Goal: Communication & Community: Participate in discussion

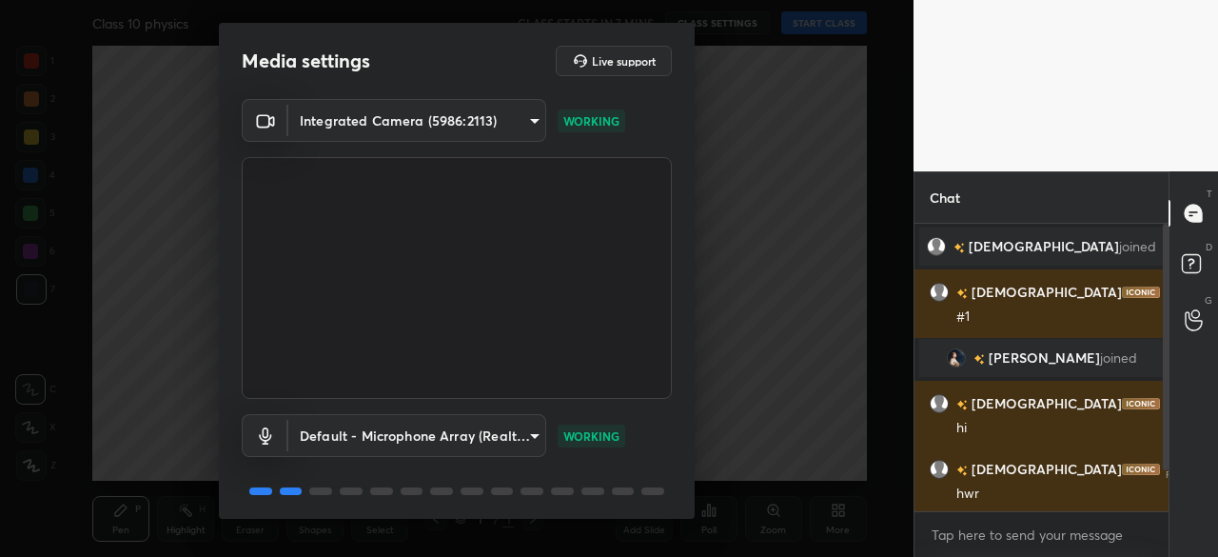
scroll to position [67, 0]
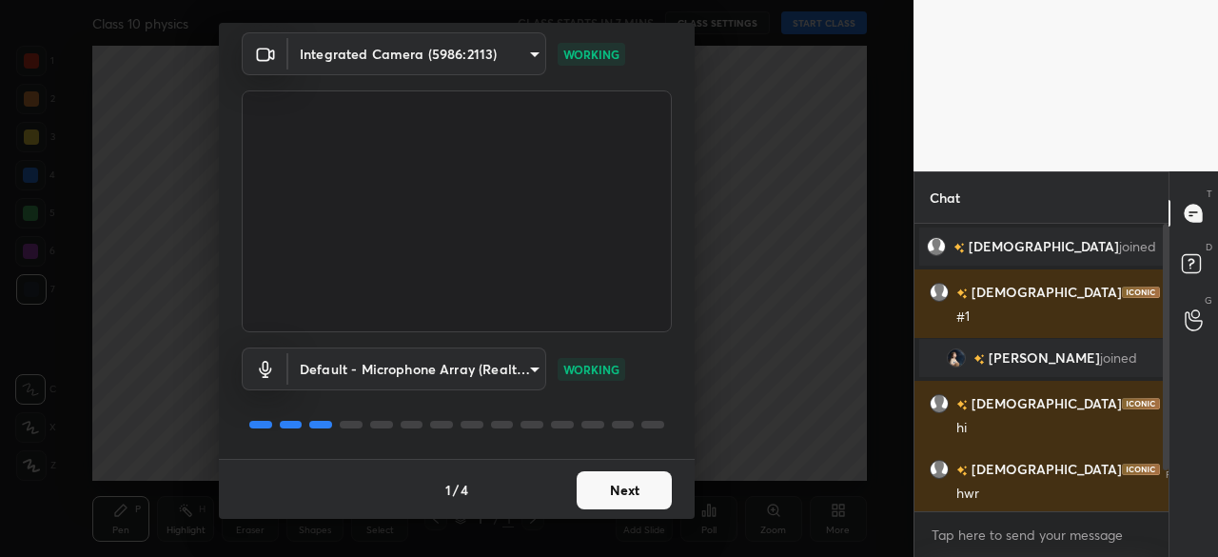
click at [650, 495] on button "Next" at bounding box center [624, 490] width 95 height 38
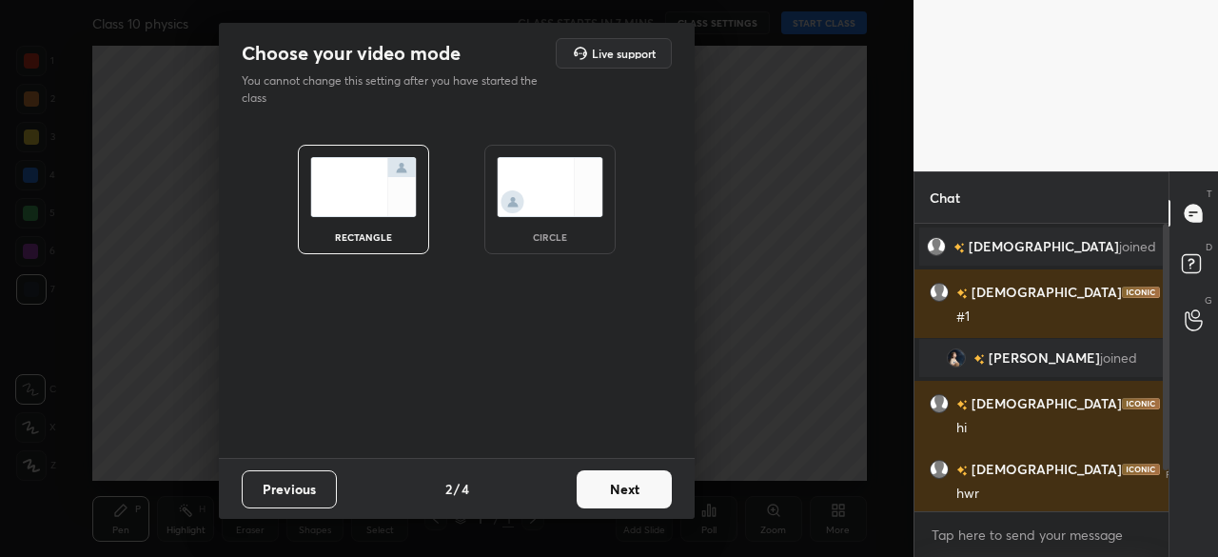
click at [570, 209] on img at bounding box center [550, 187] width 107 height 60
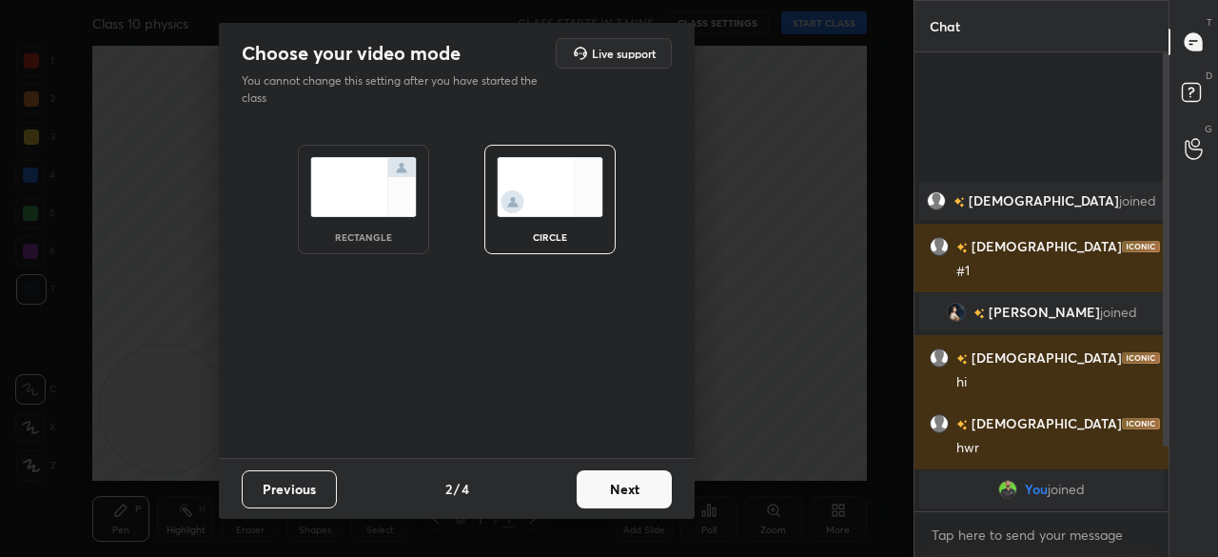
scroll to position [295, 248]
click at [642, 481] on button "Next" at bounding box center [624, 489] width 95 height 38
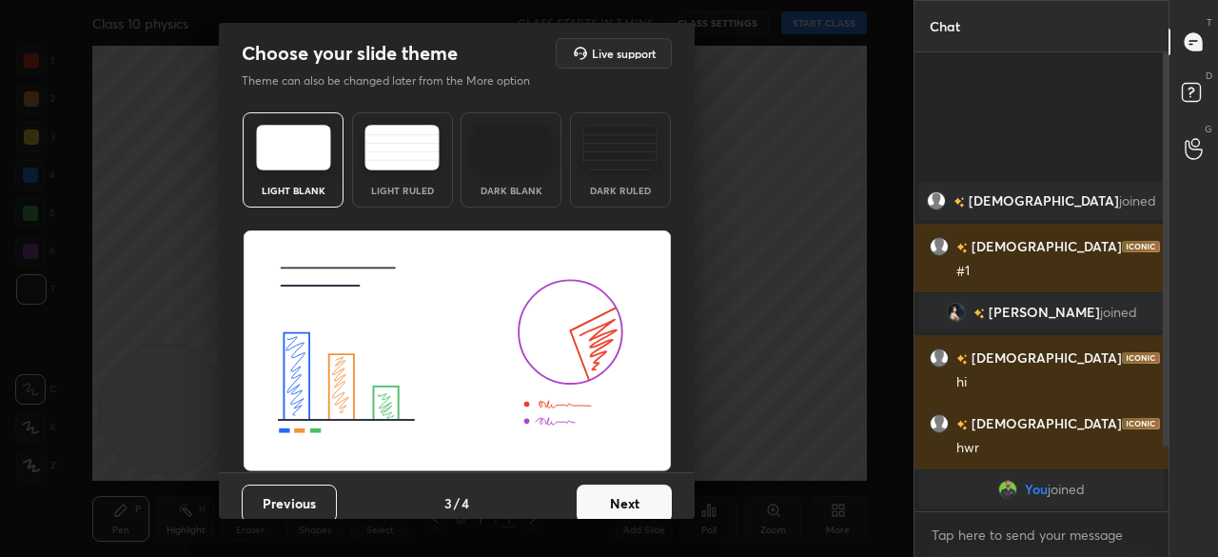
click at [630, 502] on button "Next" at bounding box center [624, 503] width 95 height 38
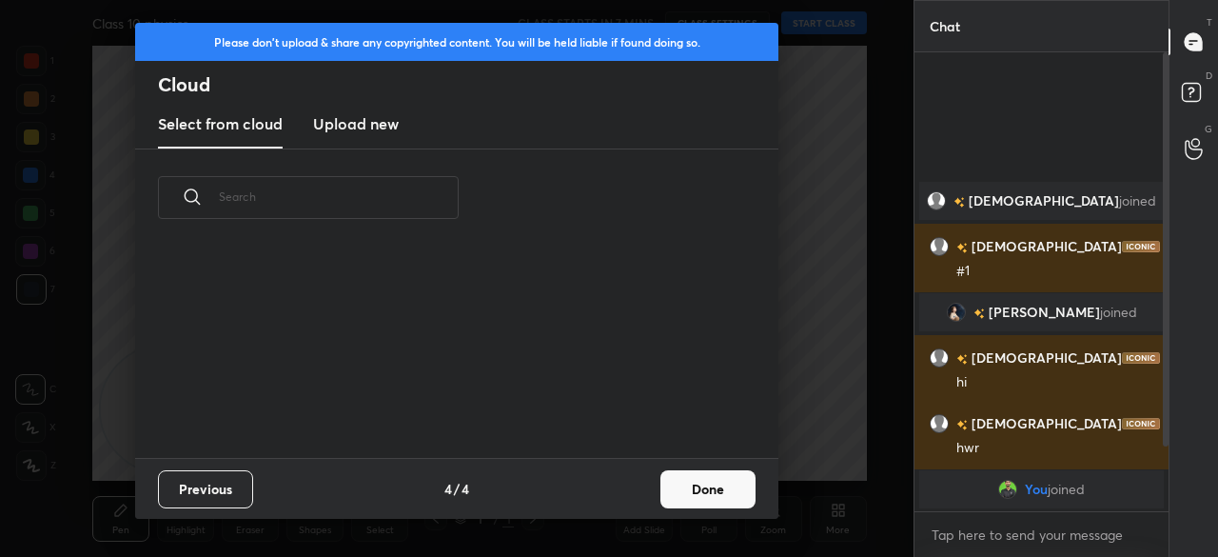
scroll to position [211, 611]
click at [383, 123] on h3 "Upload new" at bounding box center [356, 123] width 86 height 23
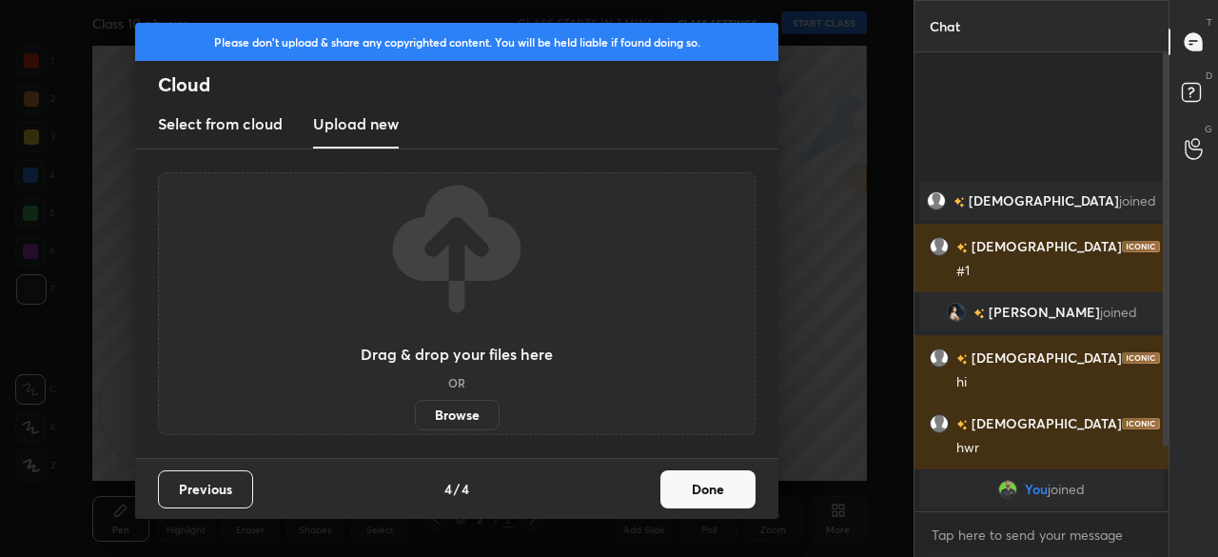
click at [449, 419] on label "Browse" at bounding box center [457, 415] width 85 height 30
click at [415, 419] on input "Browse" at bounding box center [415, 415] width 0 height 30
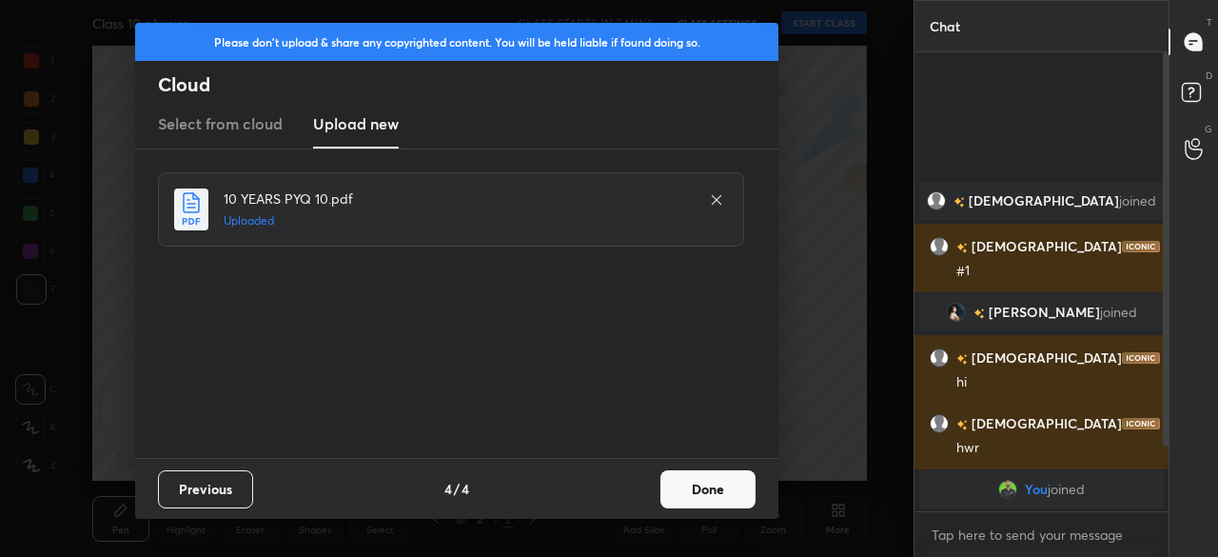
click at [738, 491] on button "Done" at bounding box center [708, 489] width 95 height 38
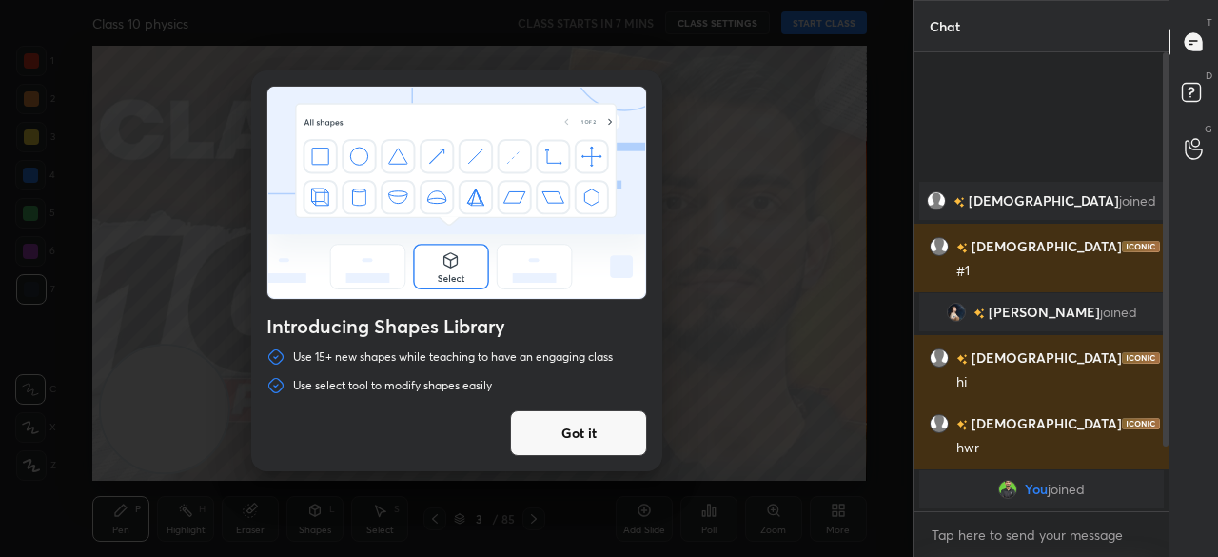
click at [606, 427] on button "Got it" at bounding box center [578, 433] width 137 height 46
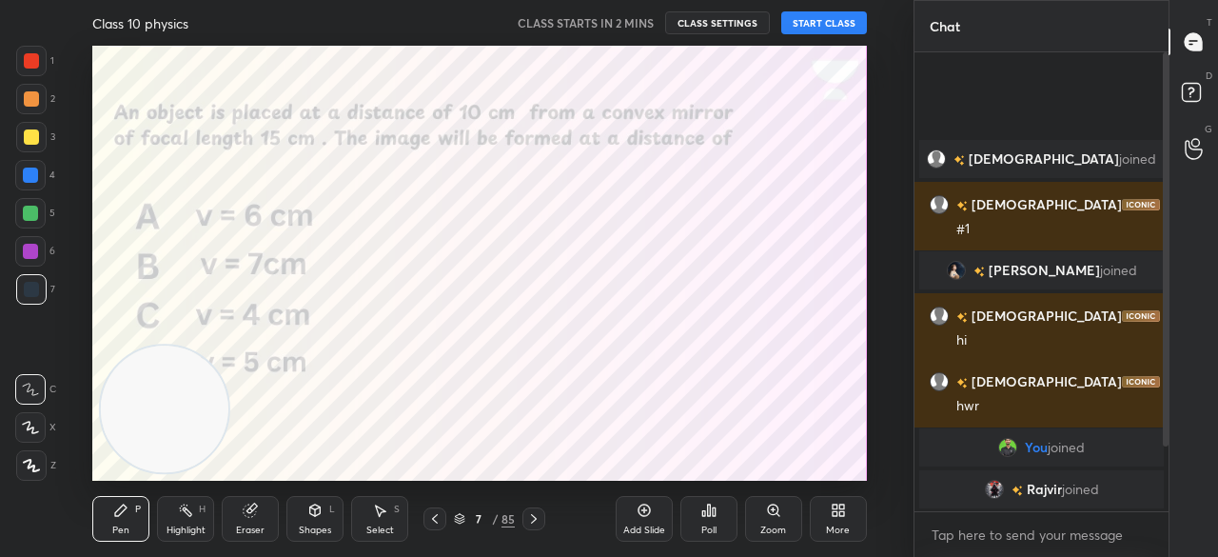
click at [25, 210] on div at bounding box center [30, 213] width 15 height 15
click at [24, 249] on div at bounding box center [30, 251] width 15 height 15
drag, startPoint x: 1167, startPoint y: 362, endPoint x: 1166, endPoint y: 469, distance: 107.6
click at [1166, 469] on div at bounding box center [1162, 281] width 11 height 459
drag, startPoint x: 1167, startPoint y: 428, endPoint x: 1162, endPoint y: 524, distance: 96.3
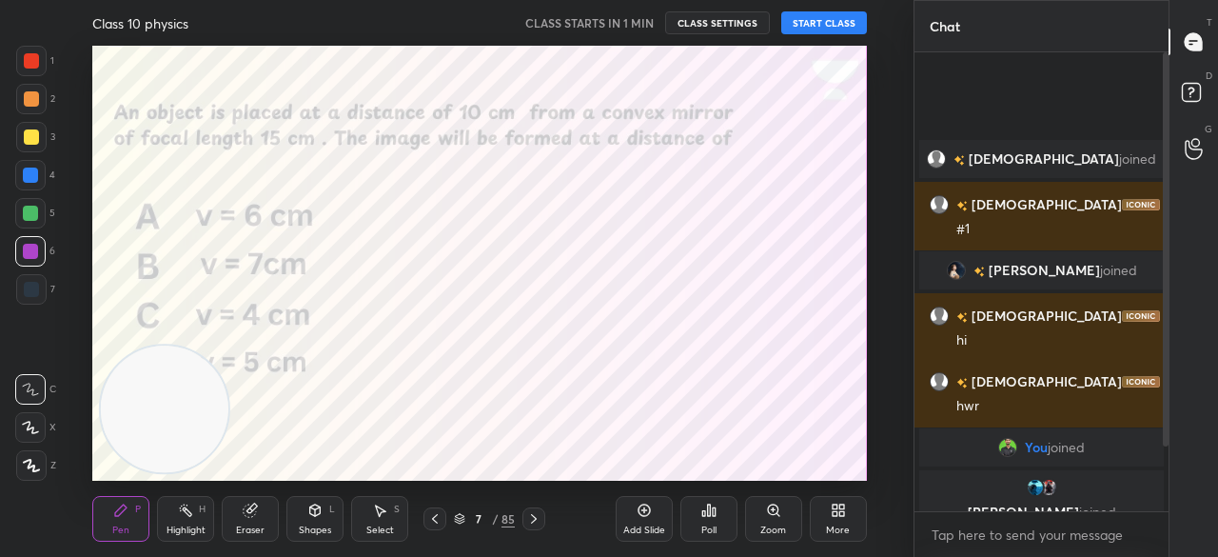
click at [1162, 524] on div "[PERSON_NAME] joined [PERSON_NAME] 6:08 PM #1 [PERSON_NAME] joined [PERSON_NAME…" at bounding box center [1042, 304] width 254 height 504
drag, startPoint x: 1167, startPoint y: 410, endPoint x: 1165, endPoint y: 429, distance: 19.1
click at [1165, 429] on div at bounding box center [1166, 249] width 6 height 394
drag, startPoint x: 1165, startPoint y: 429, endPoint x: 1171, endPoint y: 418, distance: 12.8
click at [1171, 418] on div "Chat [PERSON_NAME] joined [PERSON_NAME] 6:08 PM #1 [PERSON_NAME] joined [PERSON…" at bounding box center [1066, 278] width 305 height 557
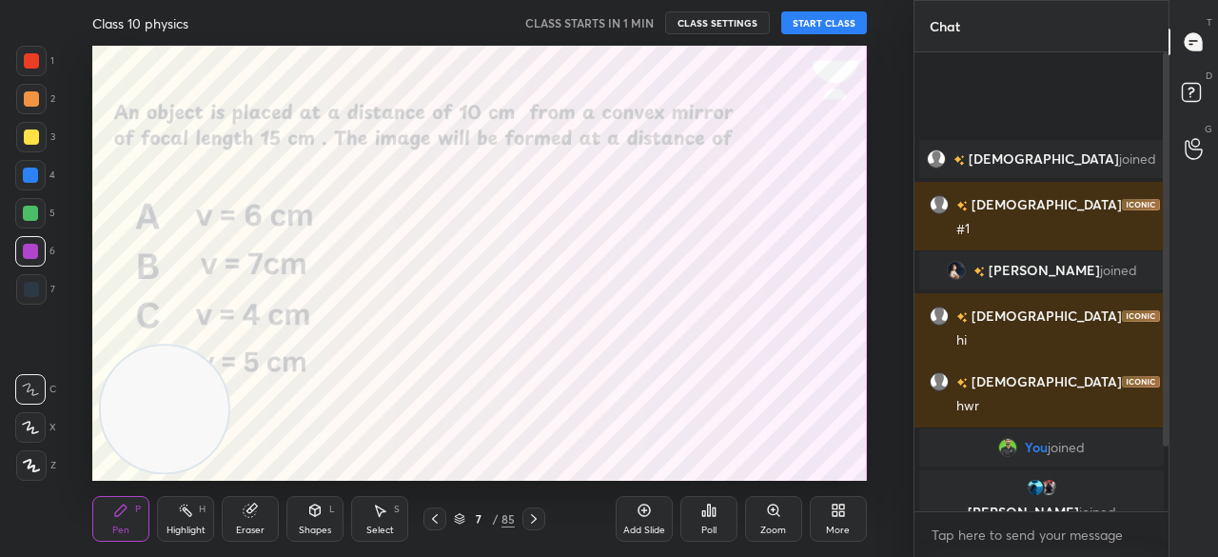
drag, startPoint x: 1168, startPoint y: 410, endPoint x: 1166, endPoint y: 450, distance: 40.0
click at [1166, 450] on div at bounding box center [1162, 281] width 11 height 459
click at [811, 17] on button "START CLASS" at bounding box center [824, 22] width 86 height 23
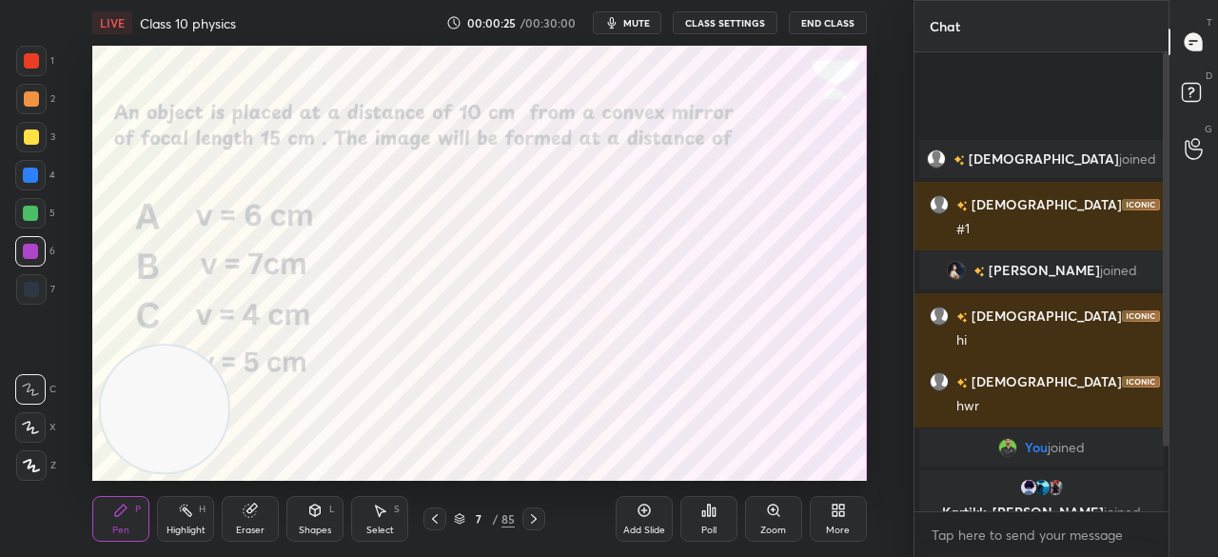
drag, startPoint x: 1166, startPoint y: 136, endPoint x: 1173, endPoint y: 264, distance: 127.7
click at [1173, 264] on div "Chat [PERSON_NAME] joined [PERSON_NAME] 6:08 PM #1 [PERSON_NAME] joined [PERSON…" at bounding box center [1066, 278] width 305 height 557
drag, startPoint x: 1166, startPoint y: 294, endPoint x: 1178, endPoint y: 448, distance: 154.7
click at [1178, 448] on div "Chat [PERSON_NAME] joined [PERSON_NAME] 6:08 PM #1 [PERSON_NAME] joined [PERSON…" at bounding box center [1066, 278] width 305 height 557
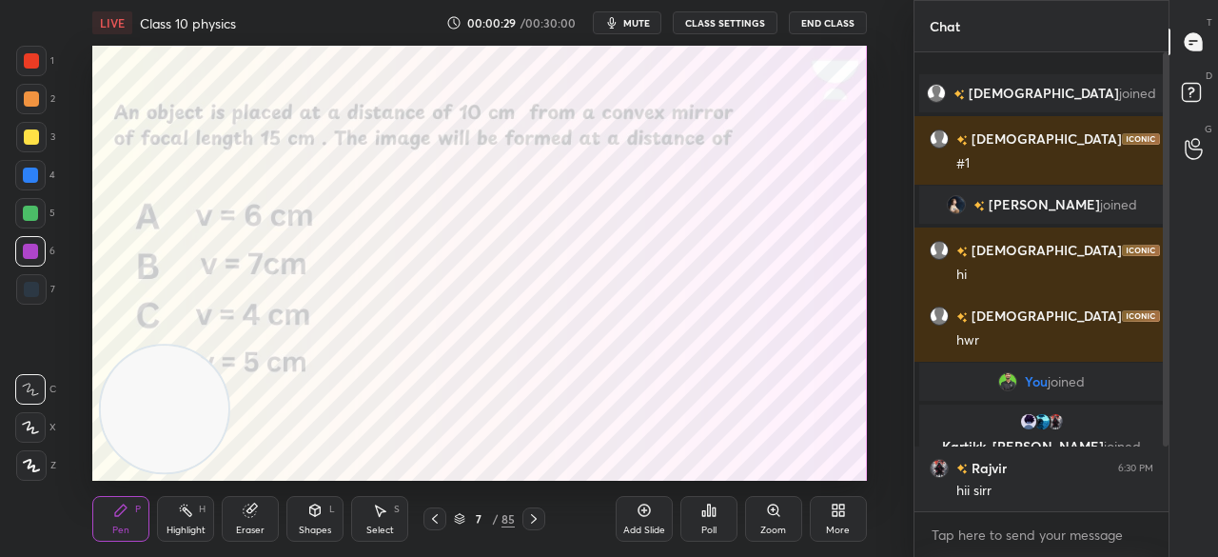
drag, startPoint x: 1167, startPoint y: 421, endPoint x: 1168, endPoint y: 454, distance: 33.3
click at [1168, 454] on div at bounding box center [1162, 281] width 11 height 459
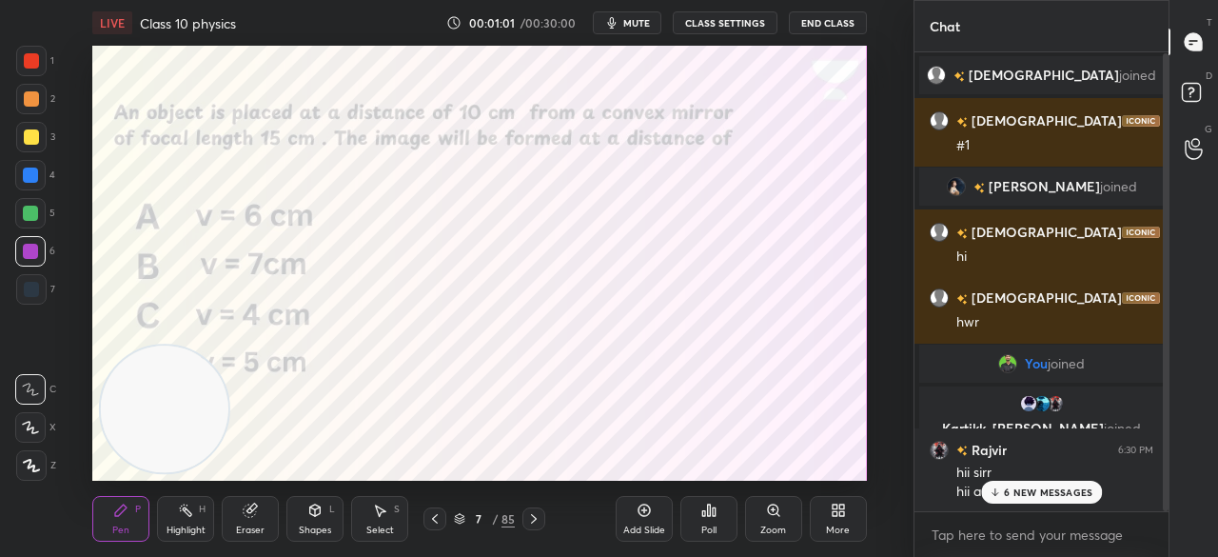
scroll to position [0, 0]
drag, startPoint x: 1166, startPoint y: 405, endPoint x: 1165, endPoint y: 458, distance: 53.3
click at [1165, 458] on div at bounding box center [1166, 282] width 6 height 458
click at [1075, 490] on p "6 NEW MESSAGES" at bounding box center [1048, 491] width 89 height 11
click at [1075, 490] on div "hii arya :)" at bounding box center [1055, 492] width 197 height 19
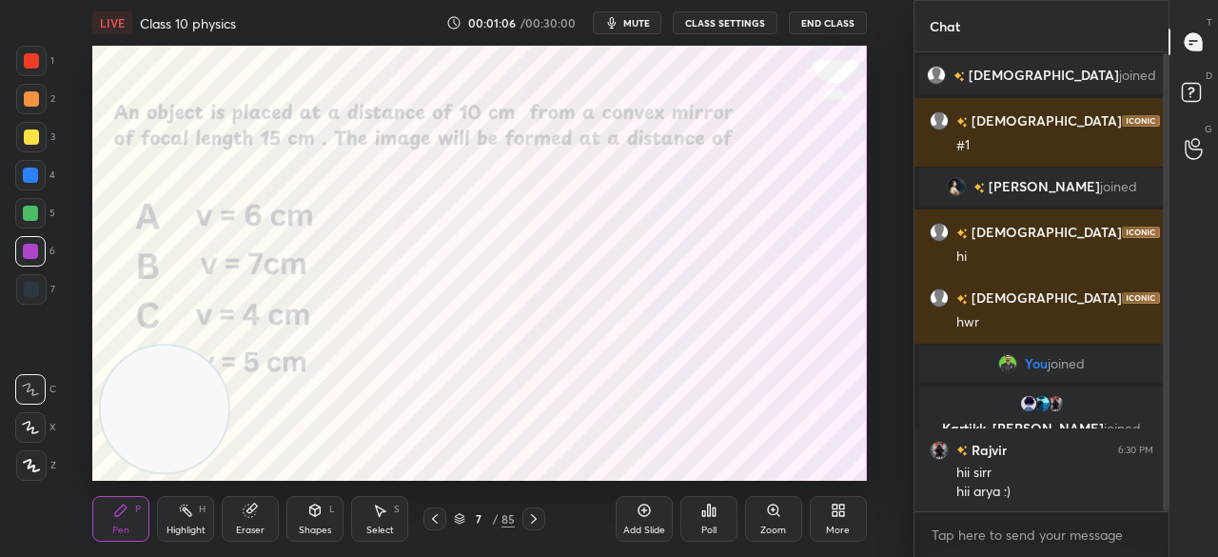
drag, startPoint x: 1166, startPoint y: 437, endPoint x: 1166, endPoint y: 479, distance: 41.9
click at [1166, 479] on div at bounding box center [1166, 282] width 6 height 458
click at [718, 506] on div "Poll" at bounding box center [709, 519] width 57 height 46
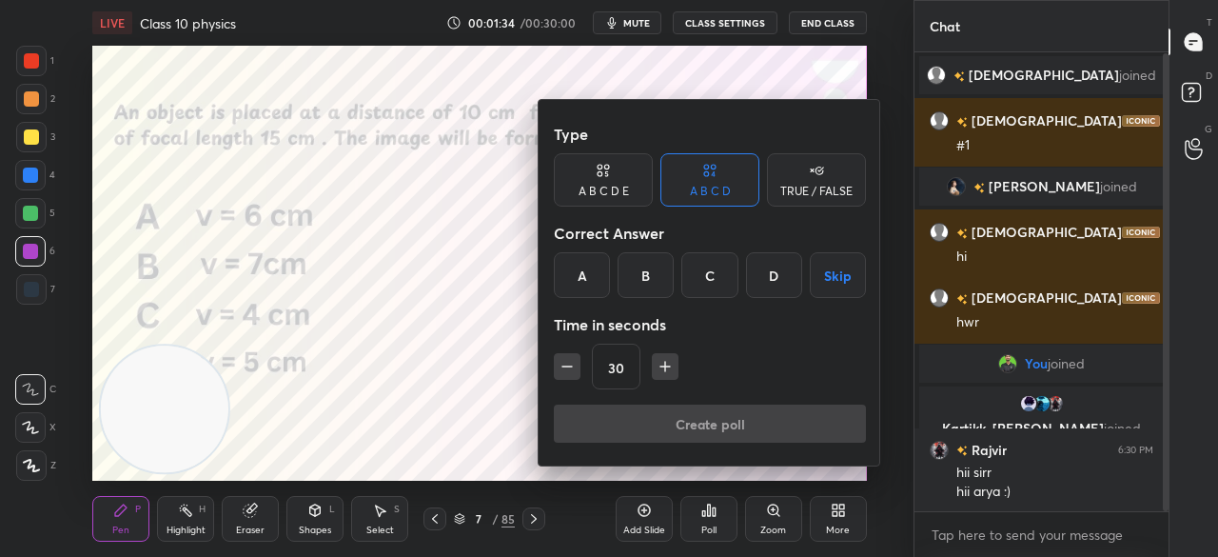
click at [576, 258] on div "A" at bounding box center [582, 275] width 56 height 46
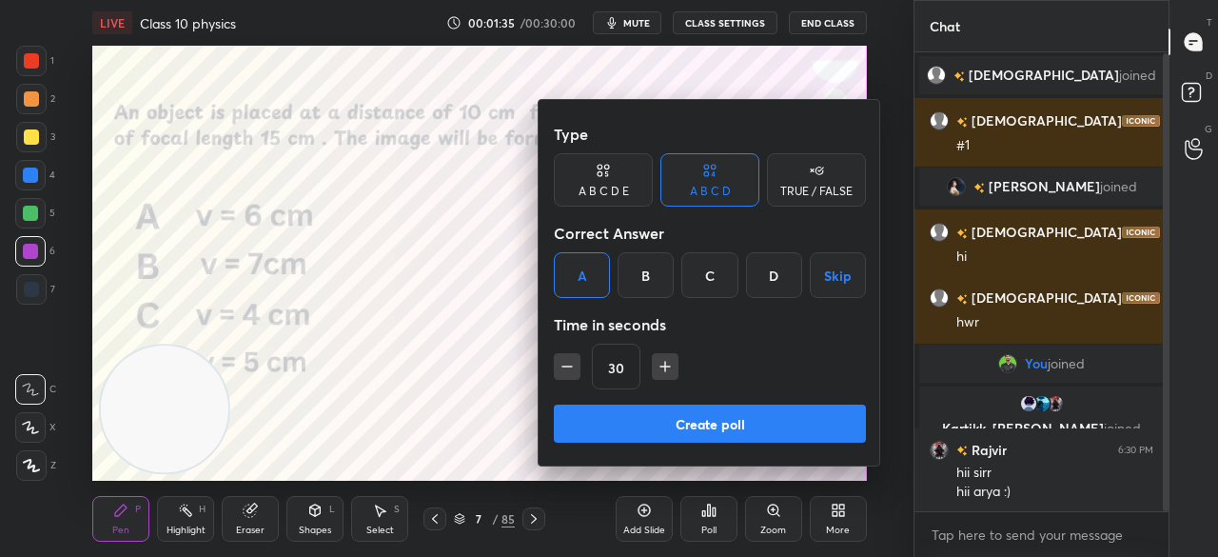
click at [633, 414] on button "Create poll" at bounding box center [710, 424] width 312 height 38
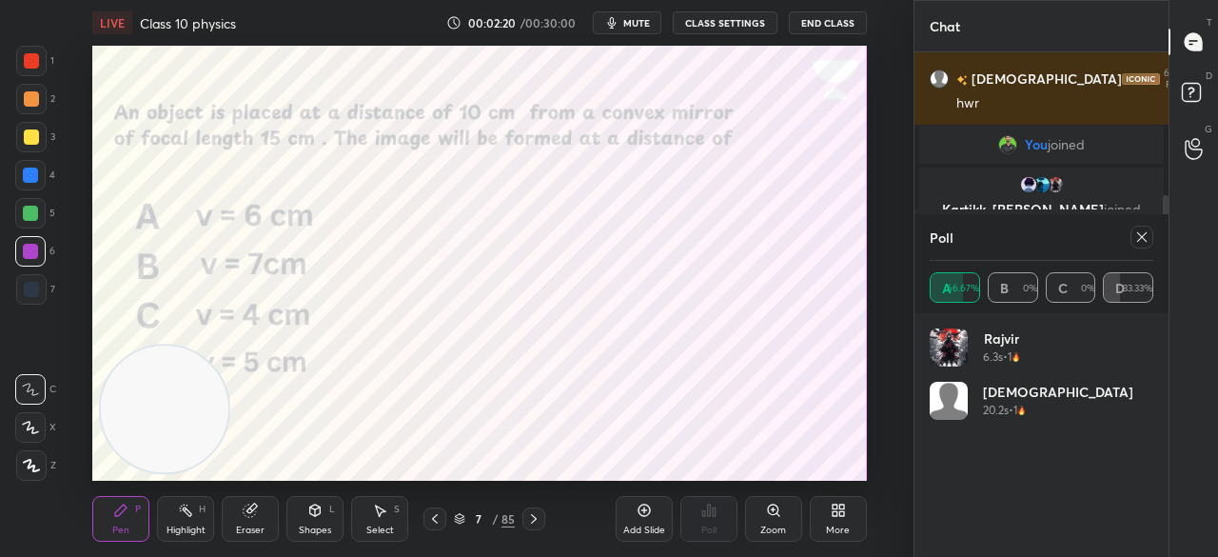
scroll to position [238, 0]
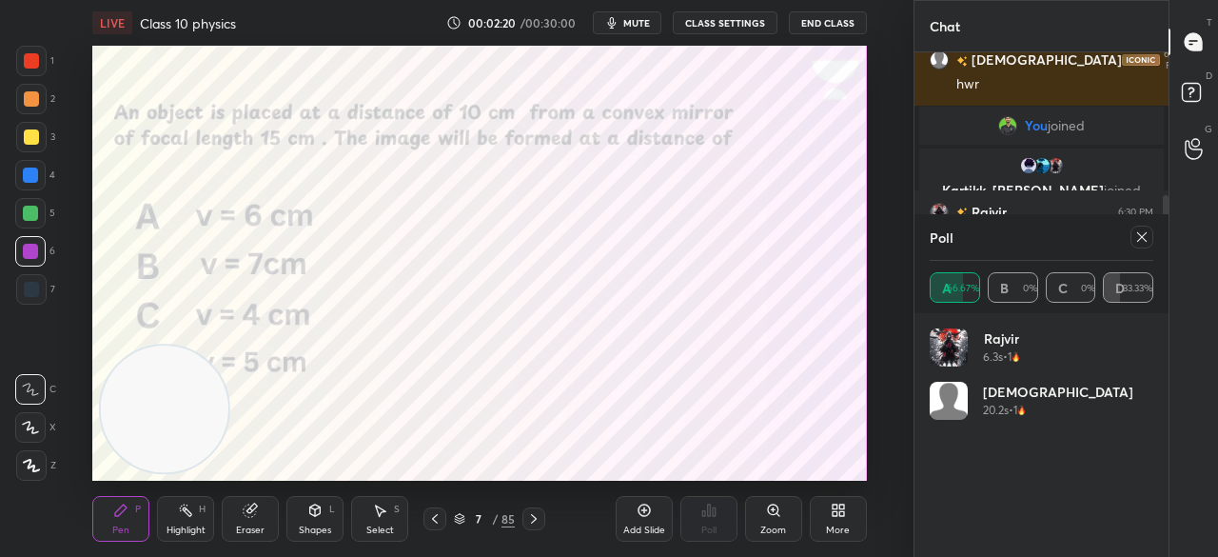
click at [1142, 229] on icon at bounding box center [1142, 236] width 15 height 15
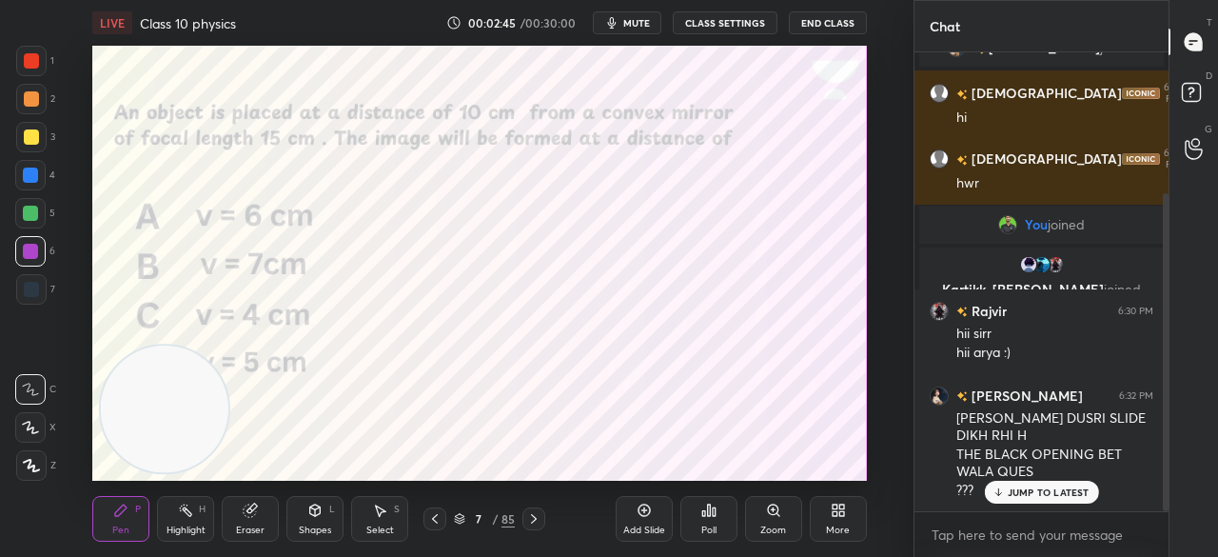
scroll to position [204, 0]
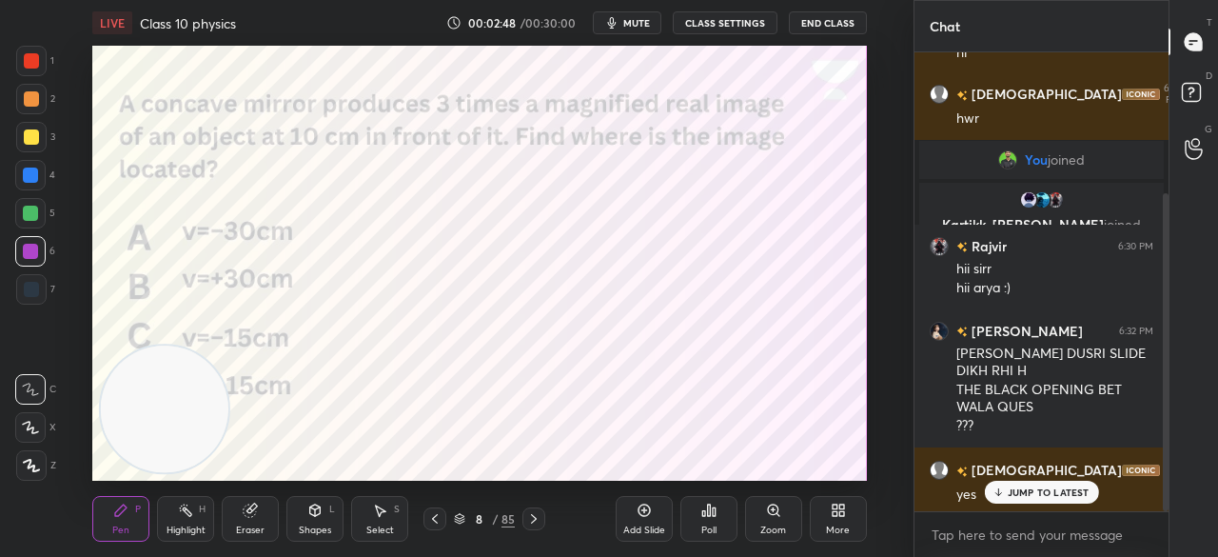
click at [1006, 494] on div "JUMP TO LATEST" at bounding box center [1041, 492] width 114 height 23
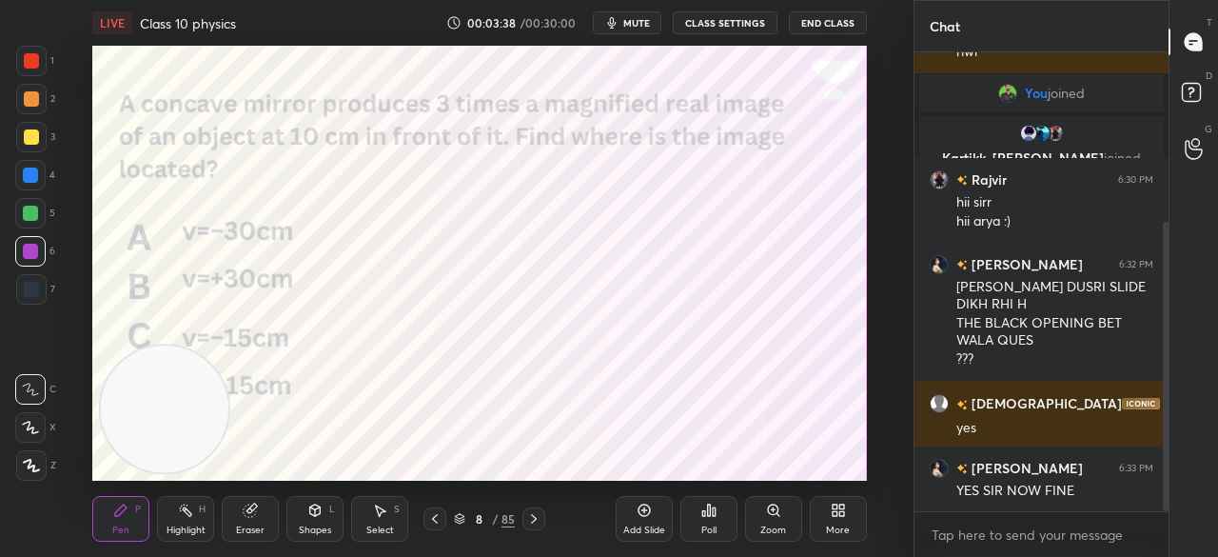
click at [691, 524] on div "Poll" at bounding box center [709, 519] width 57 height 46
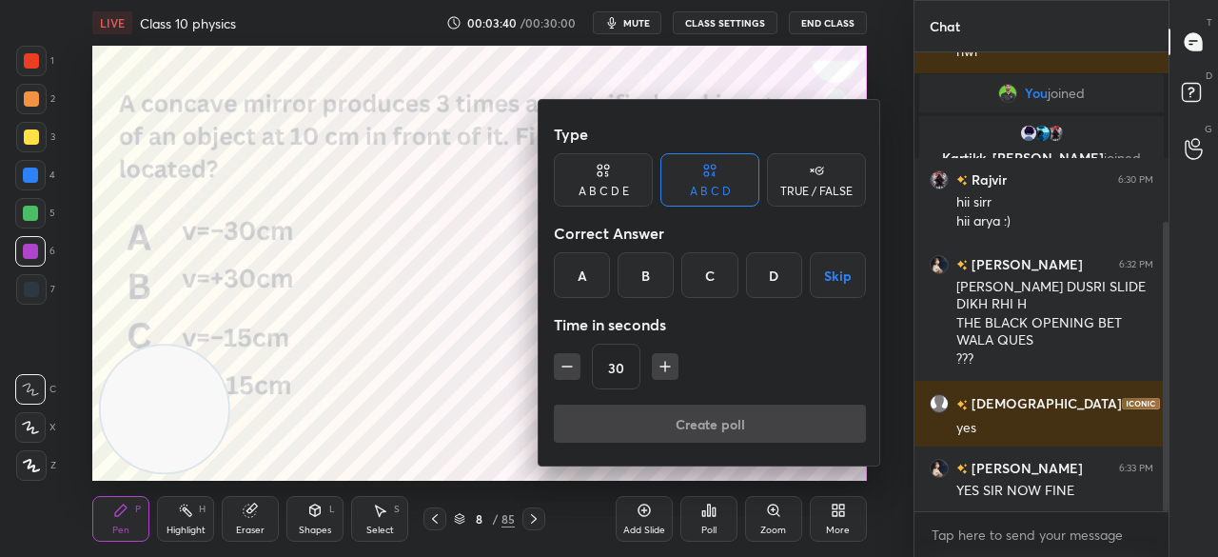
click at [563, 271] on div "A" at bounding box center [582, 275] width 56 height 46
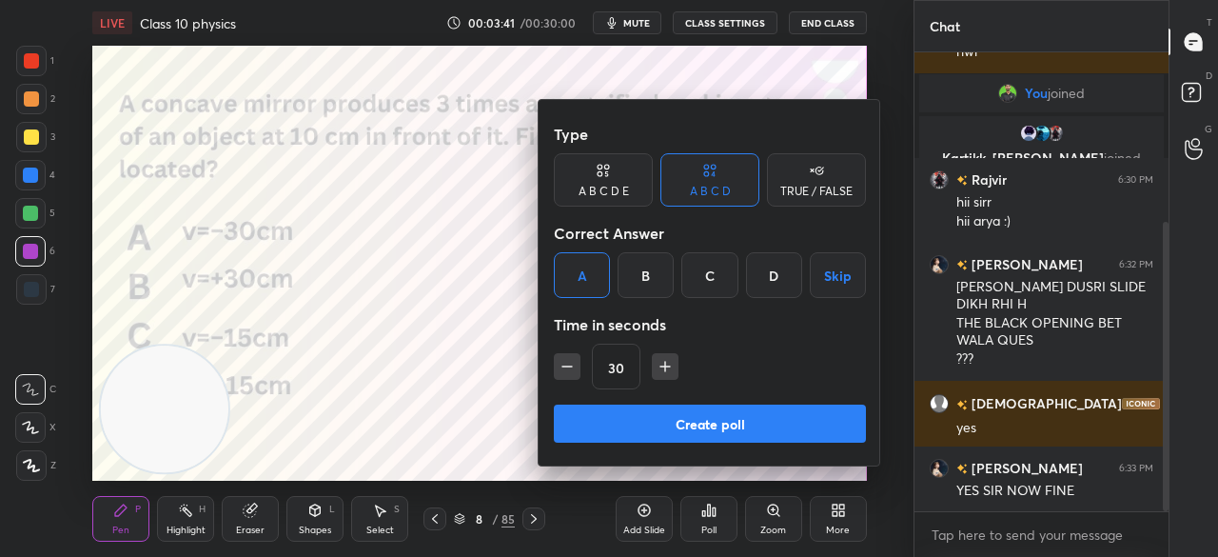
click at [730, 425] on button "Create poll" at bounding box center [710, 424] width 312 height 38
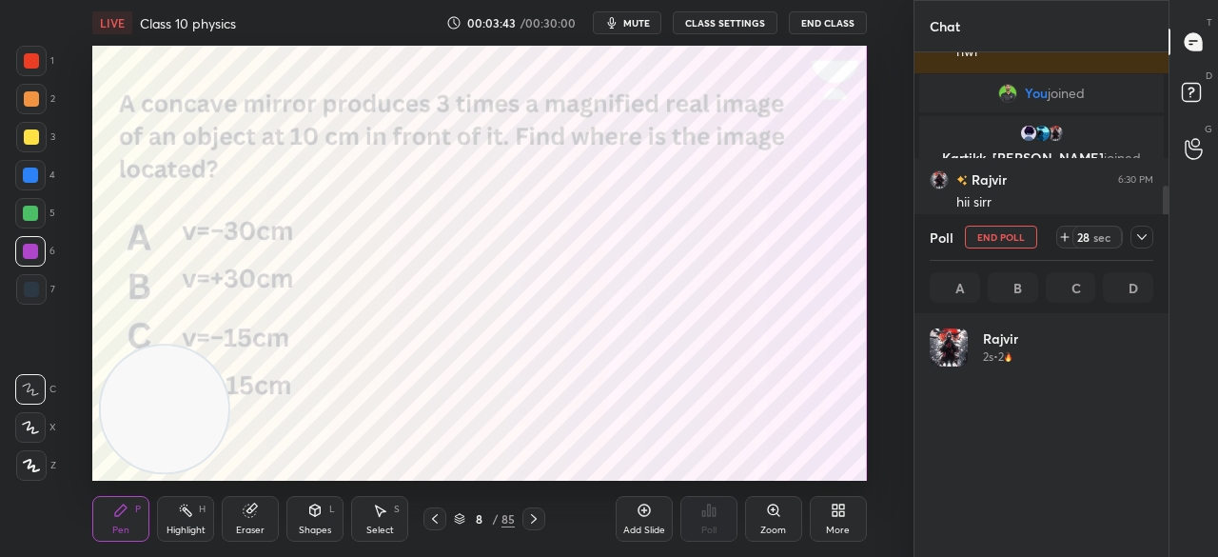
scroll to position [223, 218]
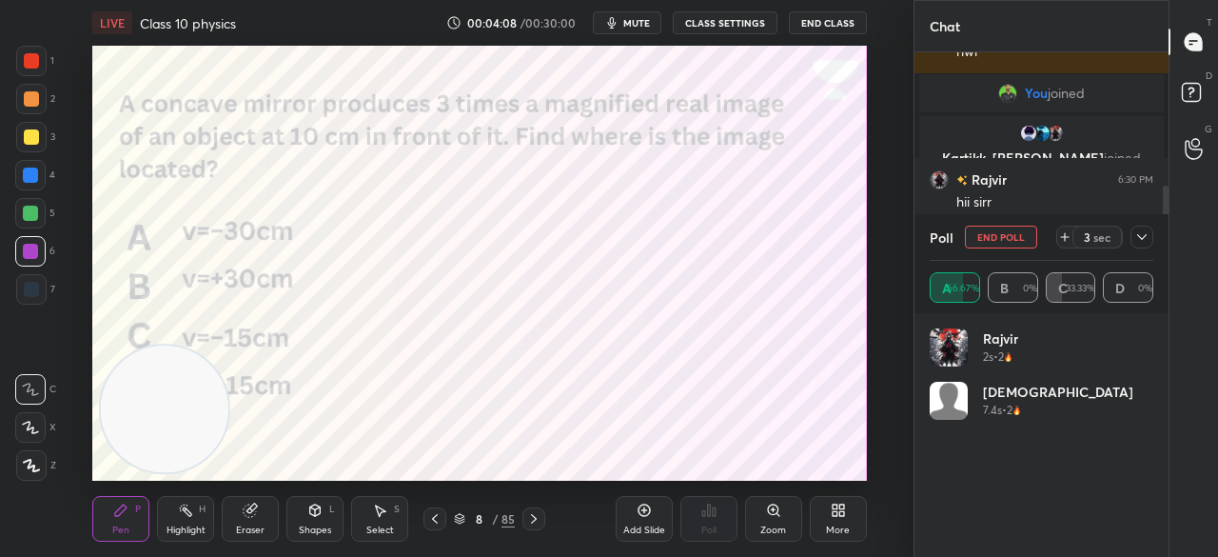
click at [1003, 241] on button "End Poll" at bounding box center [1001, 237] width 72 height 23
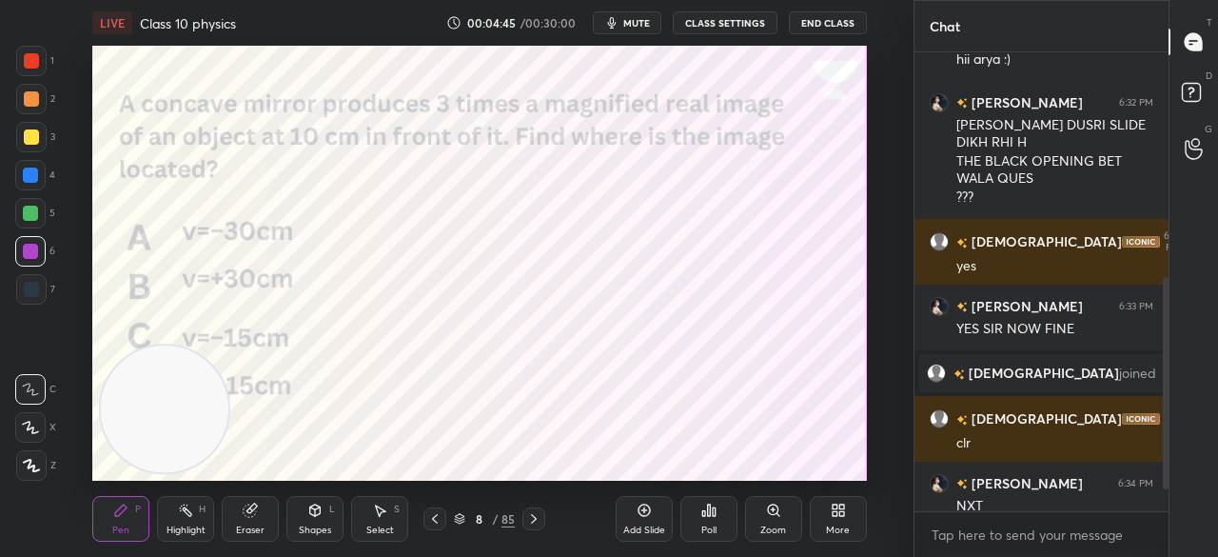
scroll to position [535, 0]
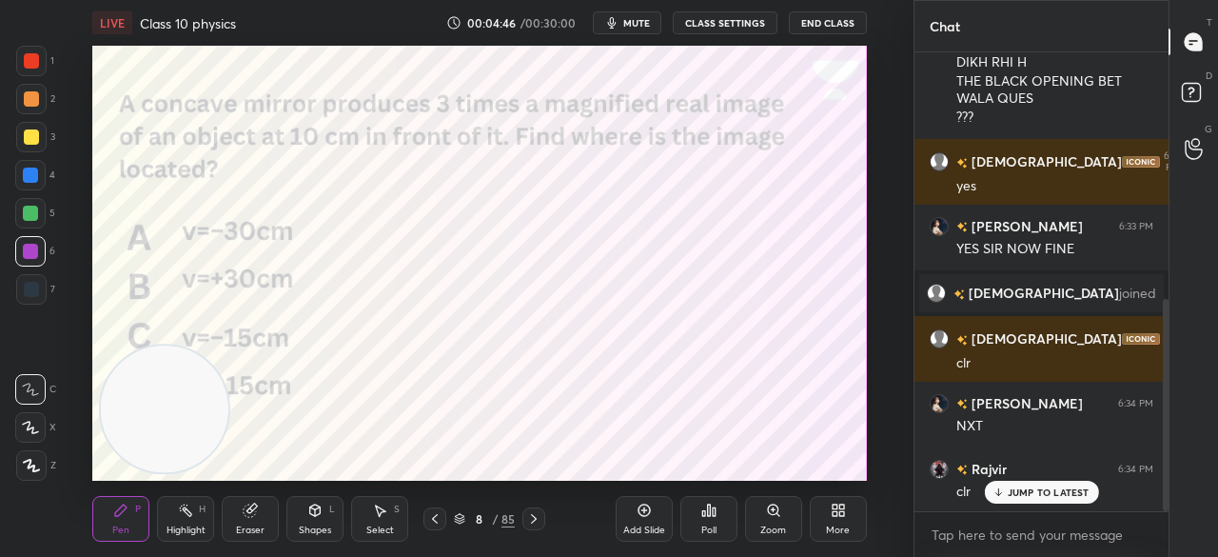
click at [1068, 490] on p "JUMP TO LATEST" at bounding box center [1049, 491] width 82 height 11
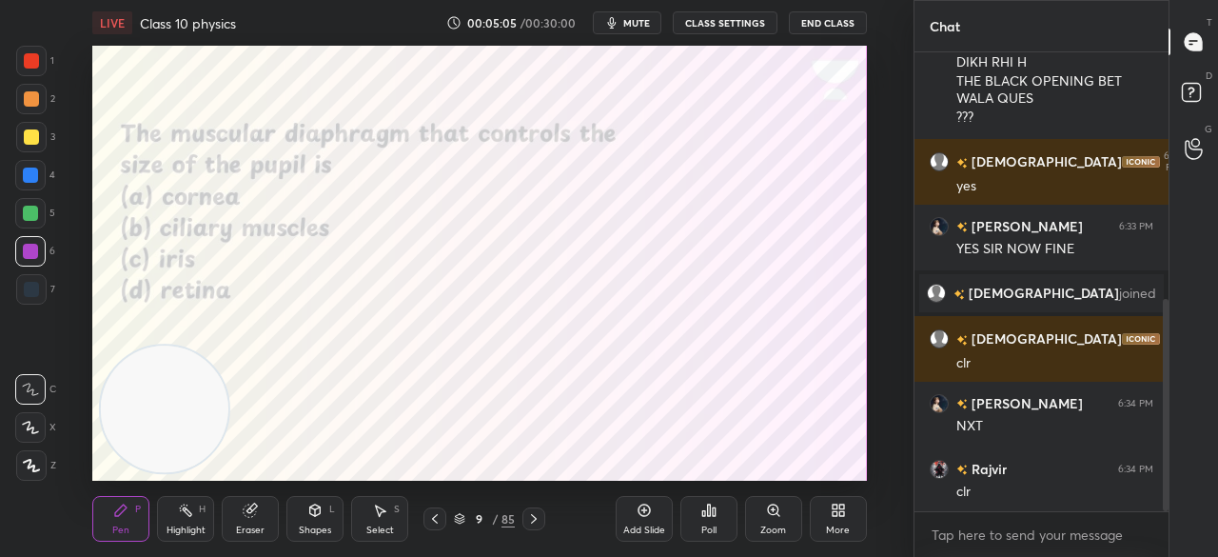
click at [717, 523] on div "Poll" at bounding box center [709, 519] width 57 height 46
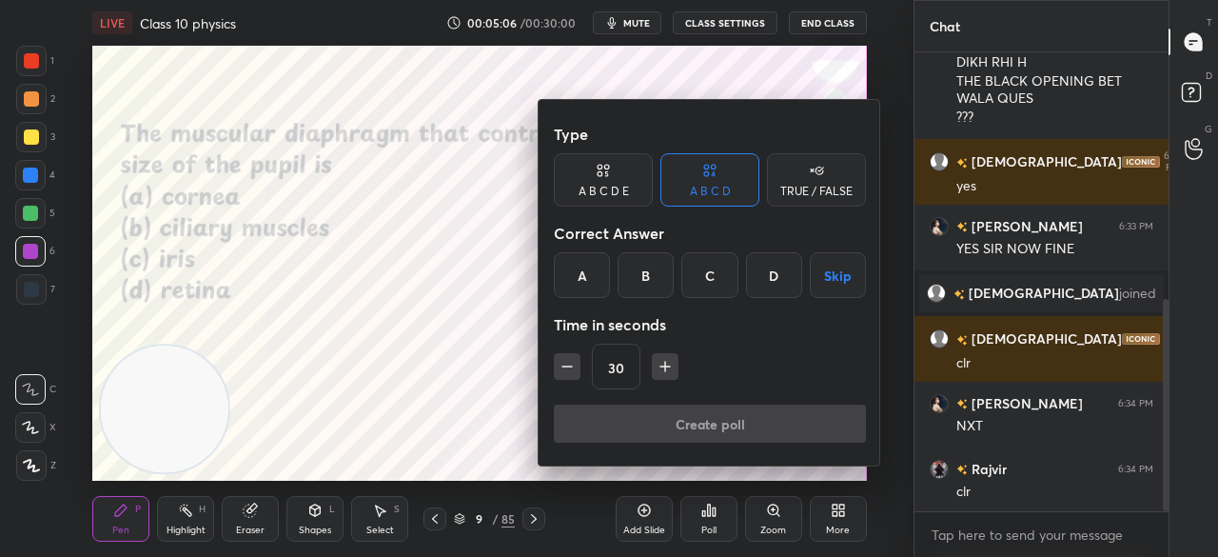
click at [714, 271] on div "C" at bounding box center [710, 275] width 56 height 46
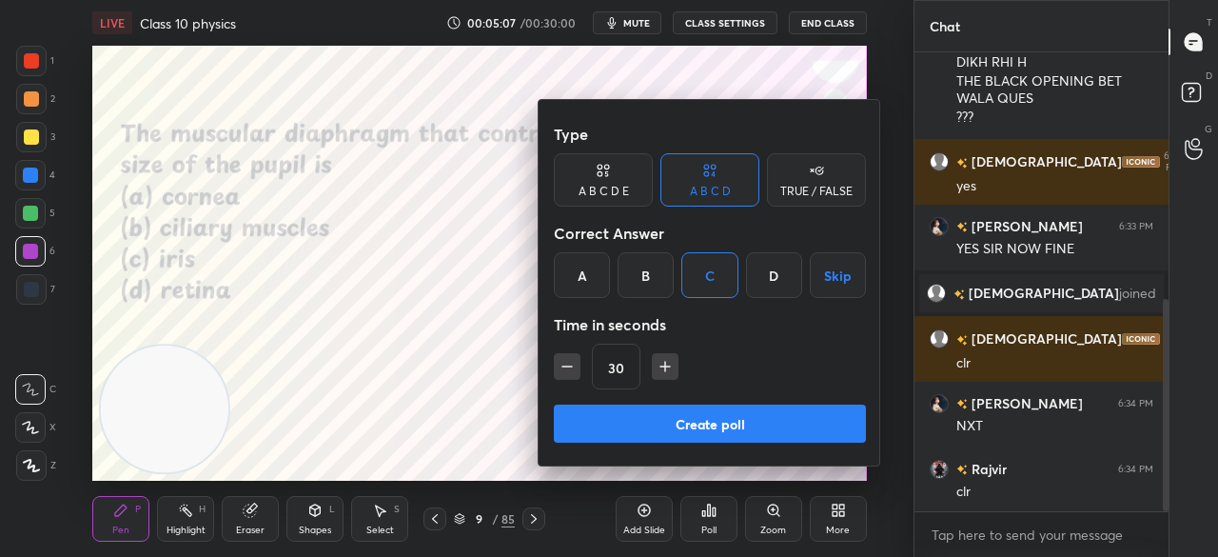
click at [686, 433] on button "Create poll" at bounding box center [710, 424] width 312 height 38
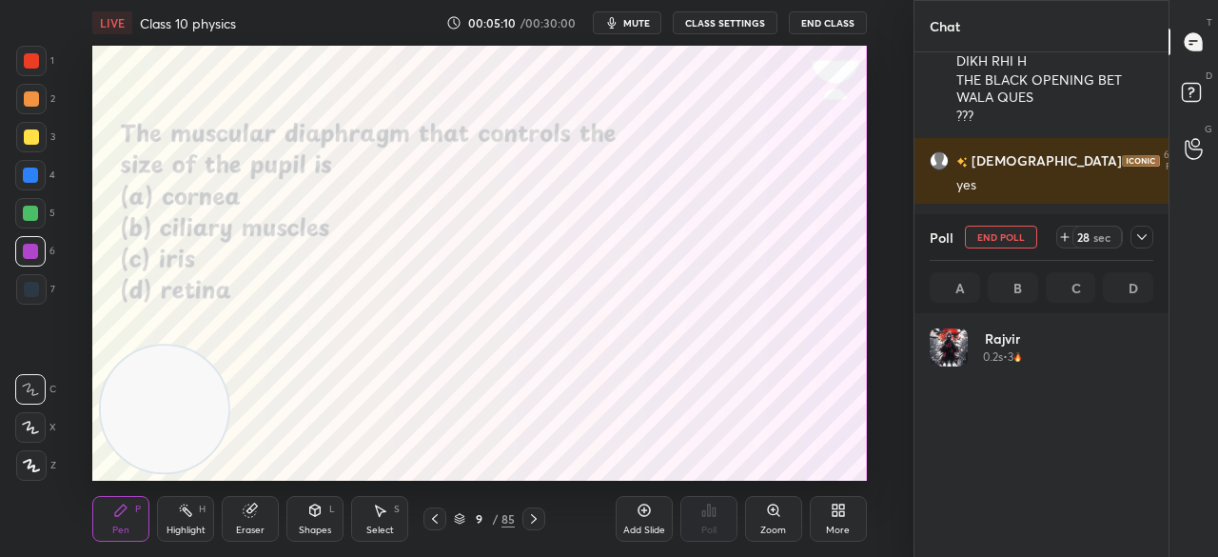
scroll to position [223, 218]
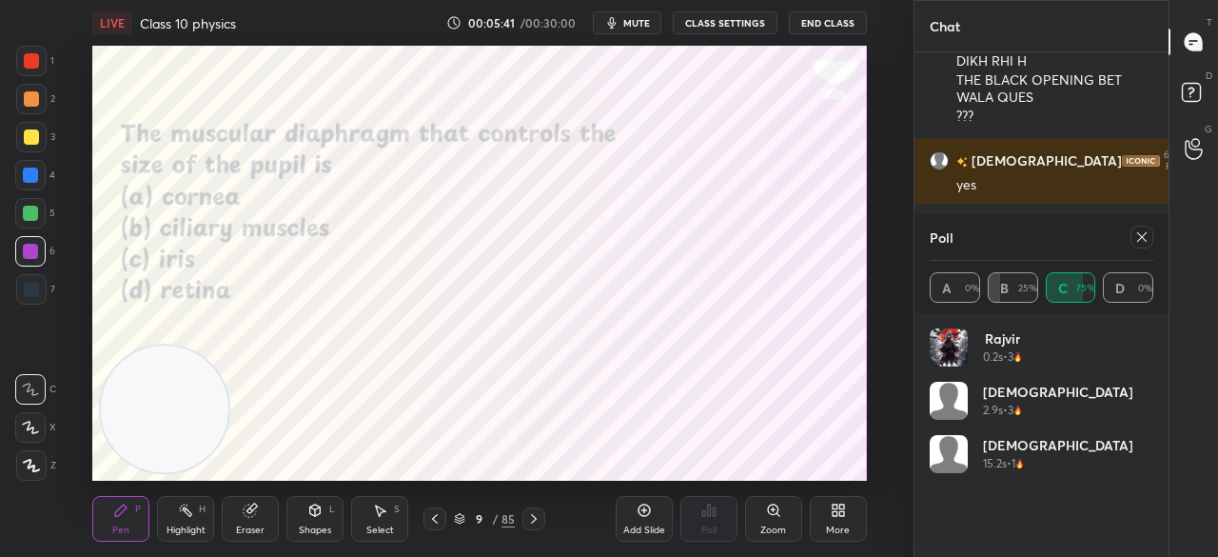
click at [1144, 238] on icon at bounding box center [1142, 236] width 15 height 15
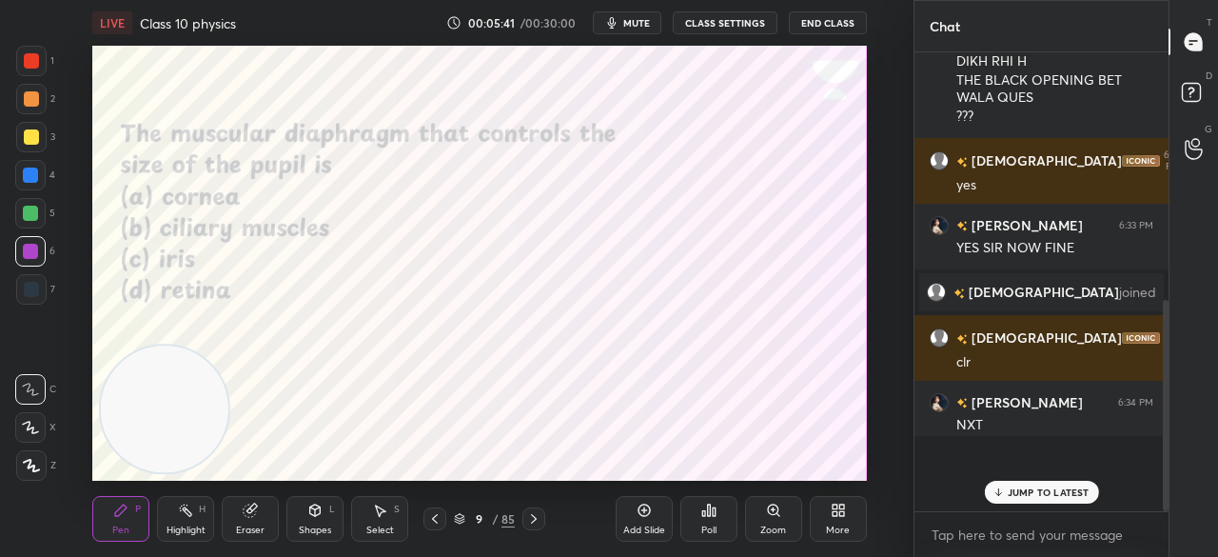
scroll to position [6, 6]
click at [1049, 491] on p "JUMP TO LATEST" at bounding box center [1049, 491] width 82 height 11
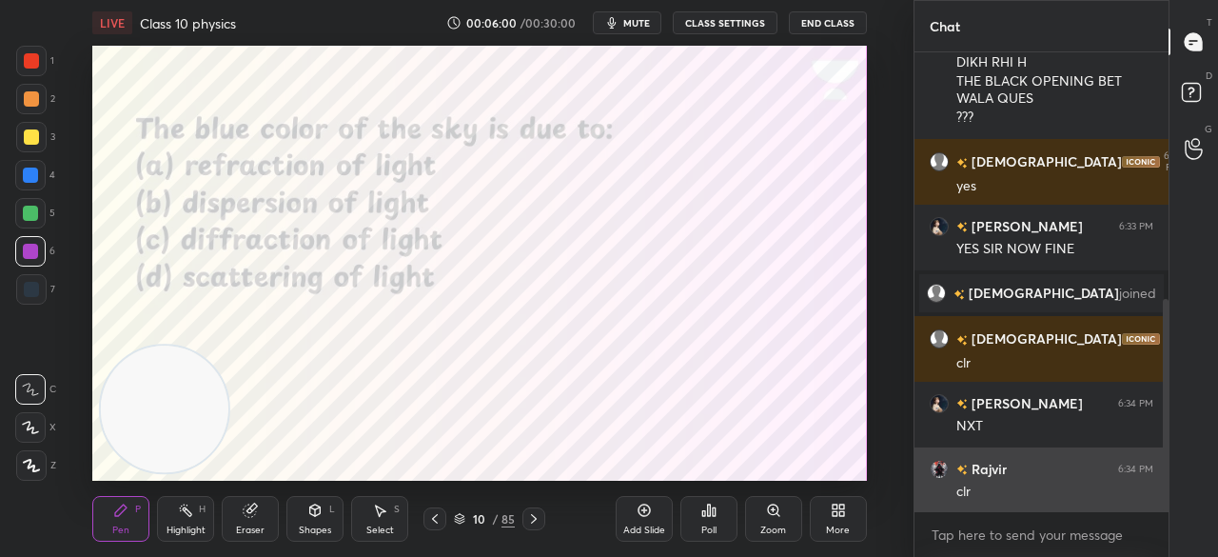
scroll to position [636, 0]
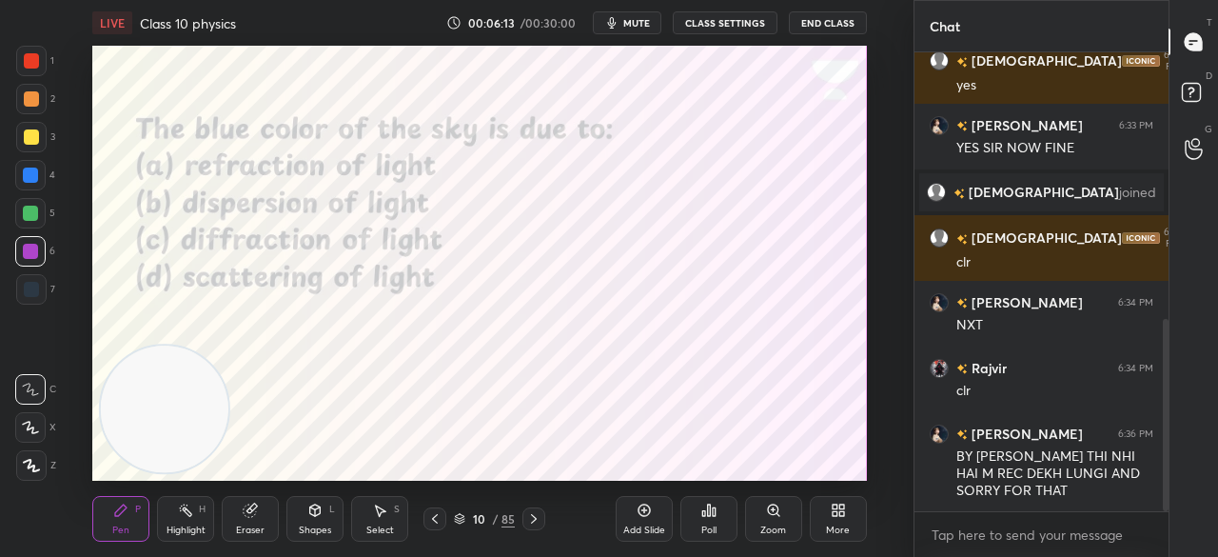
click at [720, 505] on div "Poll" at bounding box center [709, 519] width 57 height 46
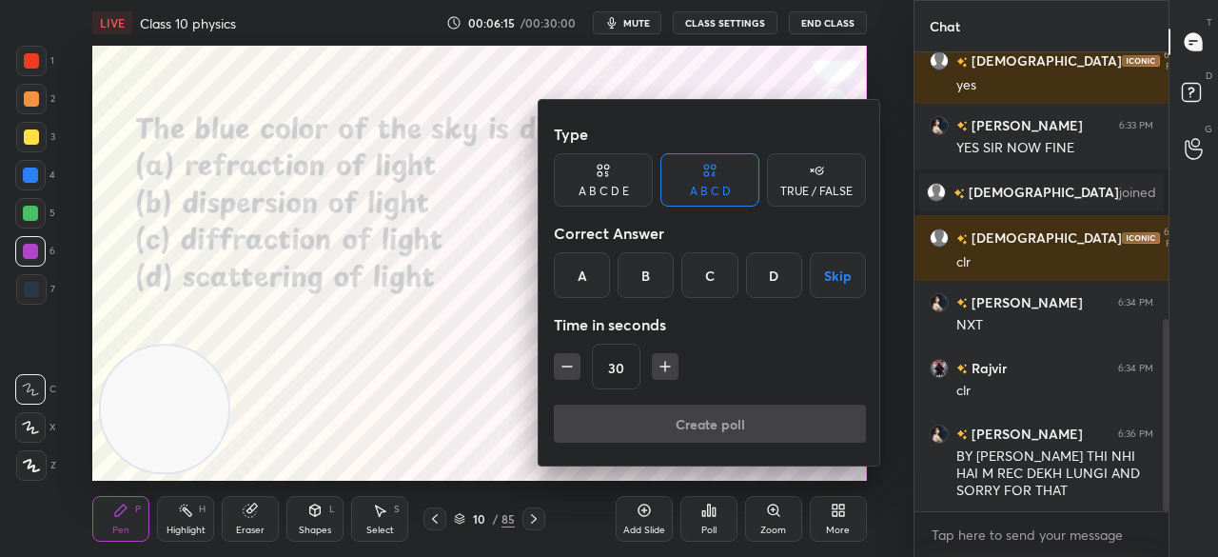
click at [761, 273] on div "D" at bounding box center [774, 275] width 56 height 46
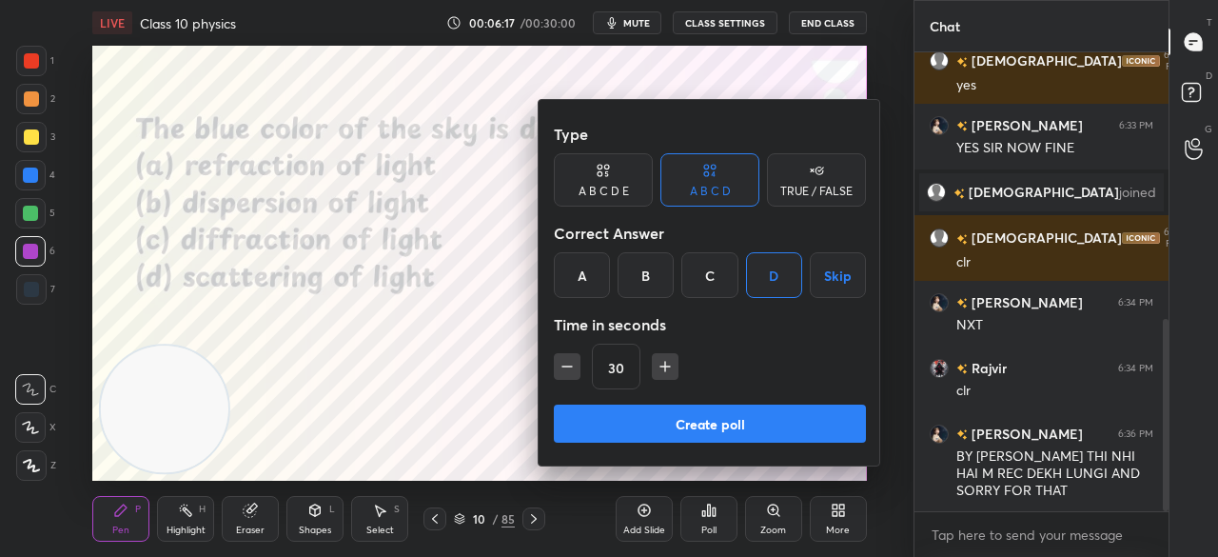
click at [755, 418] on button "Create poll" at bounding box center [710, 424] width 312 height 38
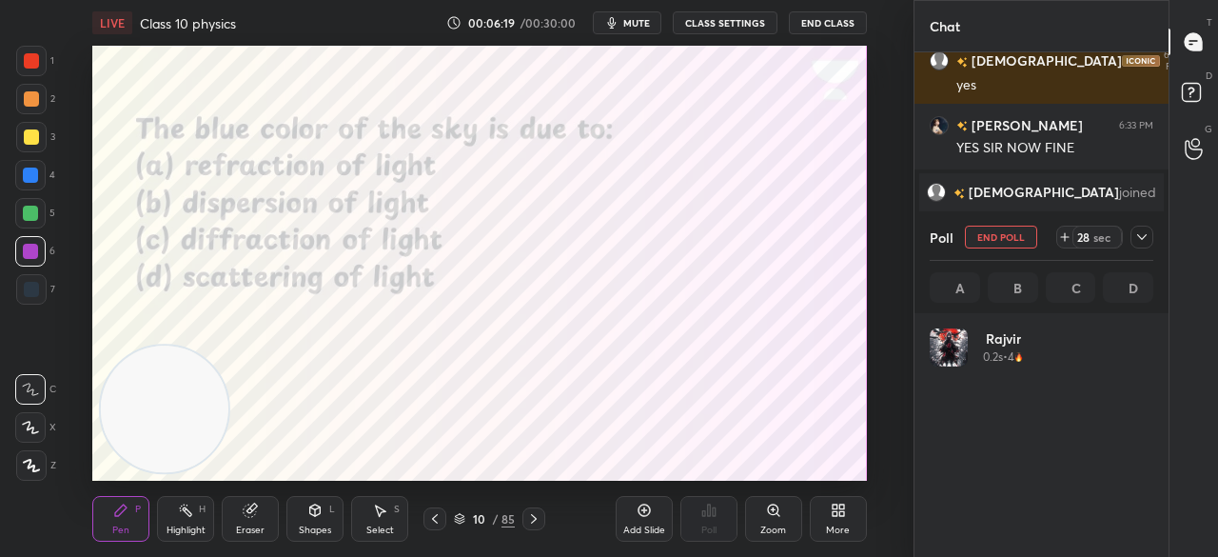
scroll to position [223, 218]
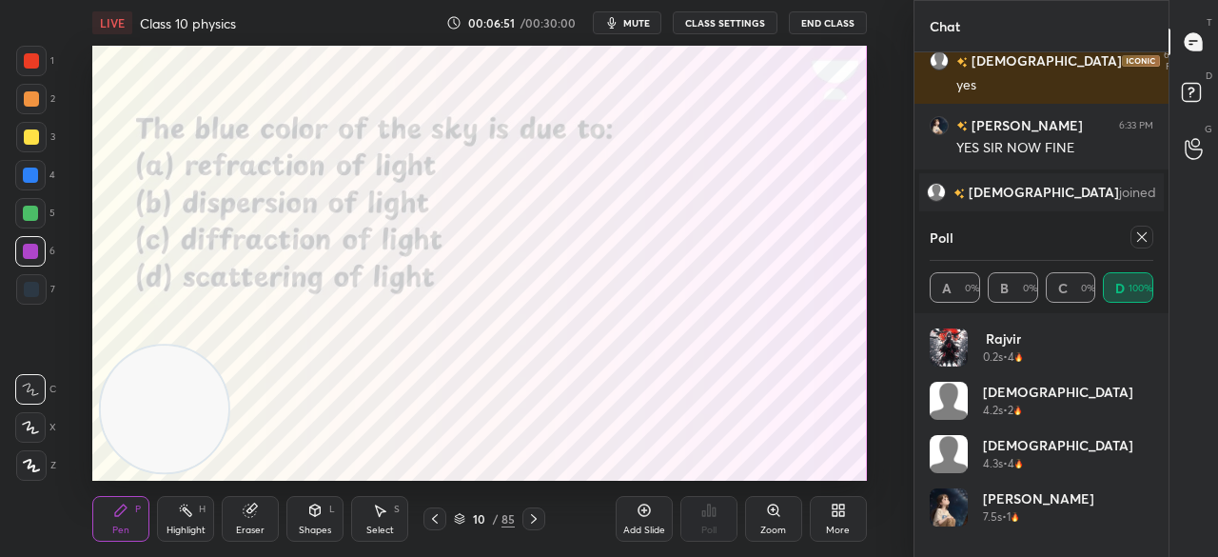
click at [1138, 237] on icon at bounding box center [1142, 236] width 15 height 15
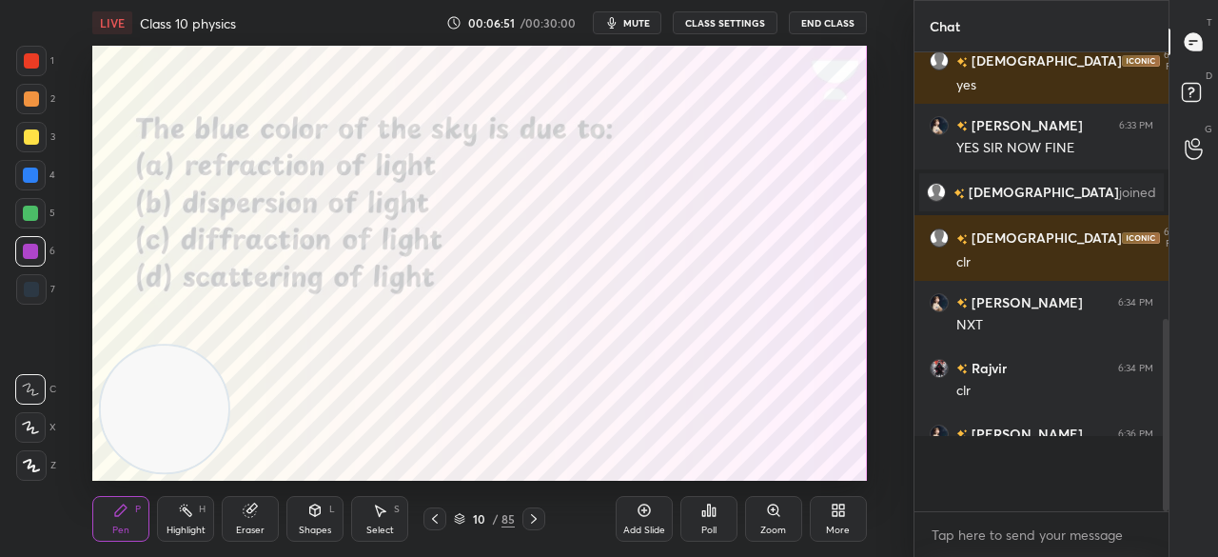
scroll to position [6, 6]
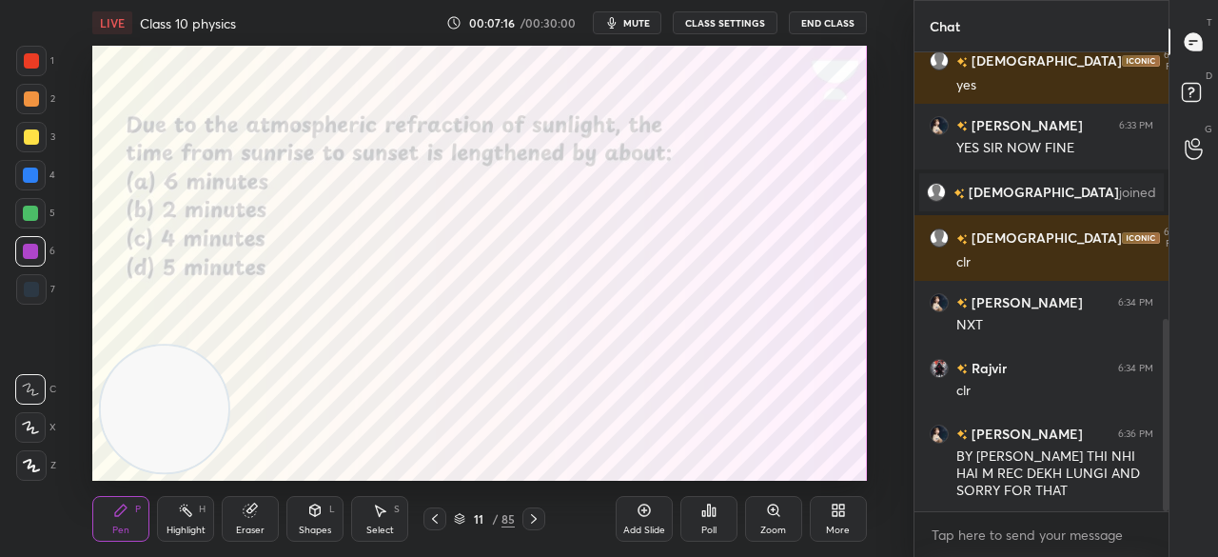
click at [716, 525] on div "Poll" at bounding box center [709, 530] width 15 height 10
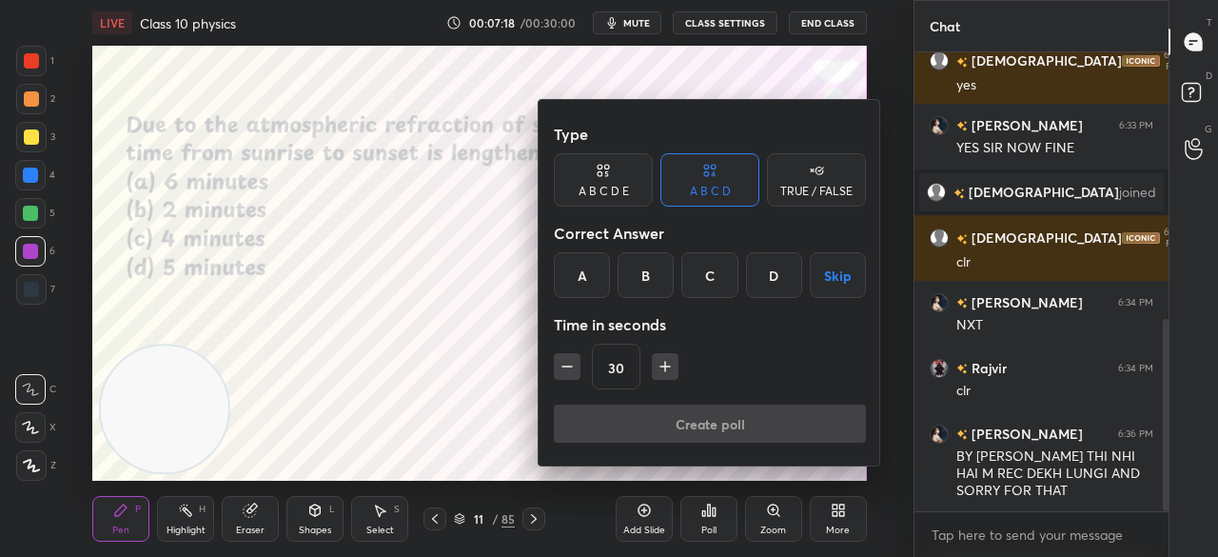
click at [709, 264] on div "C" at bounding box center [710, 275] width 56 height 46
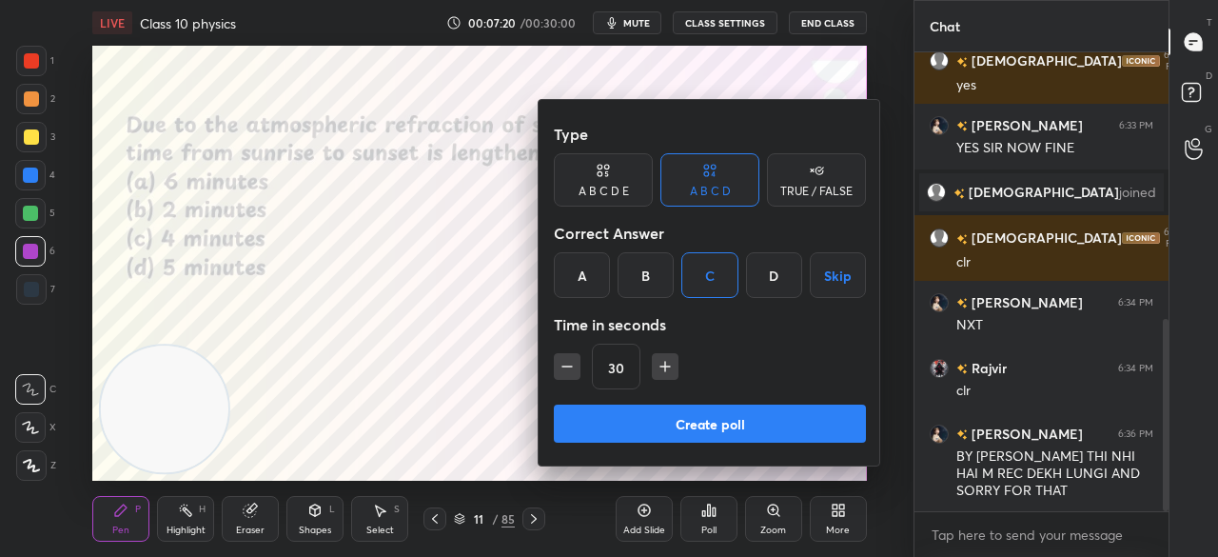
click at [683, 426] on button "Create poll" at bounding box center [710, 424] width 312 height 38
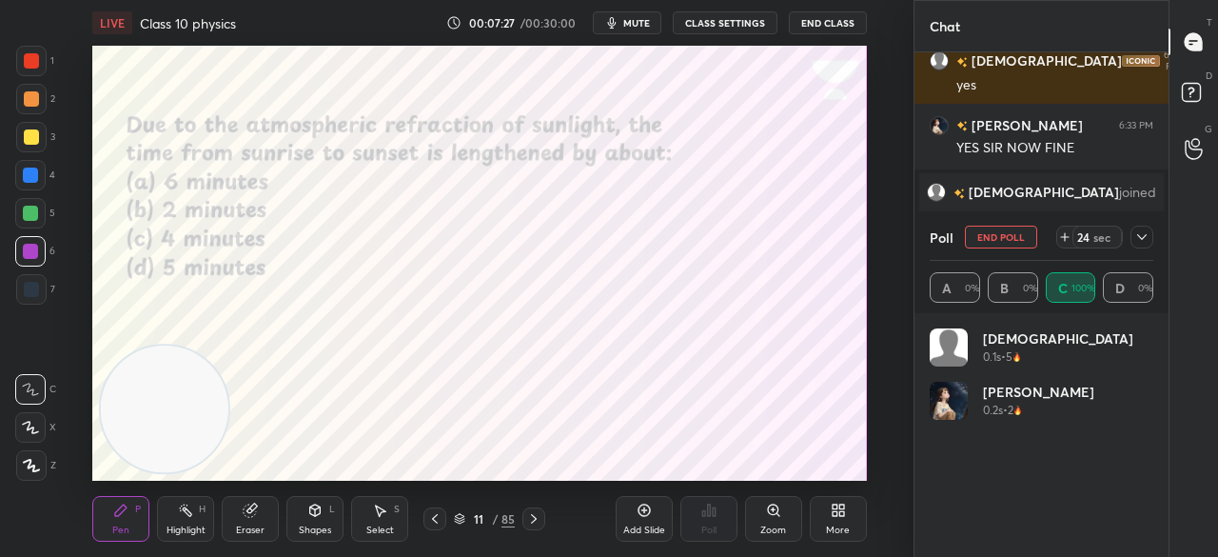
scroll to position [817, 0]
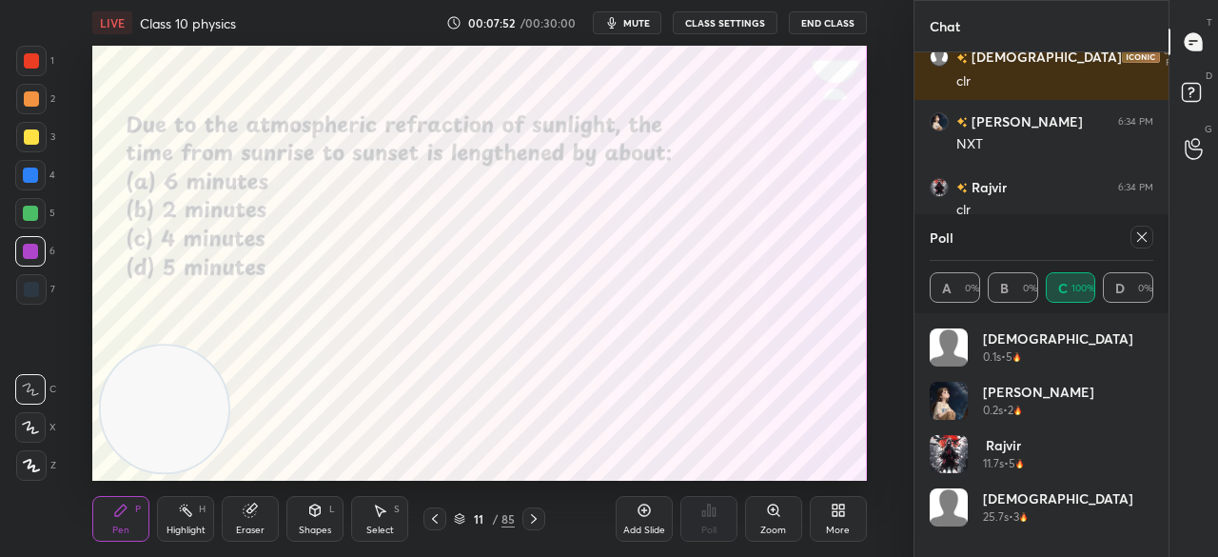
click at [1150, 241] on div at bounding box center [1142, 237] width 23 height 23
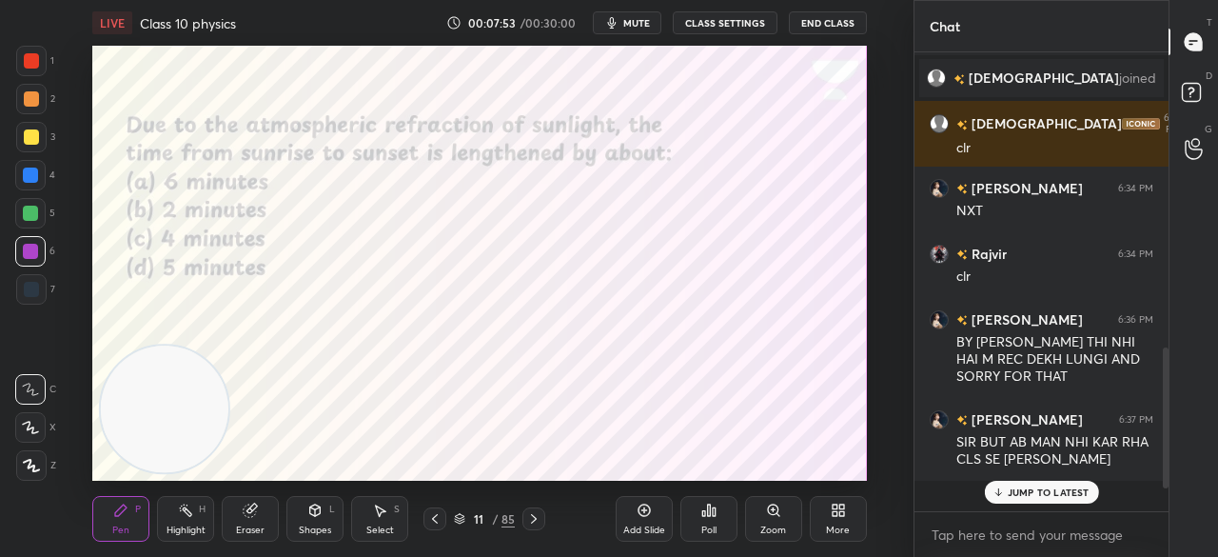
scroll to position [453, 248]
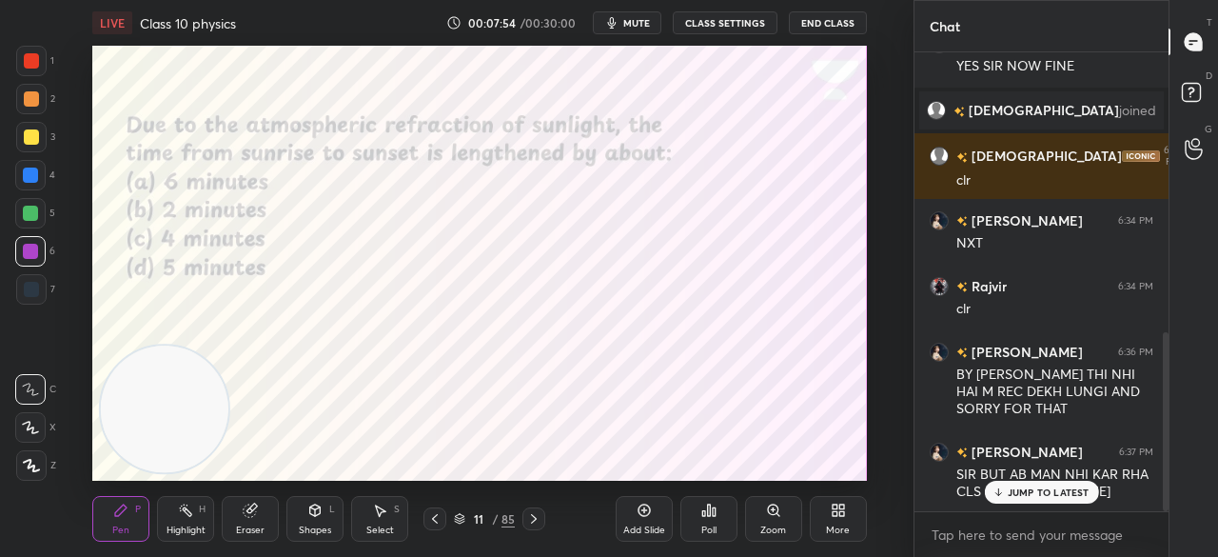
click at [1031, 492] on p "JUMP TO LATEST" at bounding box center [1049, 491] width 82 height 11
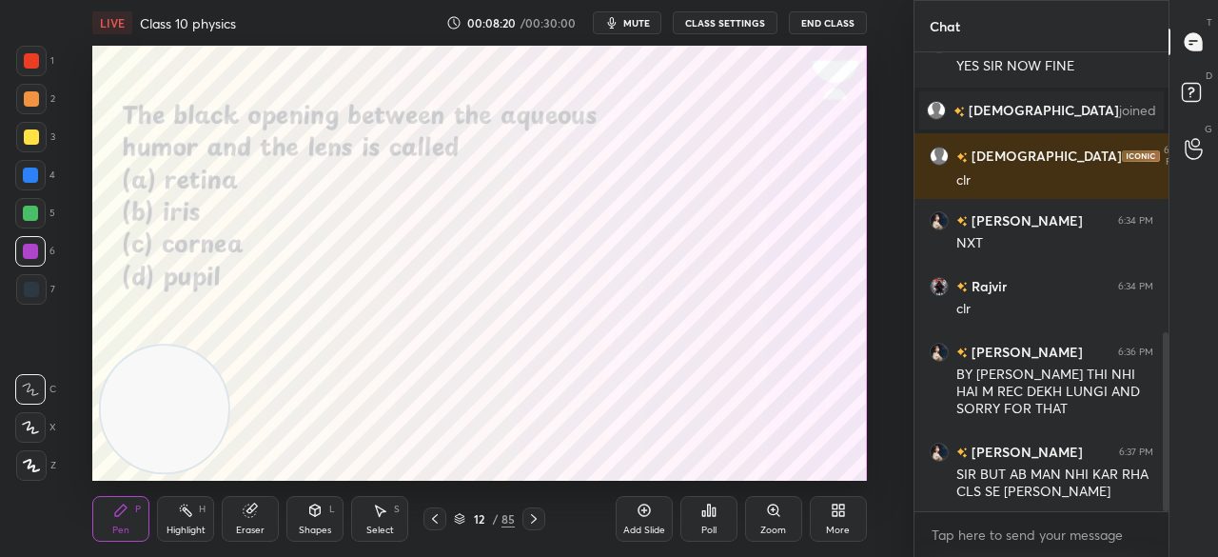
click at [718, 513] on div "Poll" at bounding box center [709, 519] width 57 height 46
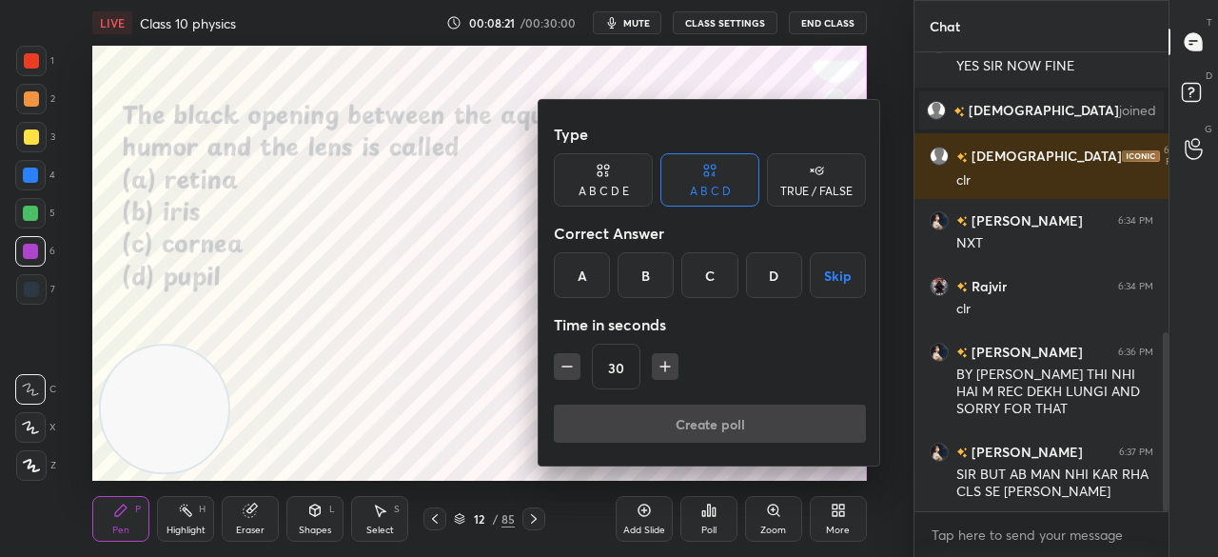
click at [775, 279] on div "D" at bounding box center [774, 275] width 56 height 46
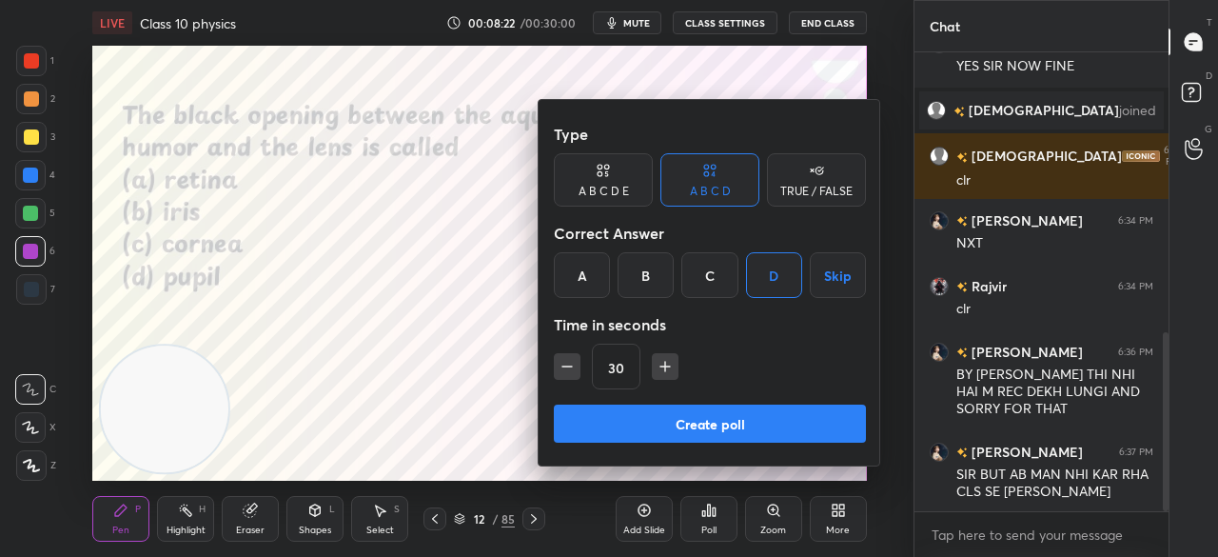
click at [729, 420] on button "Create poll" at bounding box center [710, 424] width 312 height 38
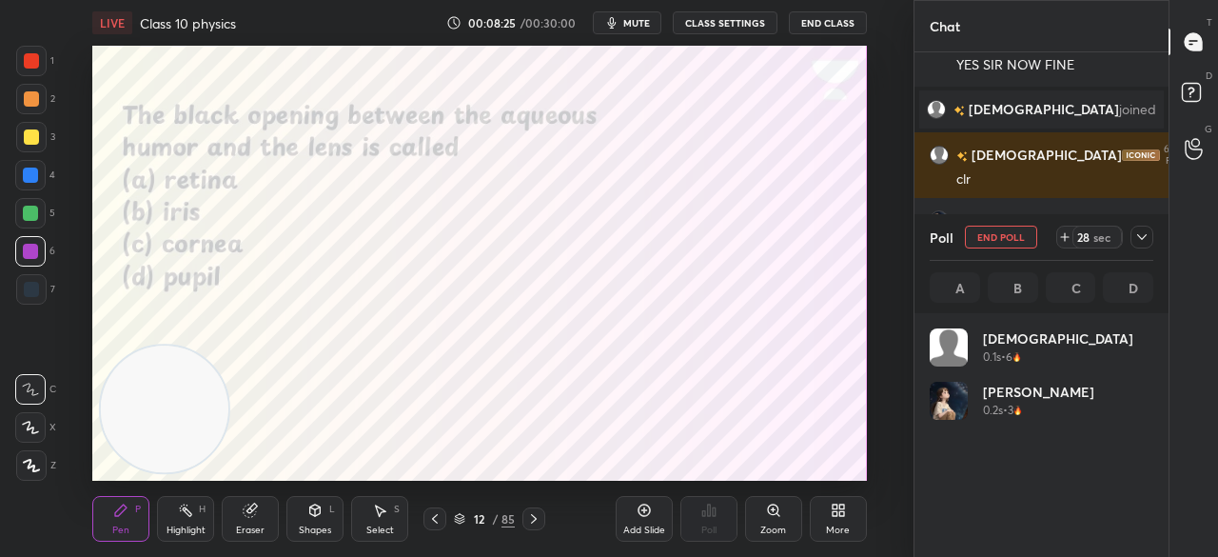
scroll to position [223, 218]
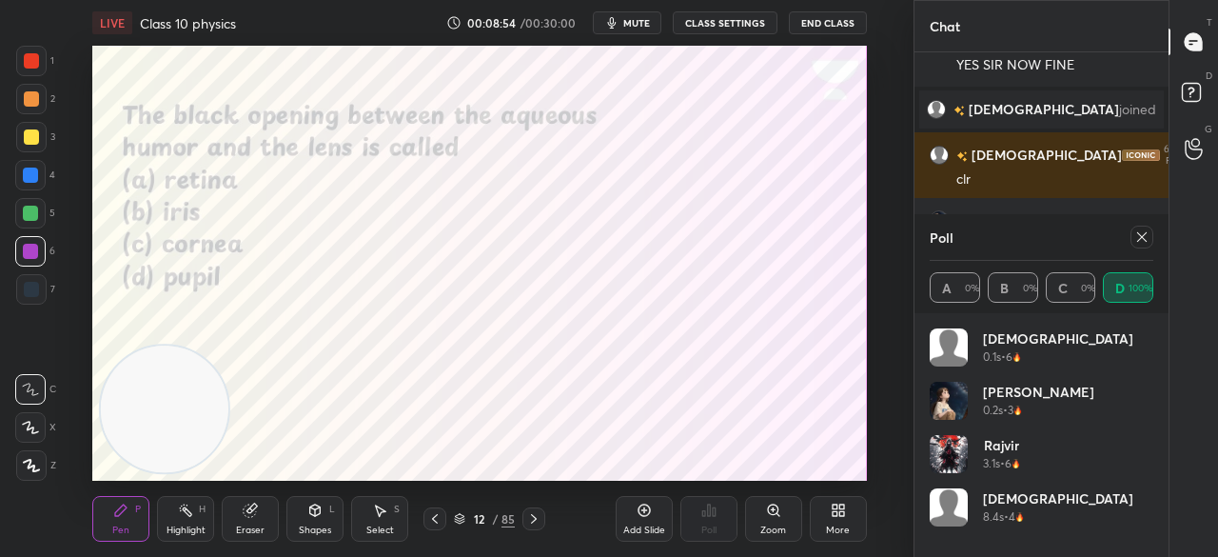
click at [1138, 236] on icon at bounding box center [1142, 236] width 15 height 15
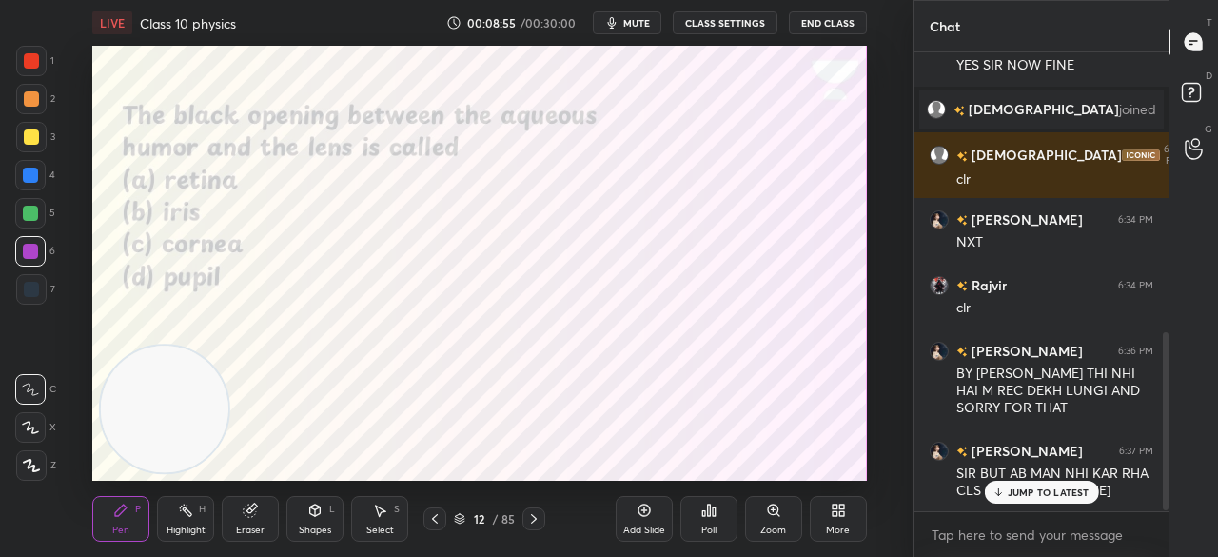
scroll to position [6, 6]
click at [1039, 495] on p "JUMP TO LATEST" at bounding box center [1049, 491] width 82 height 11
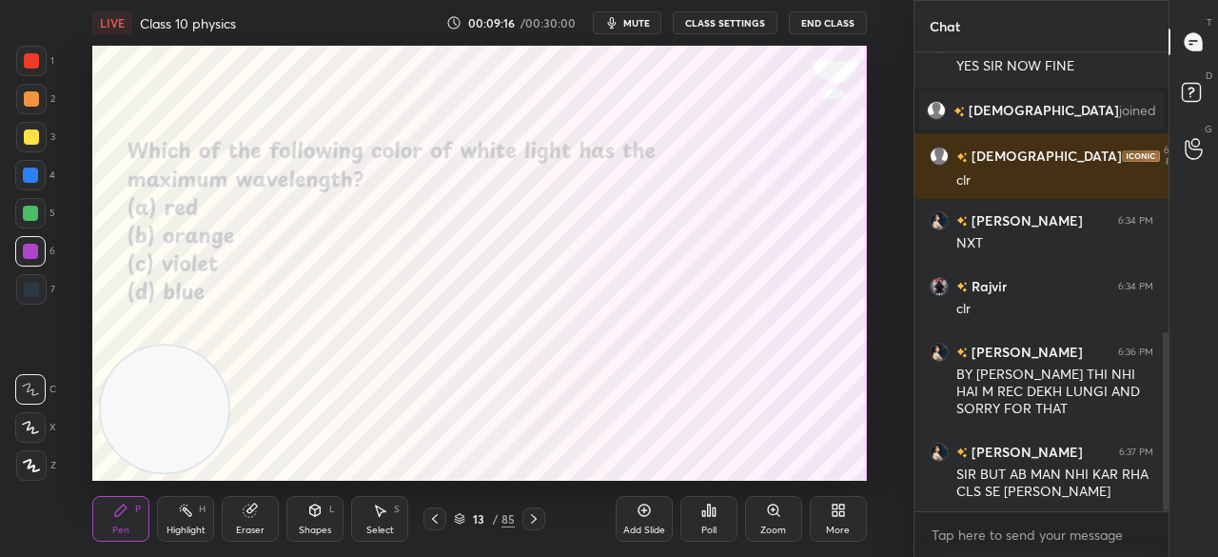
click at [706, 521] on div "Poll" at bounding box center [709, 519] width 57 height 46
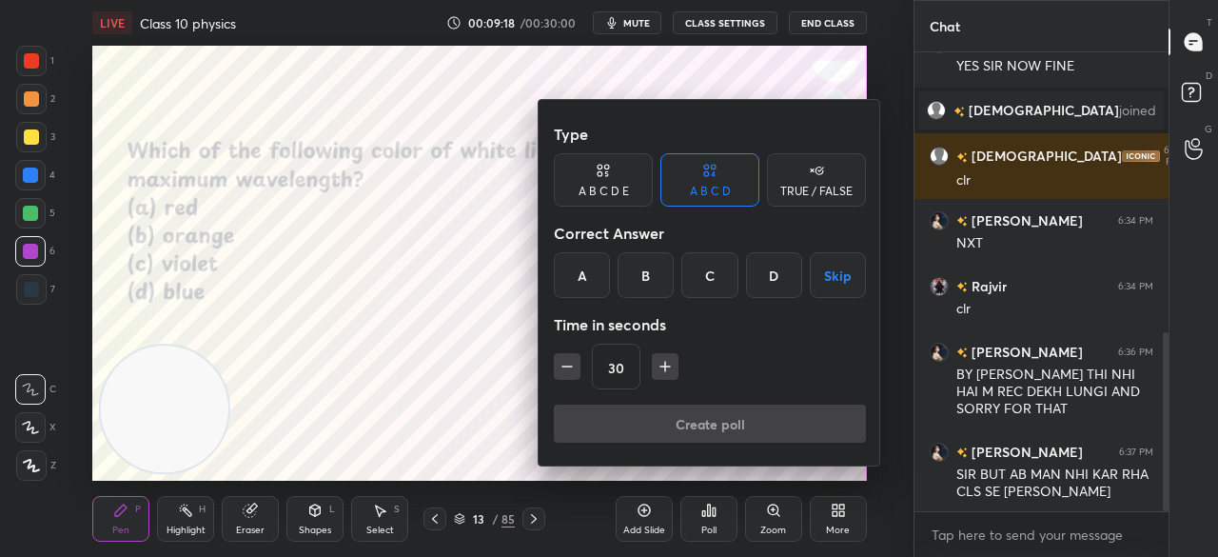
click at [595, 279] on div "A" at bounding box center [582, 275] width 56 height 46
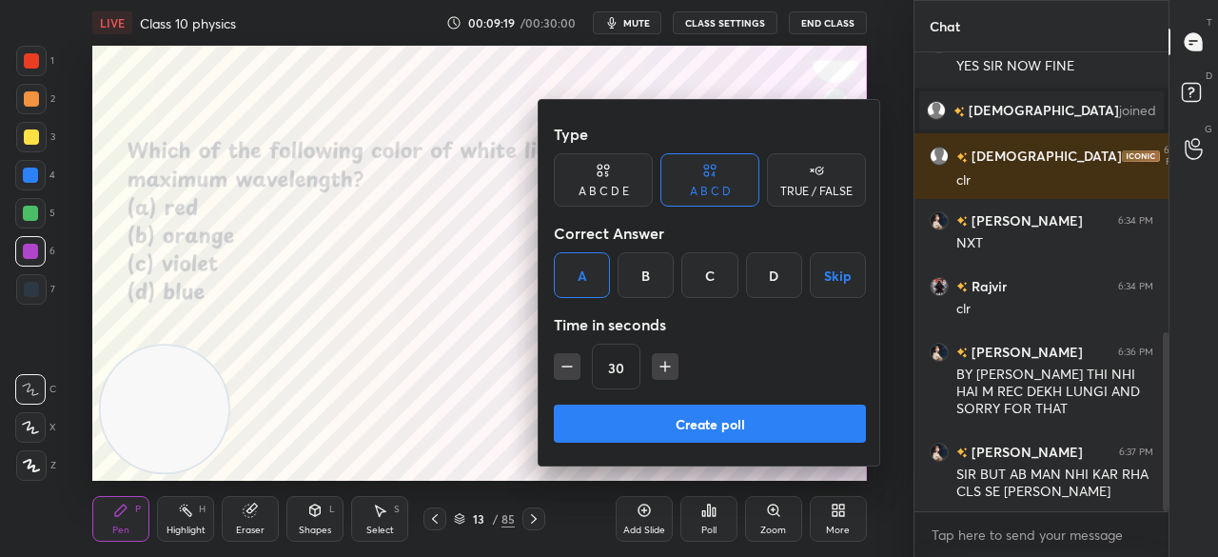
click at [731, 414] on button "Create poll" at bounding box center [710, 424] width 312 height 38
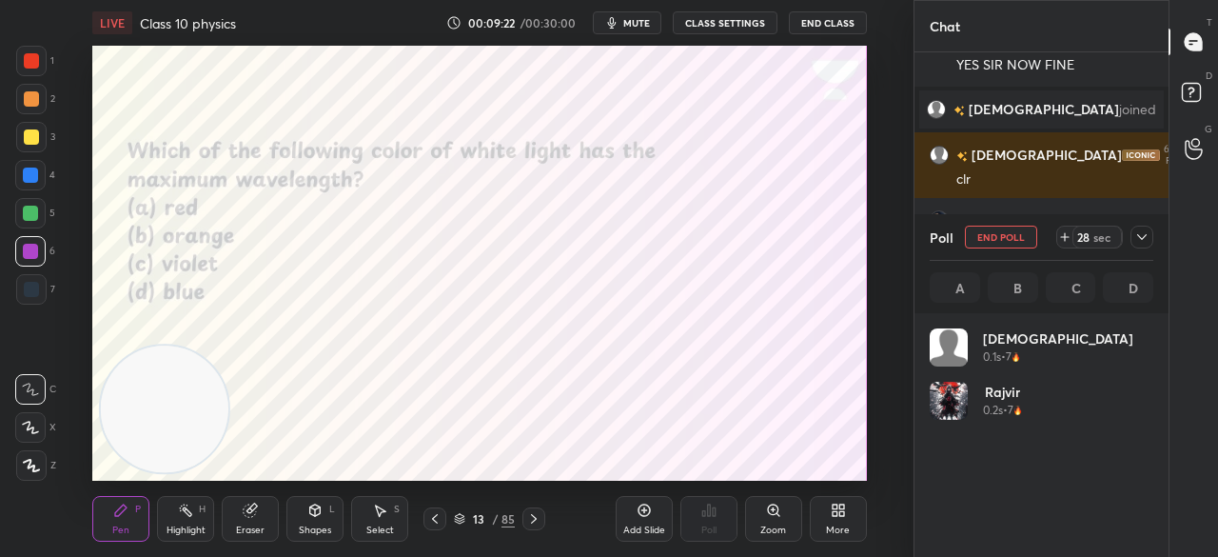
scroll to position [223, 218]
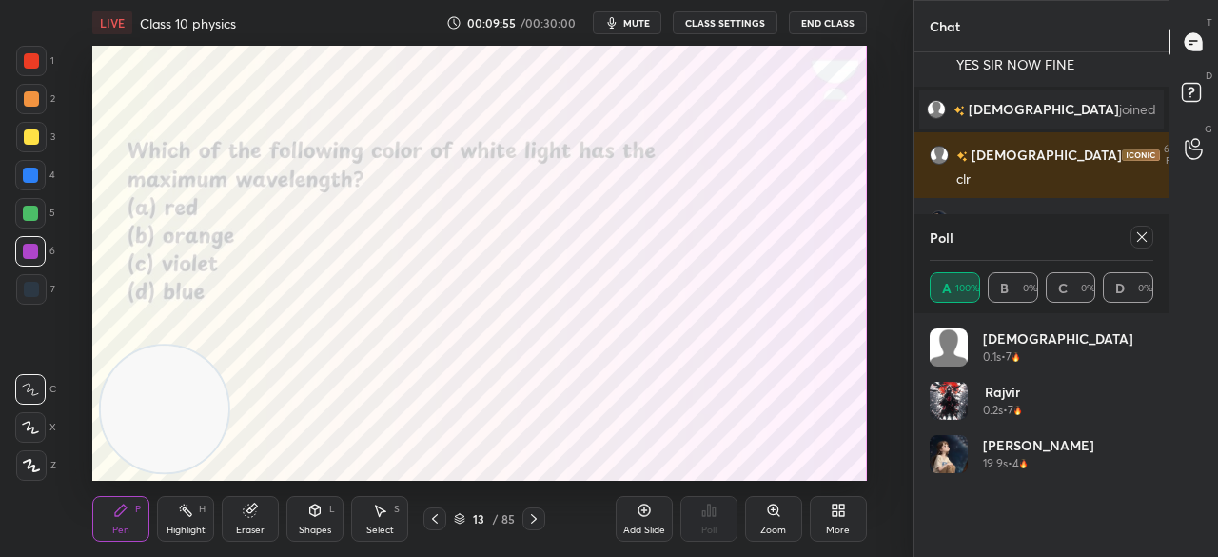
click at [1145, 235] on icon at bounding box center [1142, 236] width 15 height 15
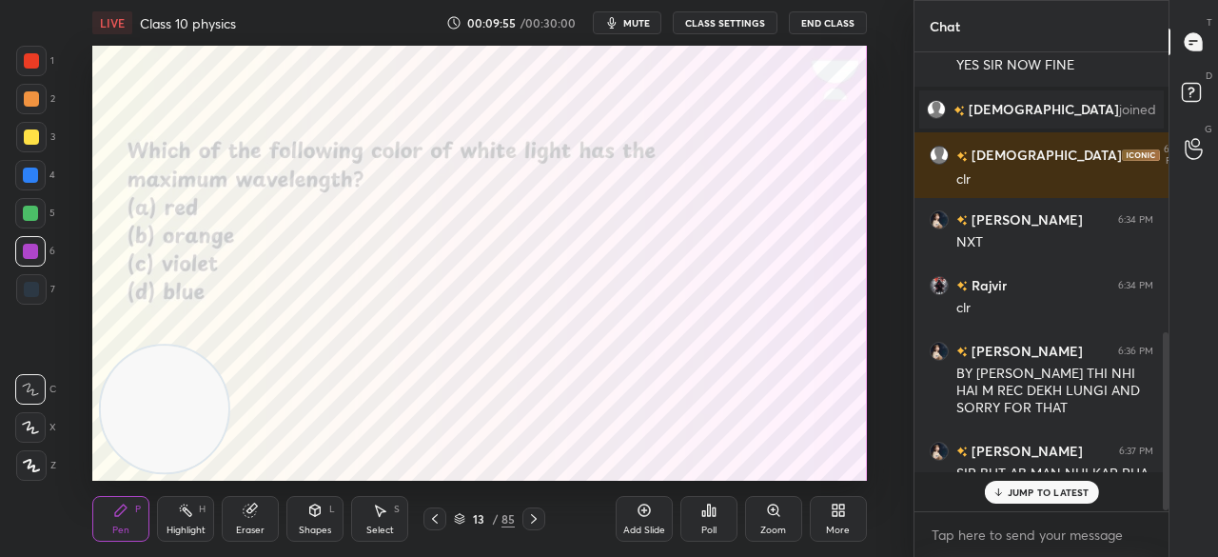
scroll to position [6, 6]
click at [1047, 490] on p "JUMP TO LATEST" at bounding box center [1049, 491] width 82 height 11
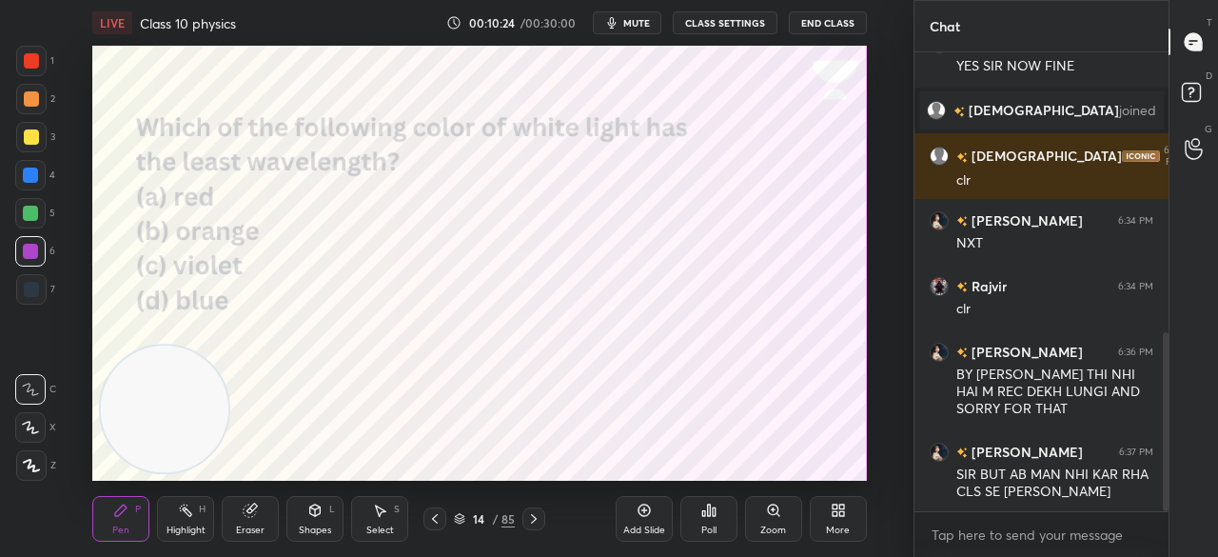
click at [702, 523] on div "Poll" at bounding box center [709, 519] width 57 height 46
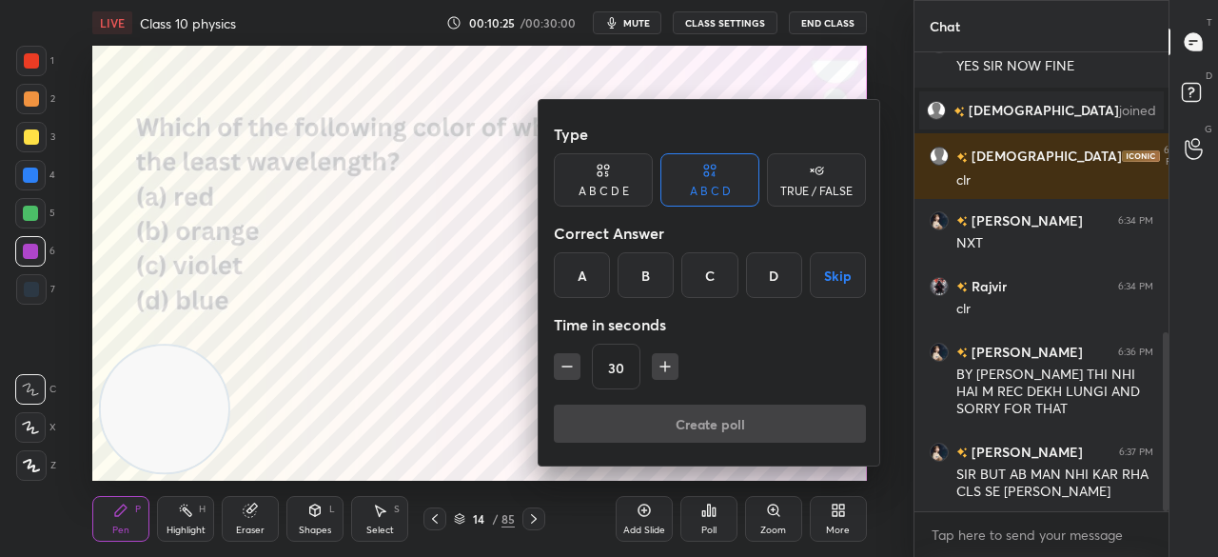
click at [725, 287] on div "C" at bounding box center [710, 275] width 56 height 46
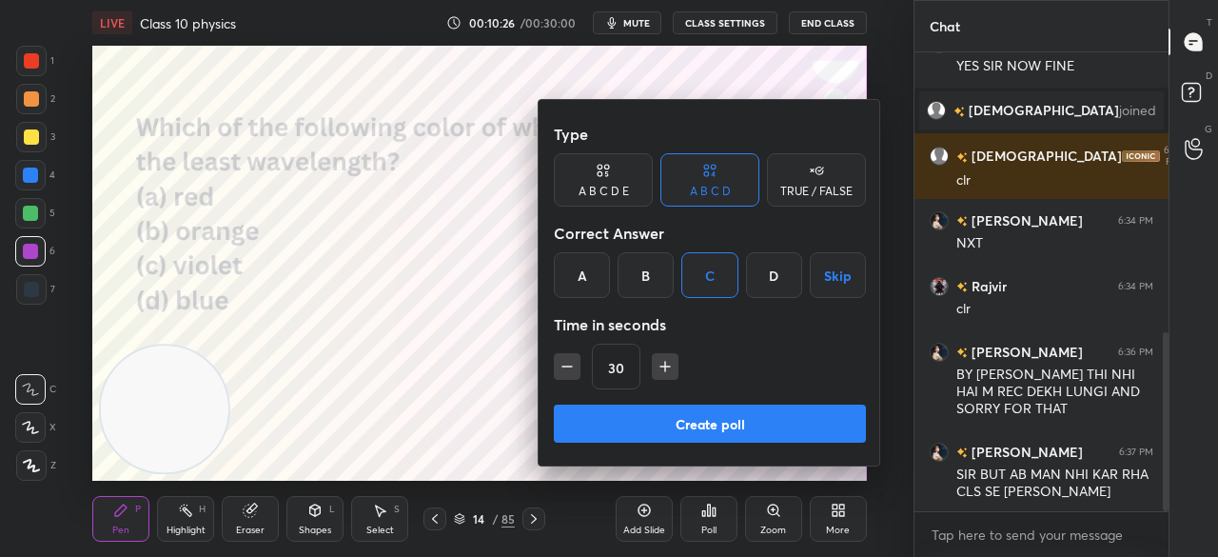
click at [735, 415] on button "Create poll" at bounding box center [710, 424] width 312 height 38
type textarea "x"
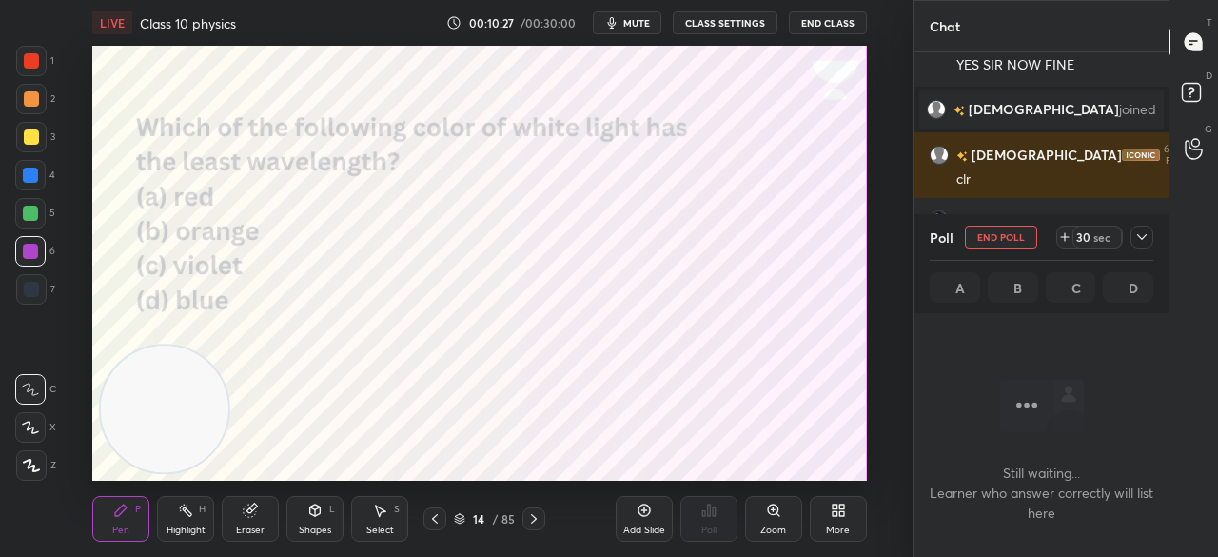
scroll to position [196, 248]
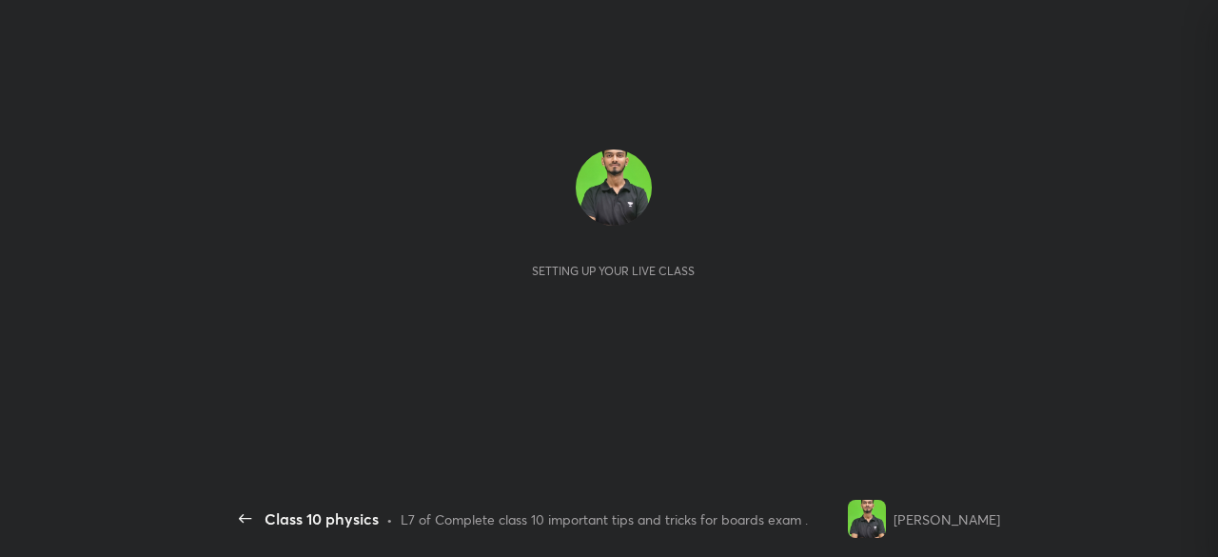
scroll to position [327, 248]
click at [674, 252] on div "Setting up your live class" at bounding box center [613, 213] width 743 height 128
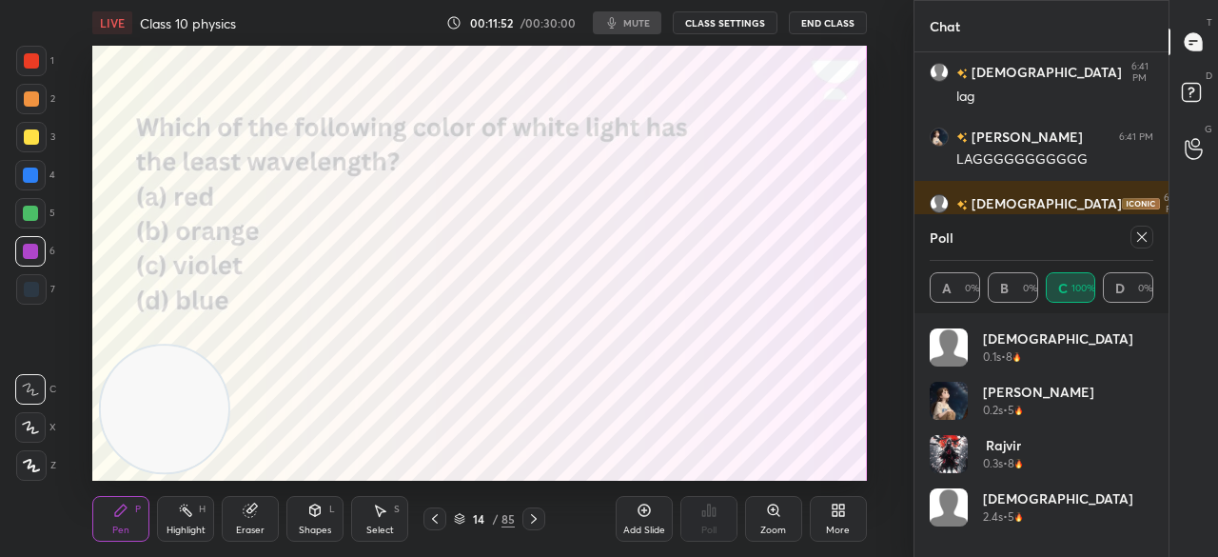
scroll to position [223, 218]
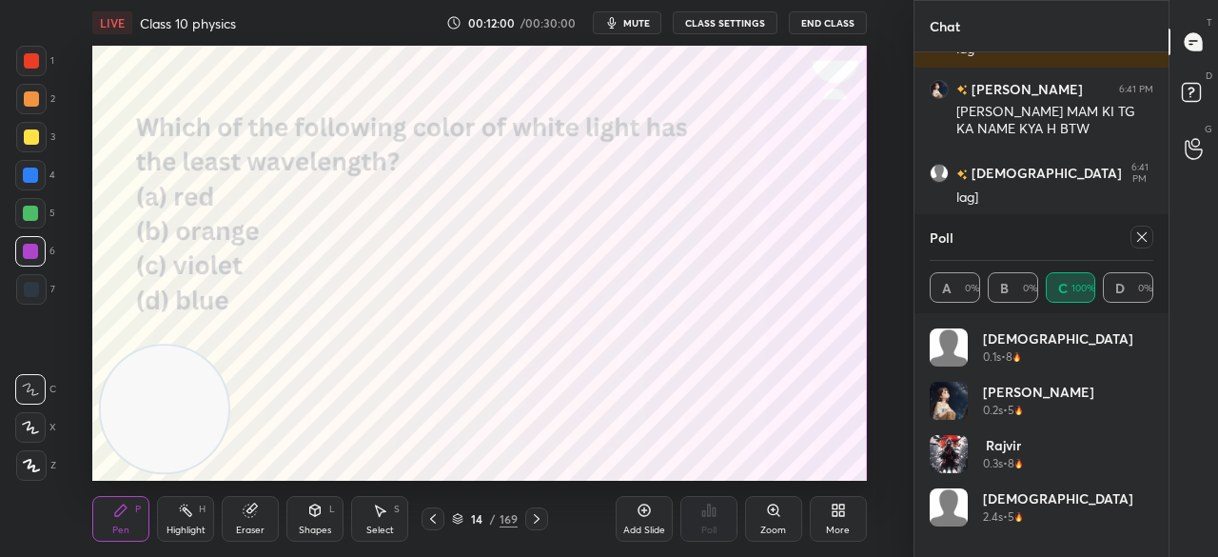
click at [1143, 239] on icon at bounding box center [1142, 236] width 15 height 15
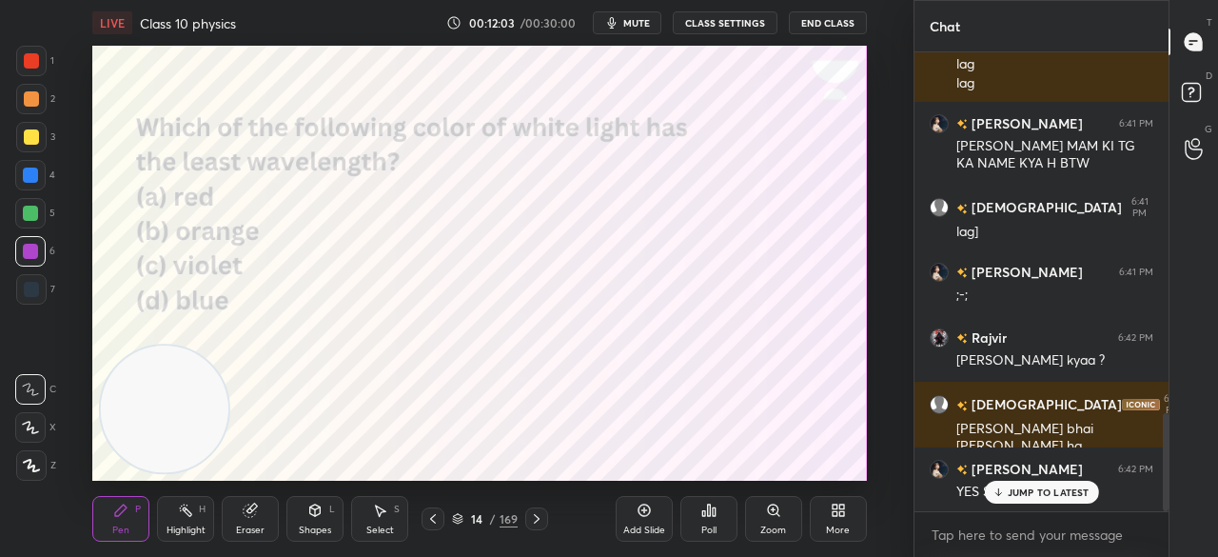
click at [1040, 496] on p "JUMP TO LATEST" at bounding box center [1049, 491] width 82 height 11
click at [709, 510] on icon at bounding box center [708, 509] width 3 height 11
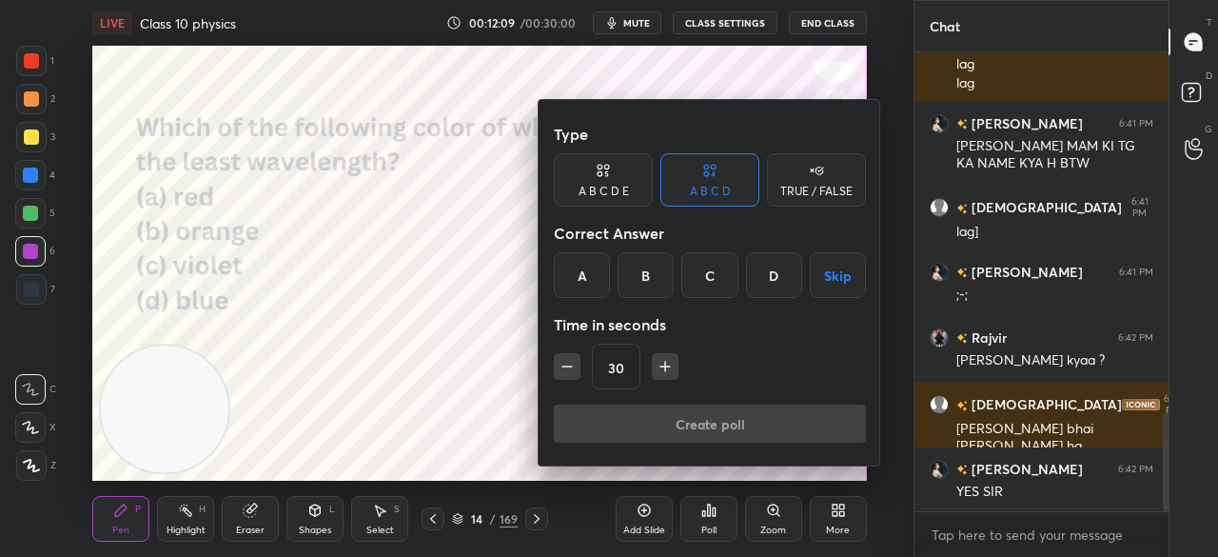
click at [704, 287] on div "C" at bounding box center [710, 275] width 56 height 46
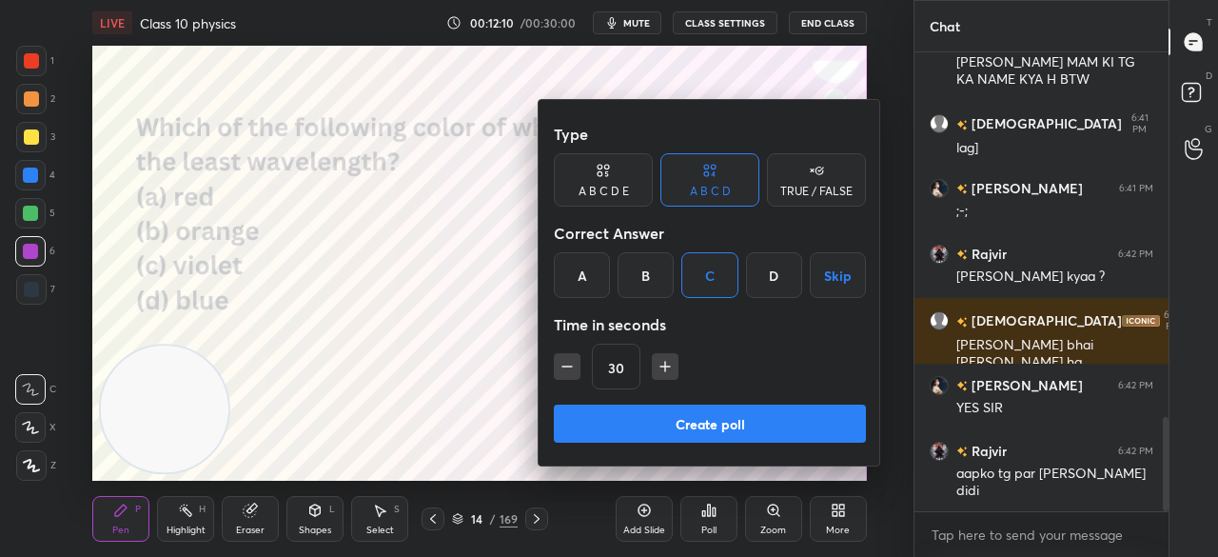
click at [700, 420] on button "Create poll" at bounding box center [710, 424] width 312 height 38
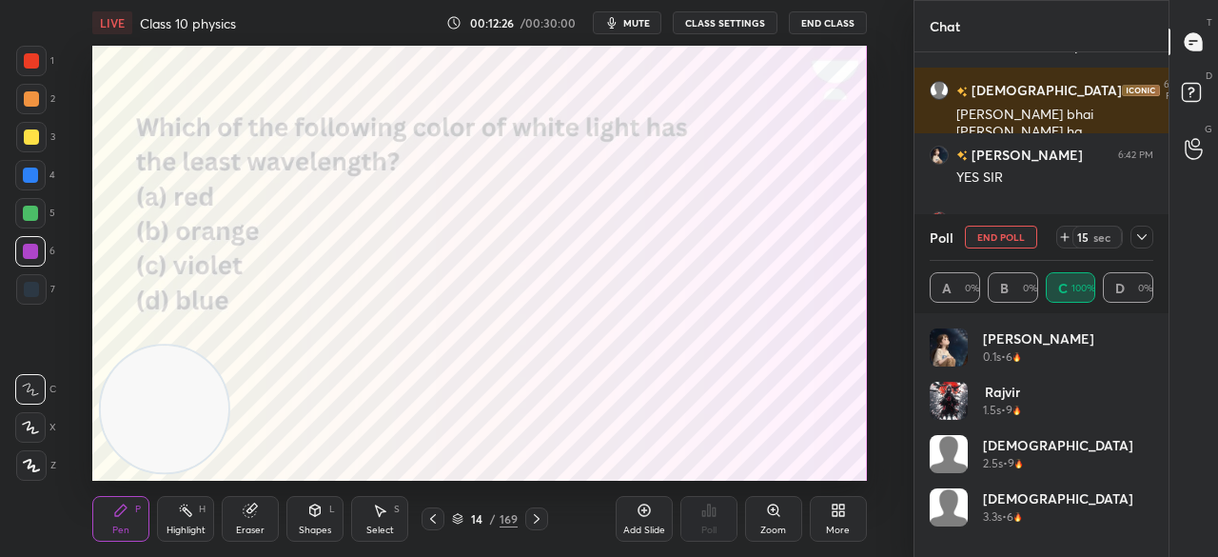
click at [1005, 233] on button "End Poll" at bounding box center [1001, 237] width 72 height 23
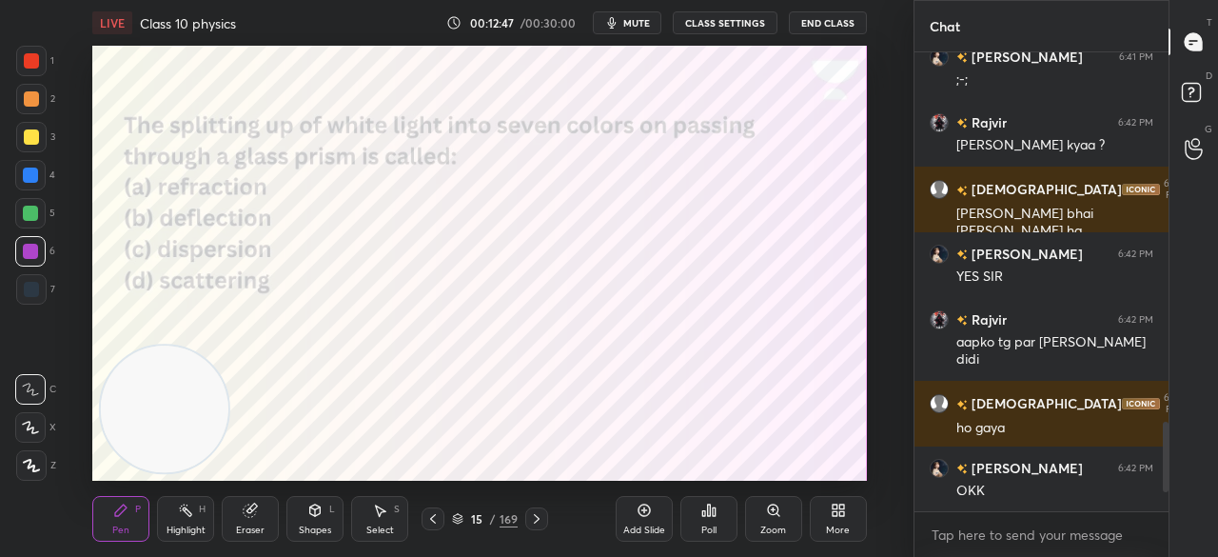
click at [722, 515] on div "Poll" at bounding box center [709, 519] width 57 height 46
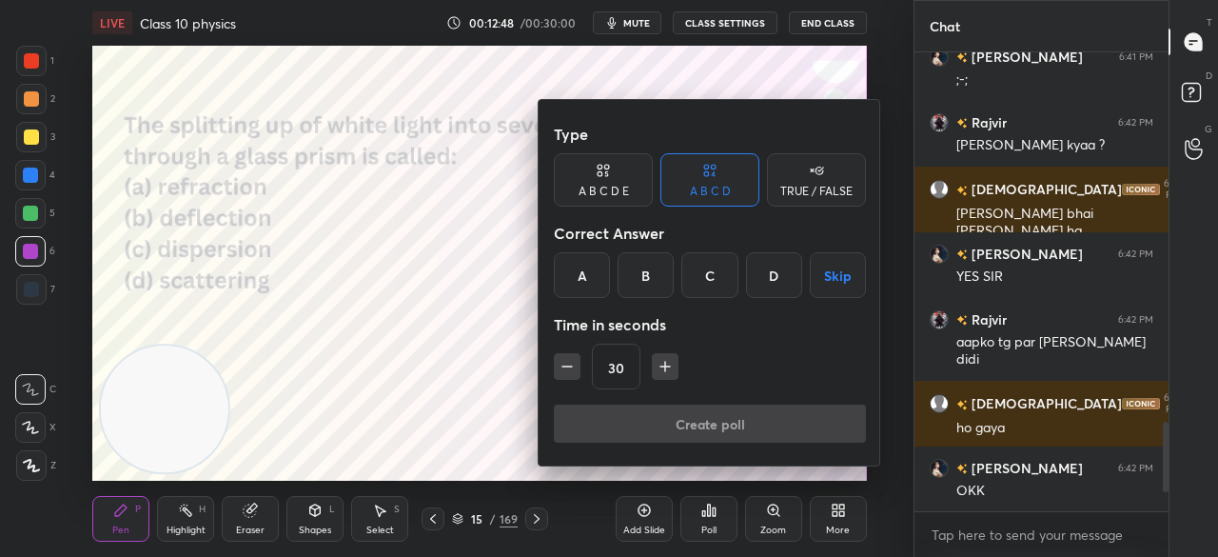
click at [709, 279] on div "C" at bounding box center [710, 275] width 56 height 46
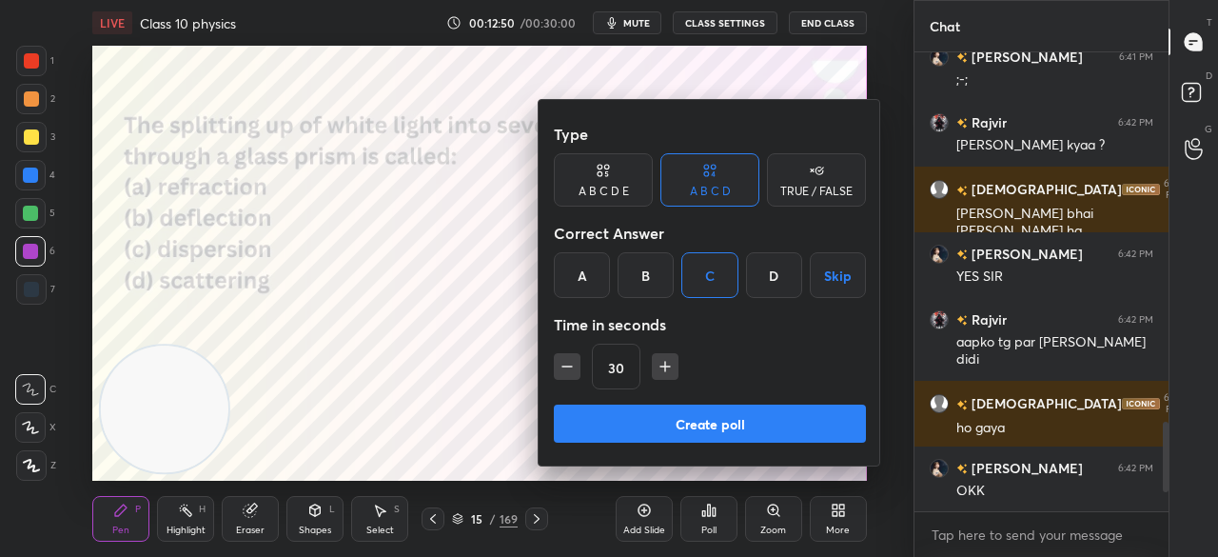
click at [697, 414] on button "Create poll" at bounding box center [710, 424] width 312 height 38
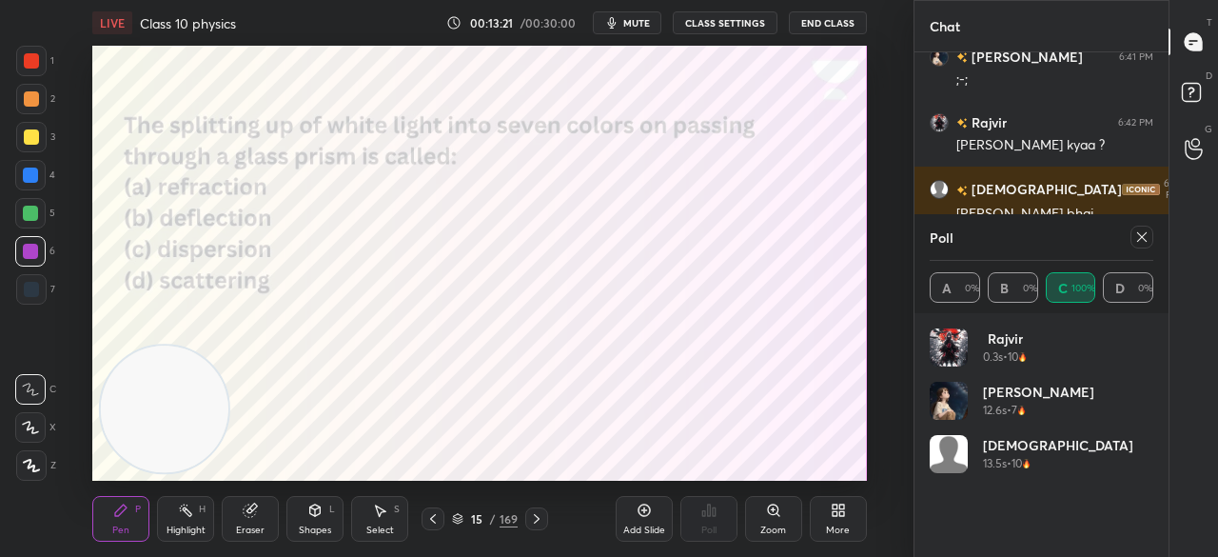
click at [1139, 229] on icon at bounding box center [1142, 236] width 15 height 15
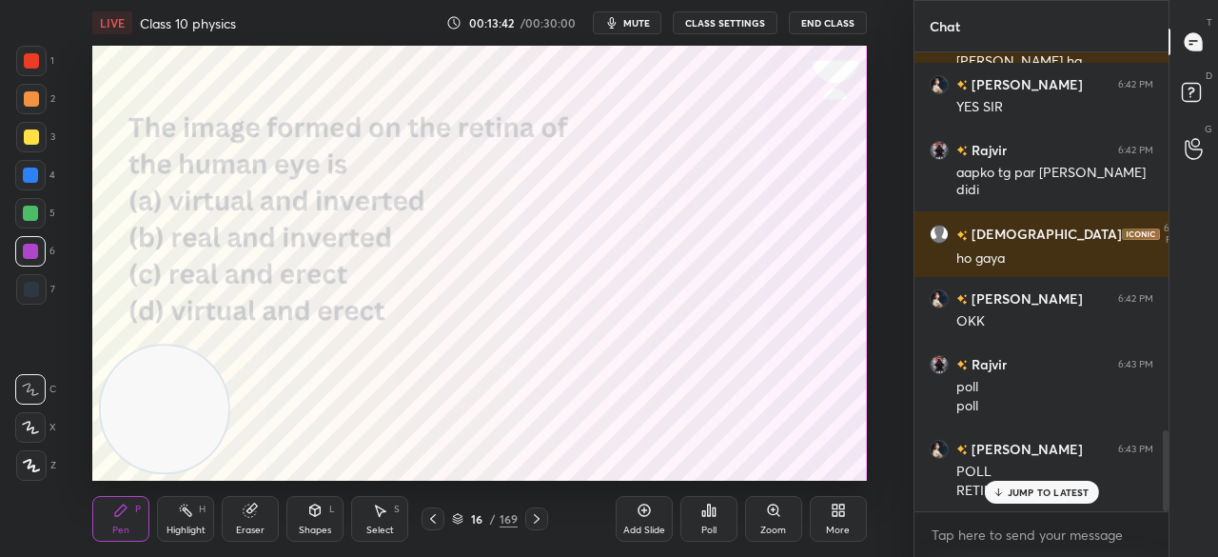
scroll to position [2142, 0]
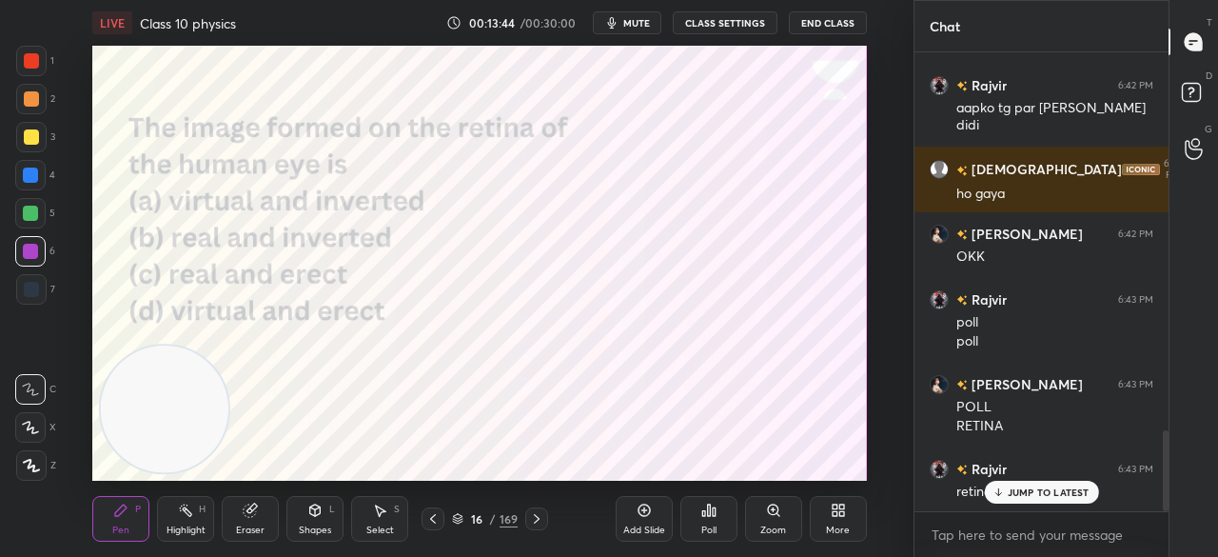
click at [699, 524] on div "Poll" at bounding box center [709, 519] width 57 height 46
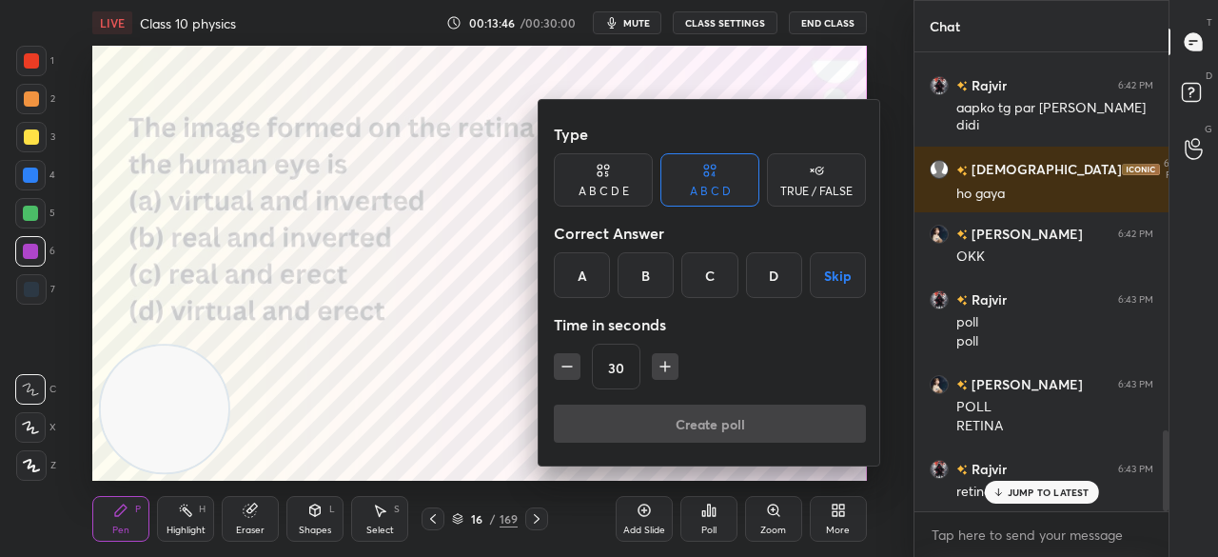
click at [659, 267] on div "B" at bounding box center [646, 275] width 56 height 46
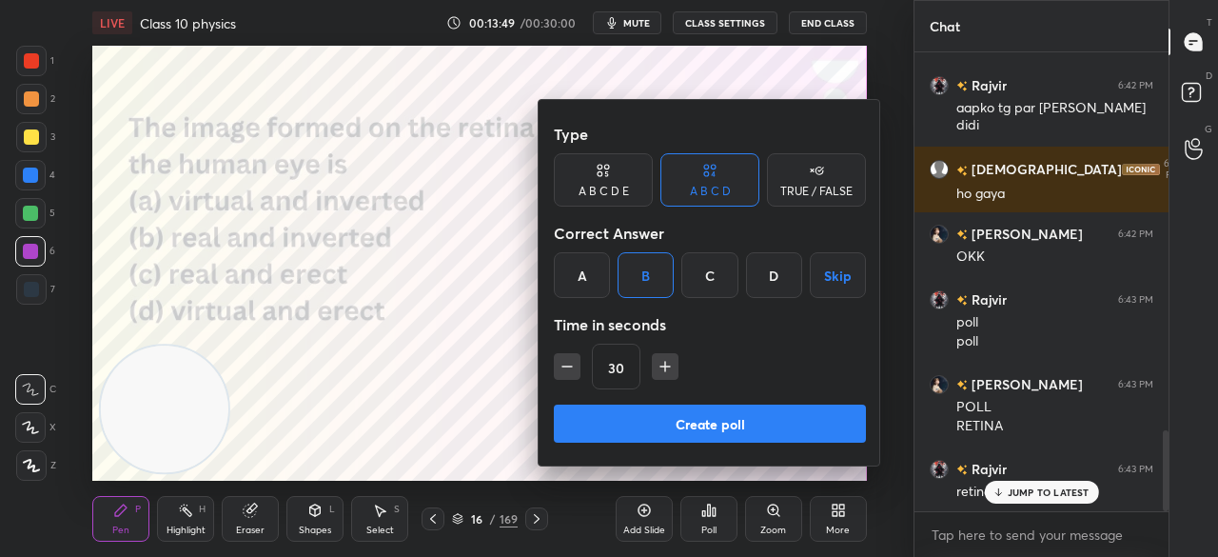
click at [684, 413] on button "Create poll" at bounding box center [710, 424] width 312 height 38
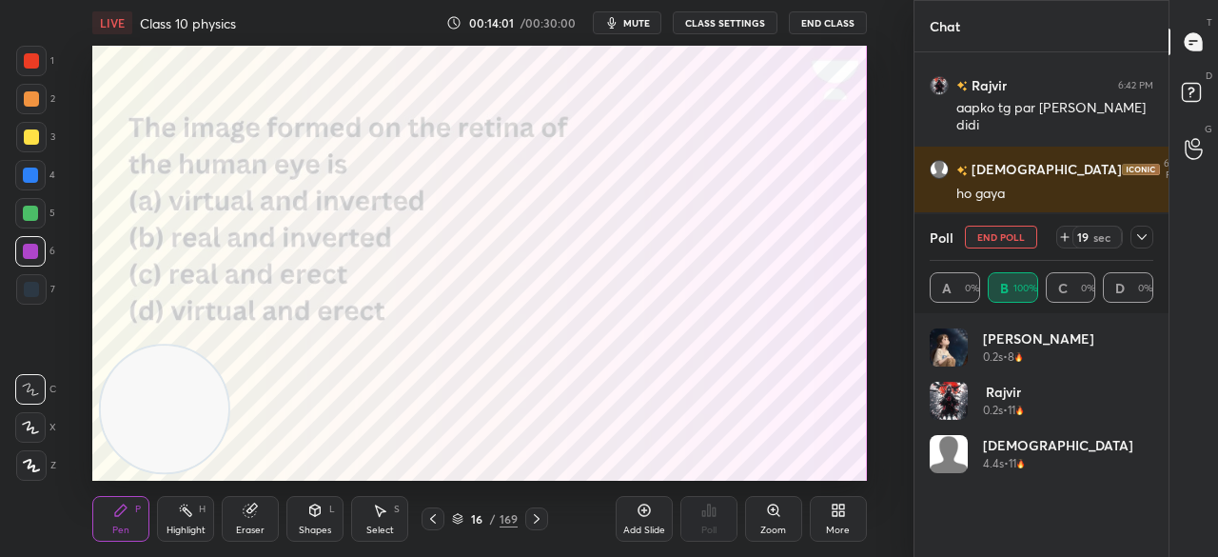
scroll to position [2307, 0]
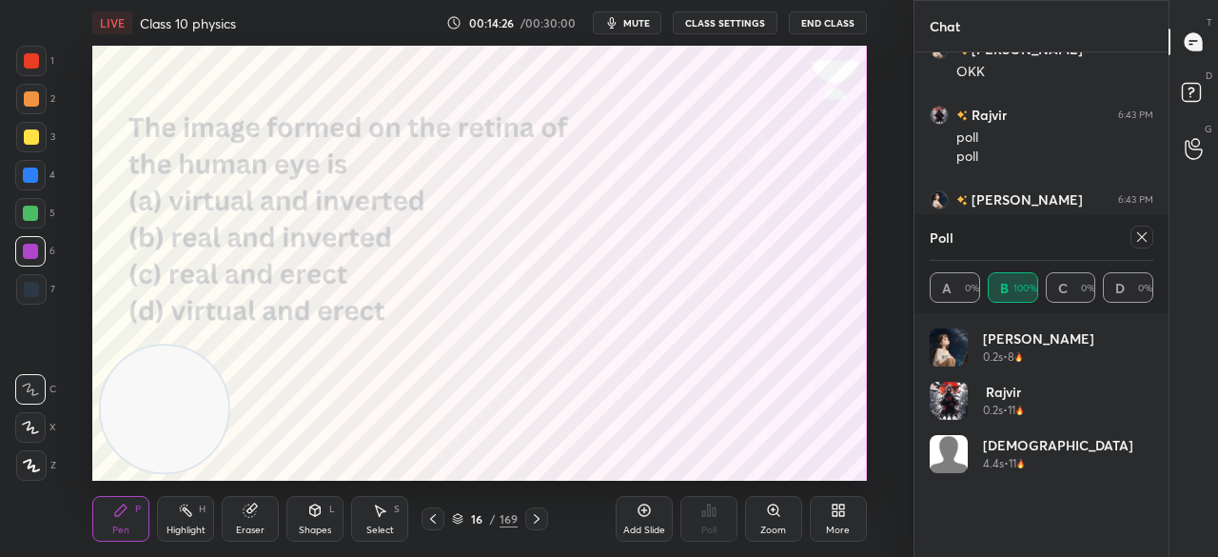
click at [1144, 241] on icon at bounding box center [1142, 236] width 15 height 15
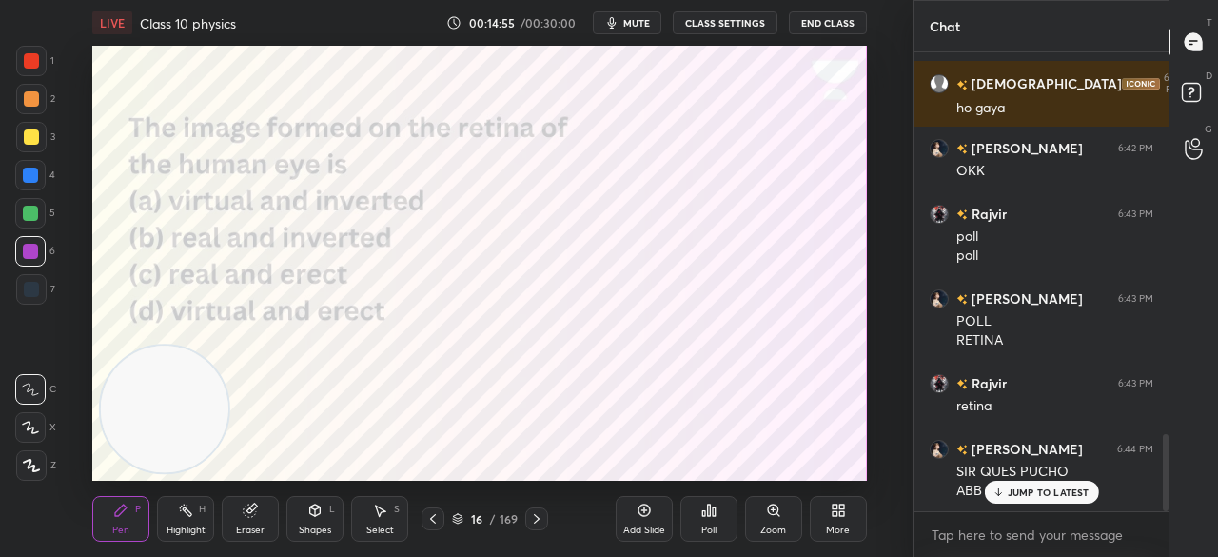
scroll to position [2292, 0]
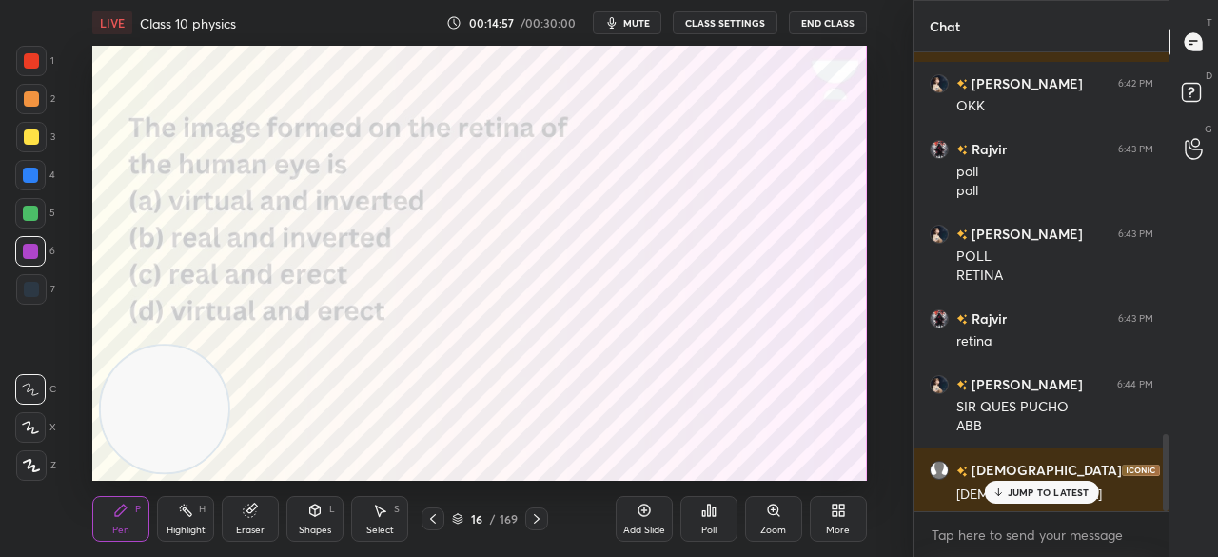
click at [1022, 486] on p "JUMP TO LATEST" at bounding box center [1049, 491] width 82 height 11
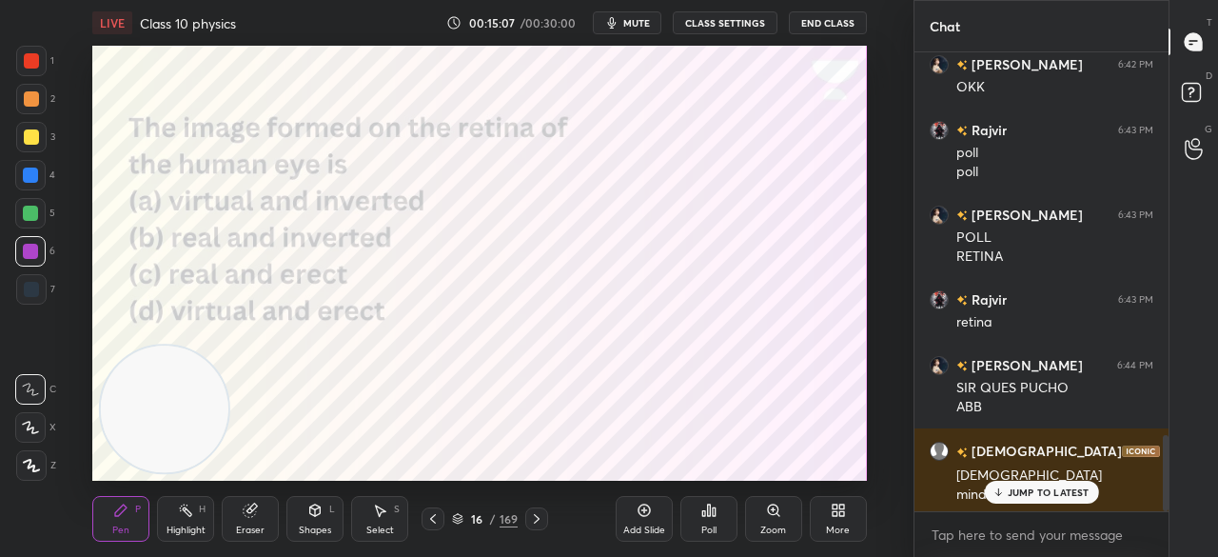
click at [1030, 492] on p "JUMP TO LATEST" at bounding box center [1049, 491] width 82 height 11
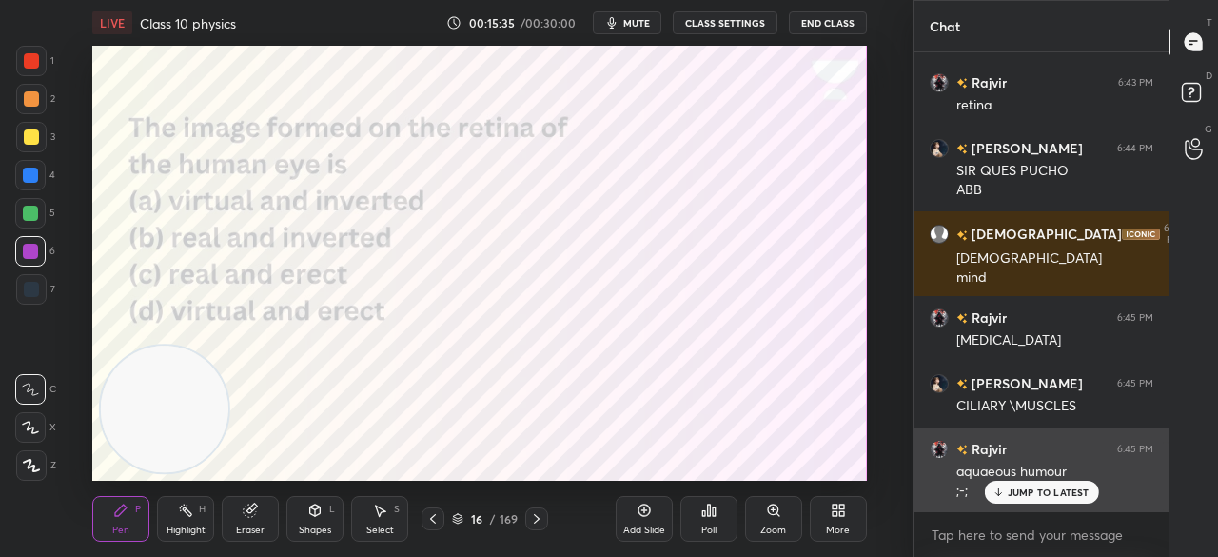
scroll to position [2593, 0]
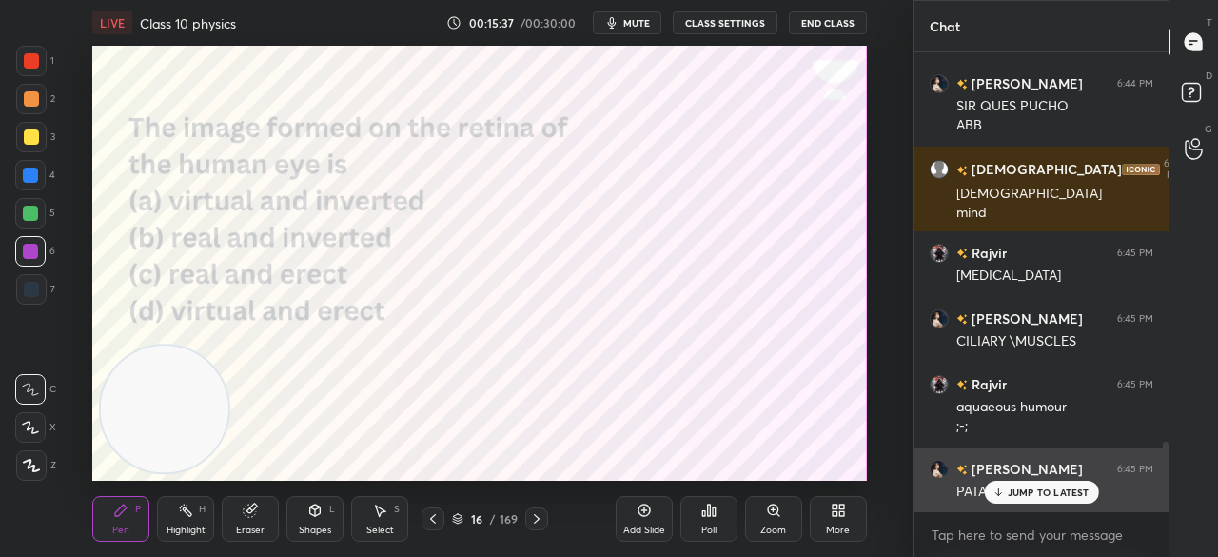
click at [990, 482] on div "JUMP TO LATEST" at bounding box center [1041, 492] width 114 height 23
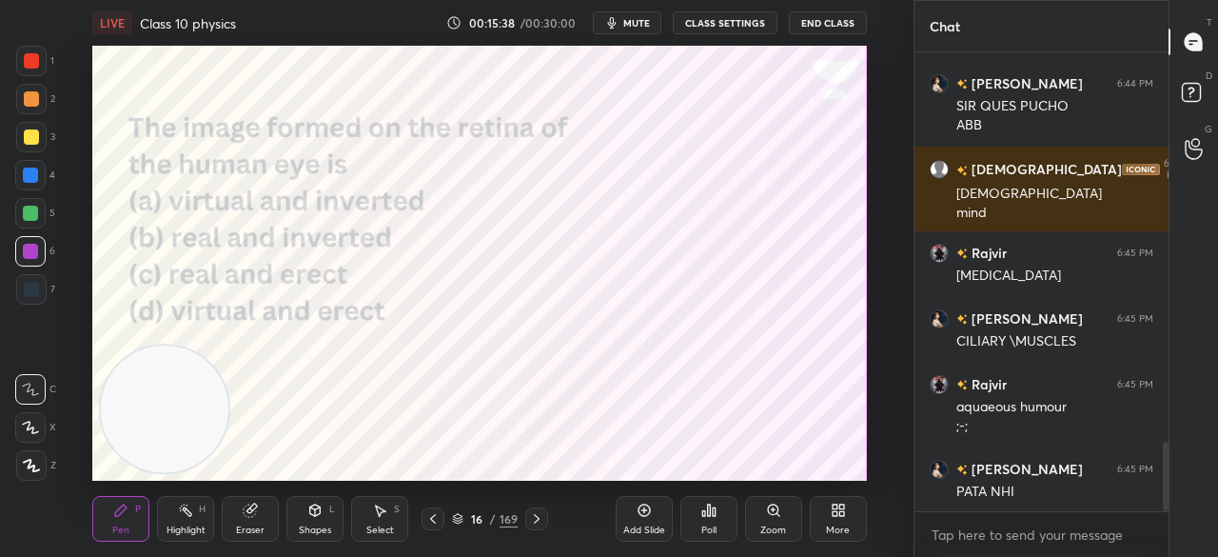
scroll to position [2612, 0]
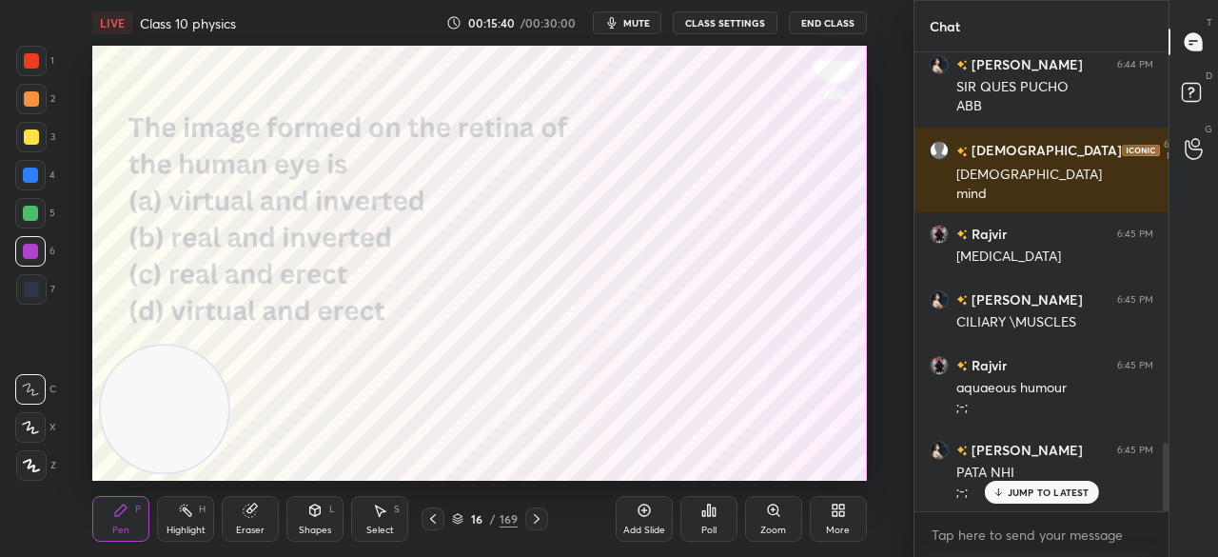
click at [996, 488] on icon at bounding box center [998, 491] width 12 height 11
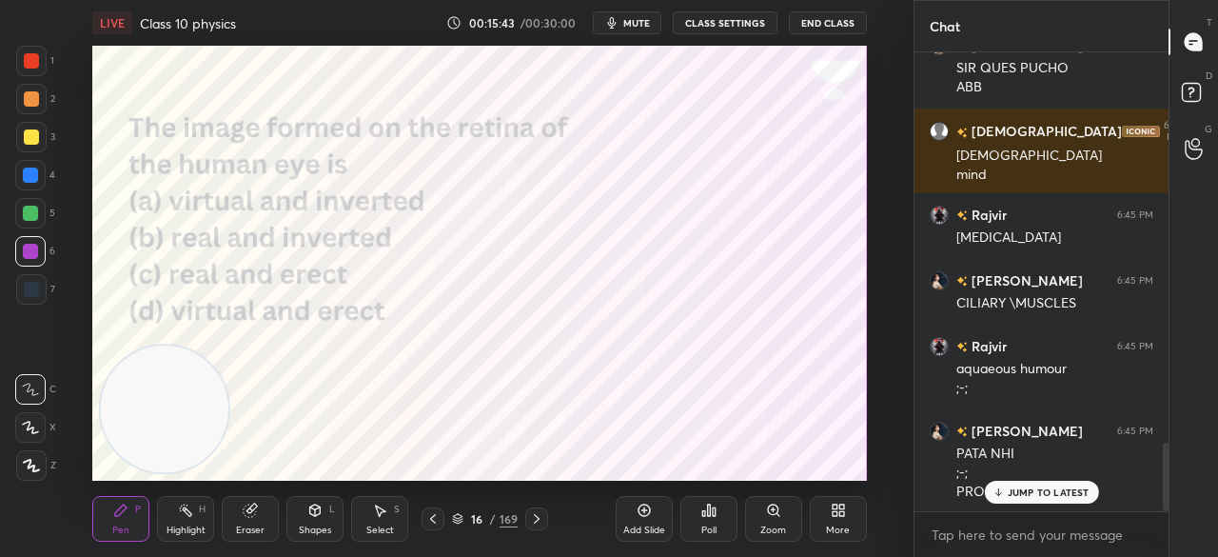
click at [1006, 494] on div "JUMP TO LATEST" at bounding box center [1041, 492] width 114 height 23
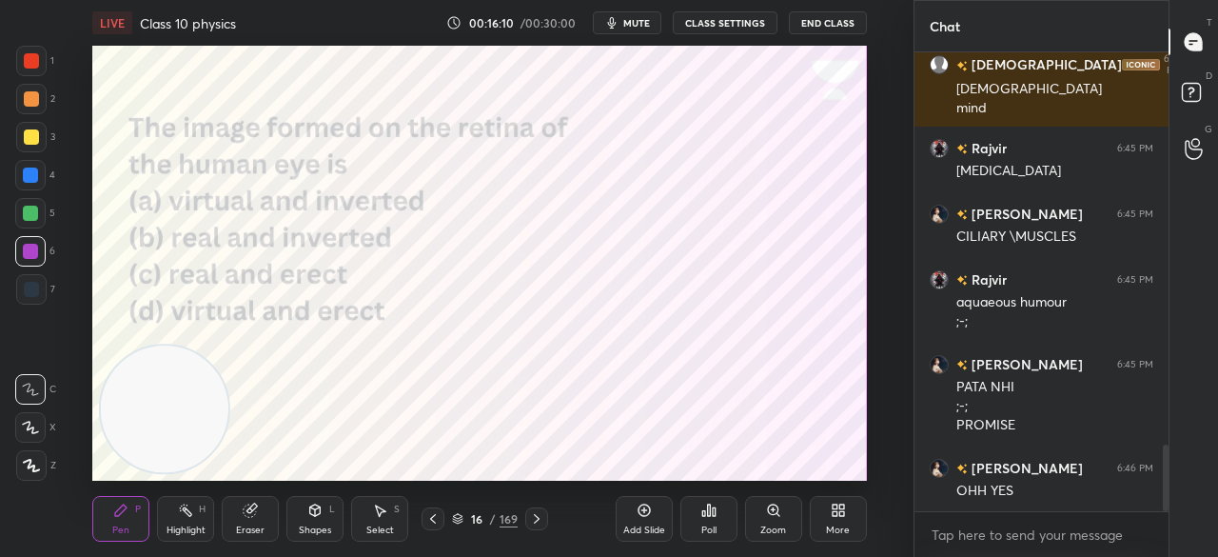
scroll to position [2762, 0]
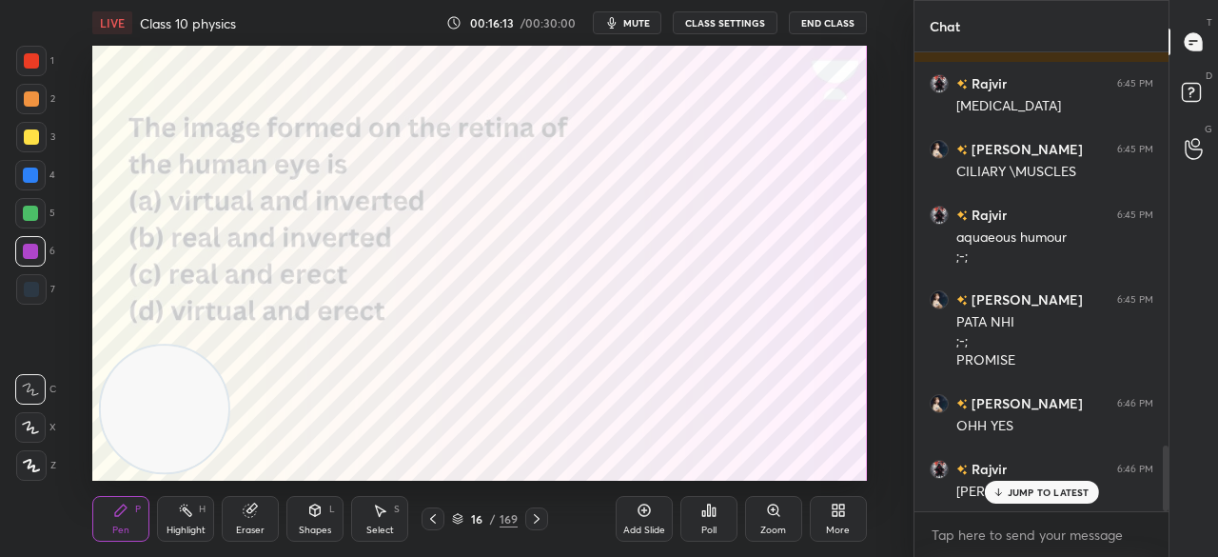
click at [1003, 495] on icon at bounding box center [998, 491] width 12 height 11
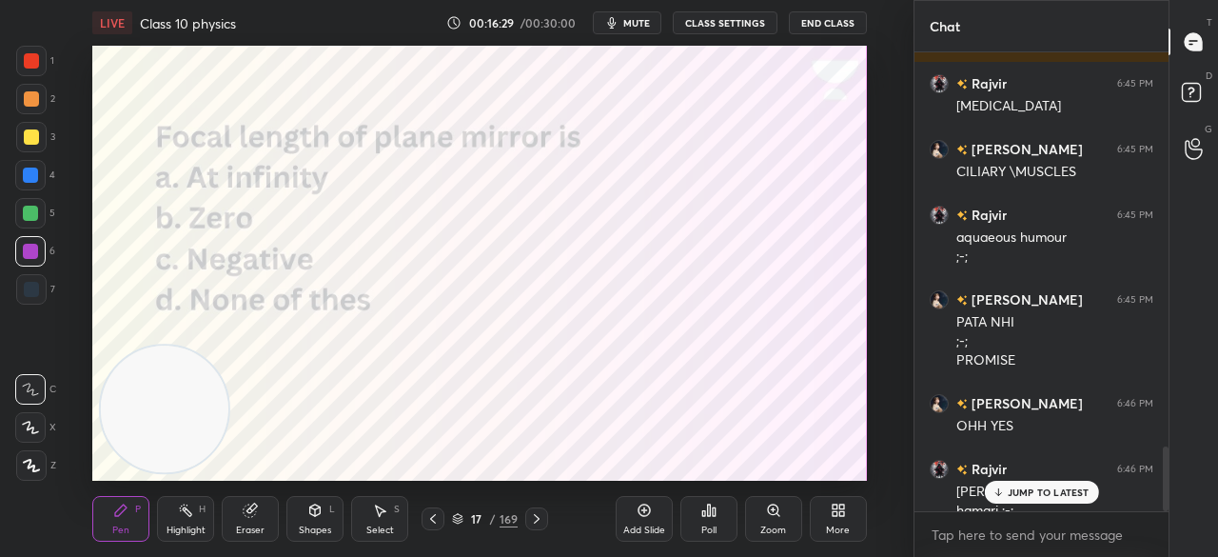
scroll to position [2781, 0]
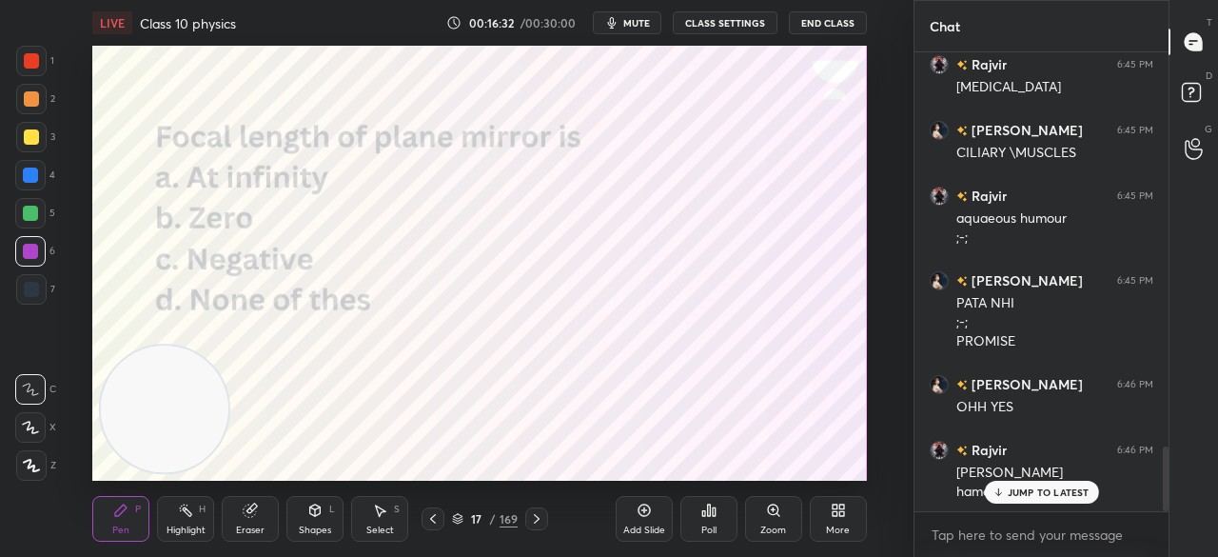
click at [1009, 486] on p "JUMP TO LATEST" at bounding box center [1049, 491] width 82 height 11
click at [708, 519] on div "Poll" at bounding box center [709, 519] width 57 height 46
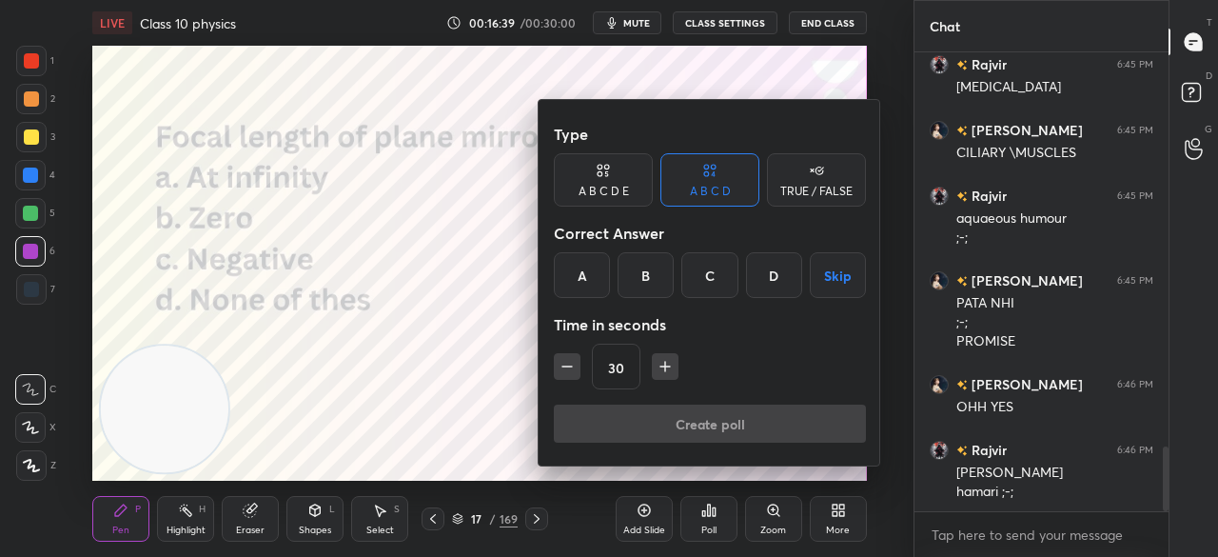
click at [581, 269] on div "A" at bounding box center [582, 275] width 56 height 46
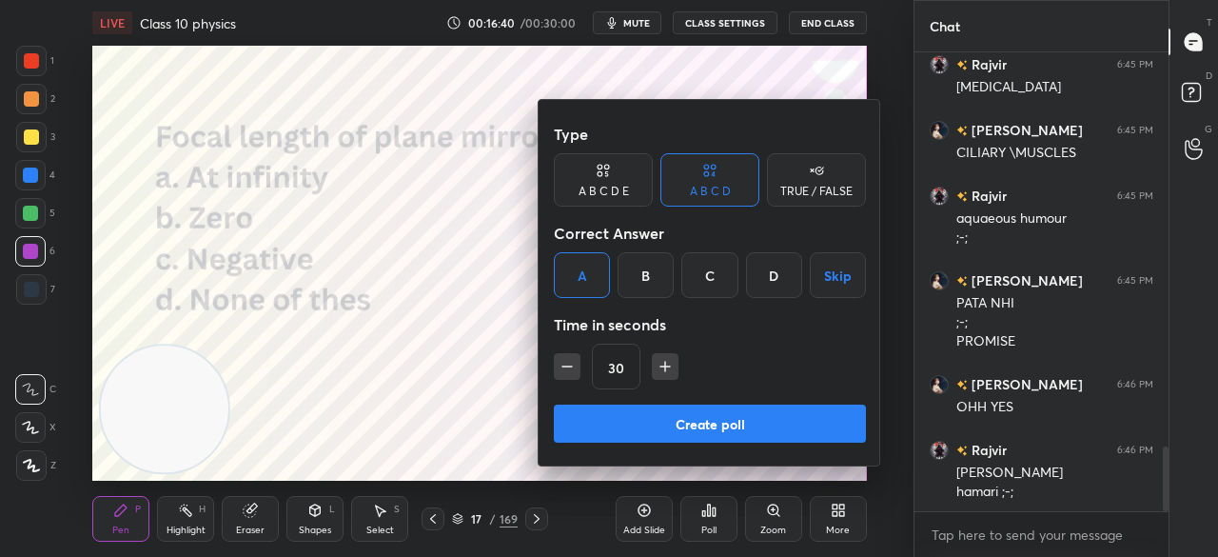
click at [693, 425] on button "Create poll" at bounding box center [710, 424] width 312 height 38
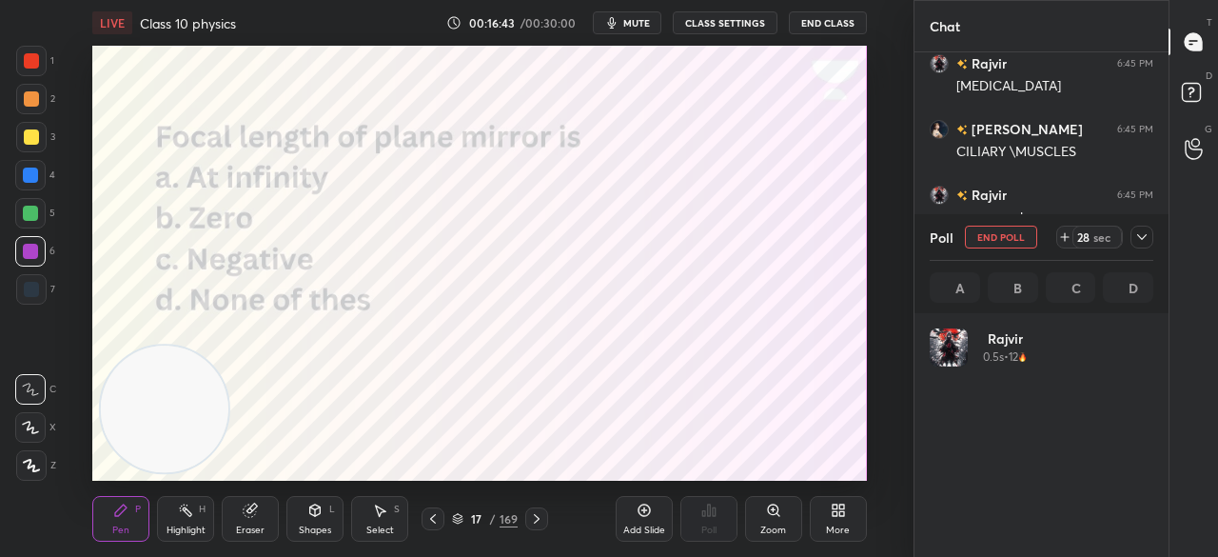
scroll to position [223, 218]
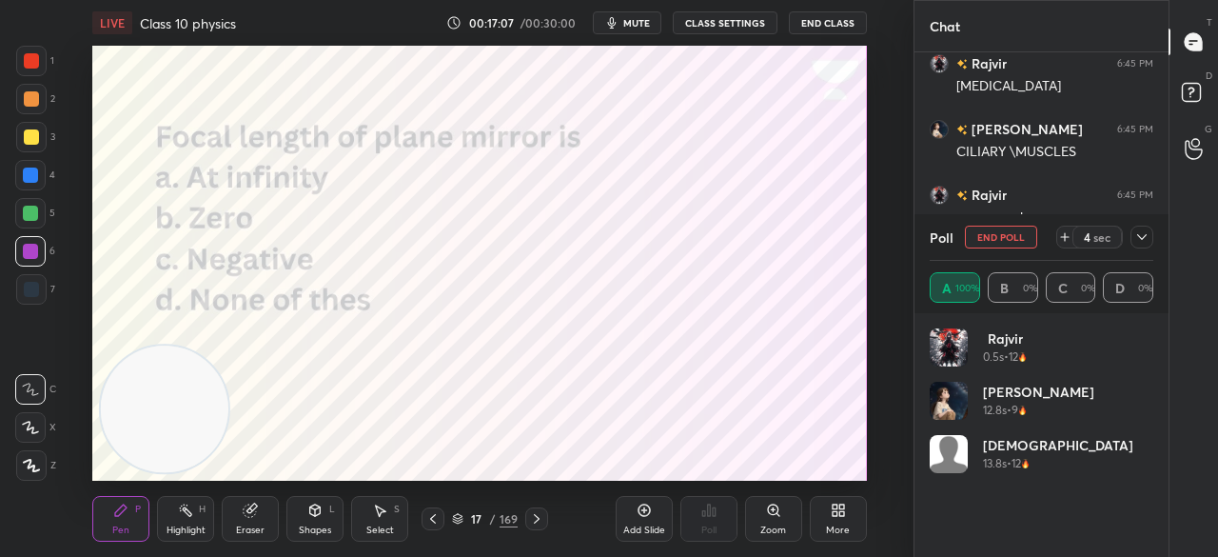
click at [992, 235] on button "End Poll" at bounding box center [1001, 237] width 72 height 23
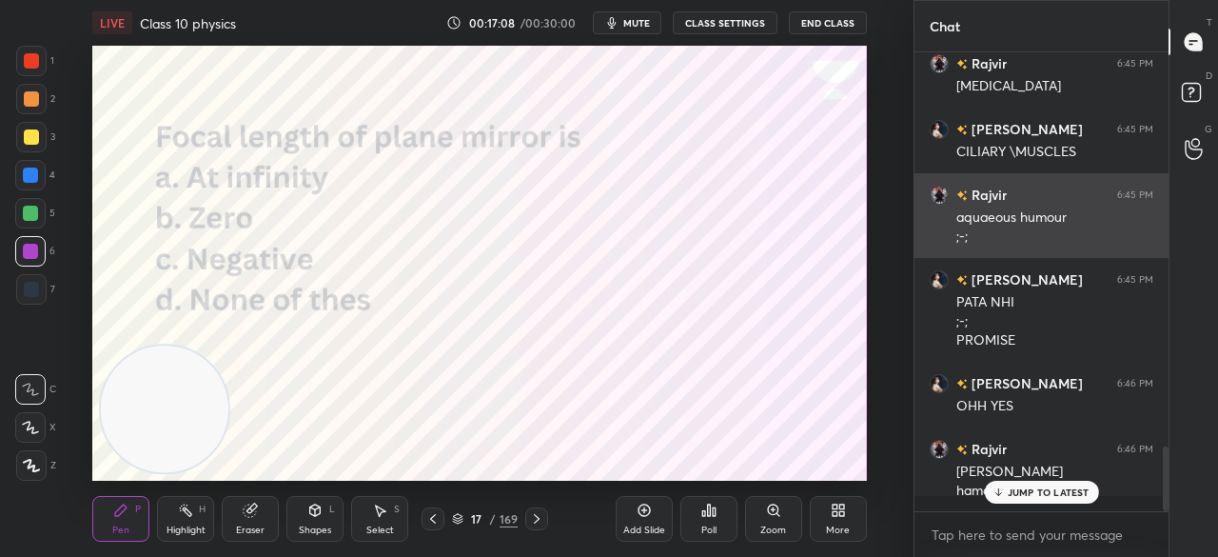
scroll to position [295, 248]
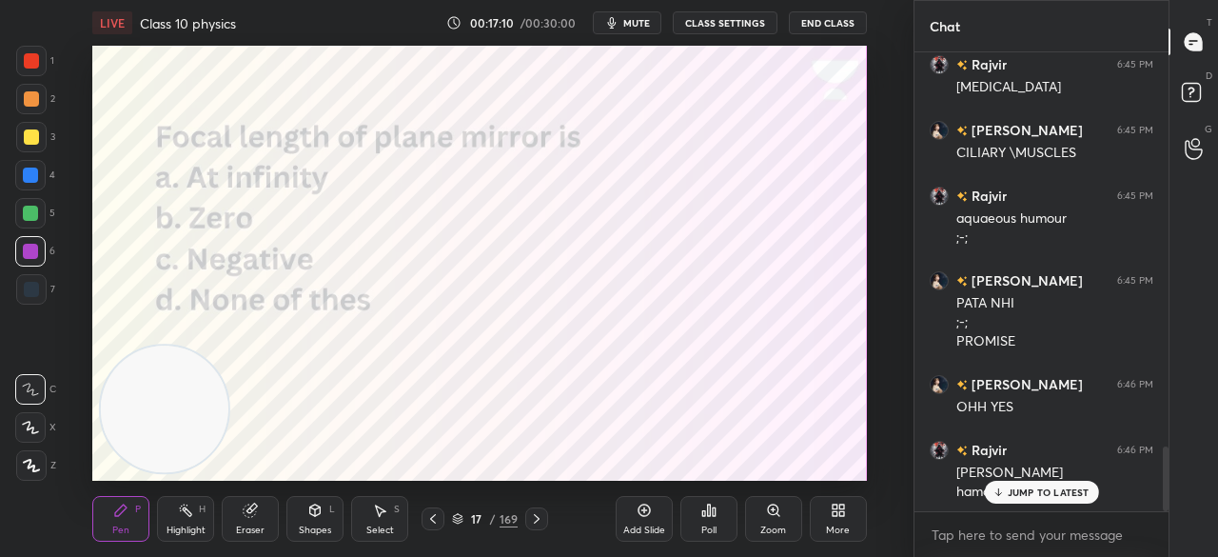
click at [1060, 489] on p "JUMP TO LATEST" at bounding box center [1049, 491] width 82 height 11
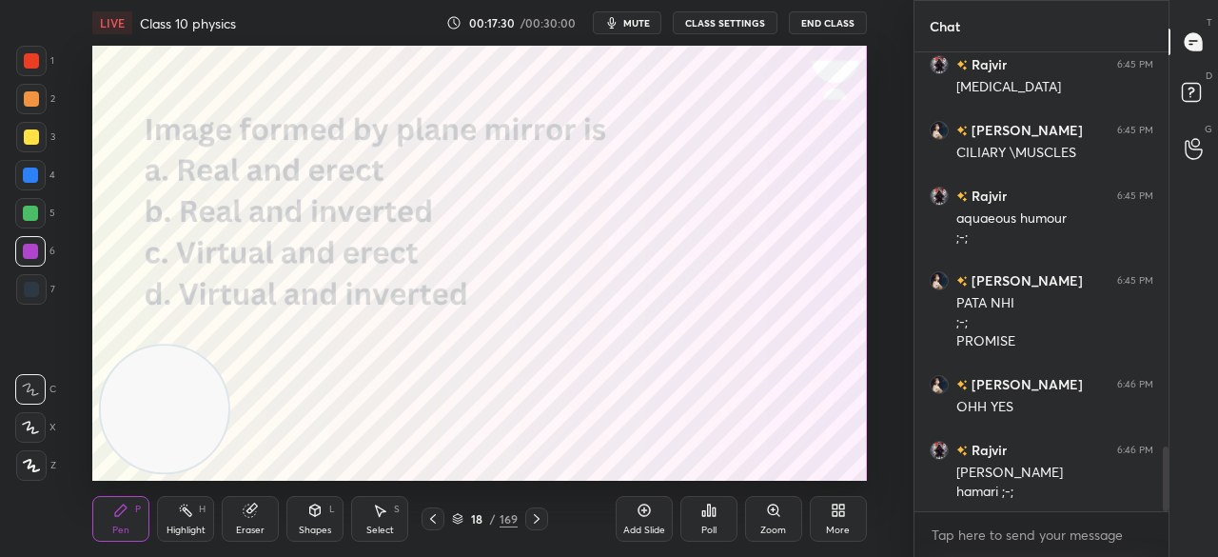
click at [699, 511] on div "Poll" at bounding box center [709, 519] width 57 height 46
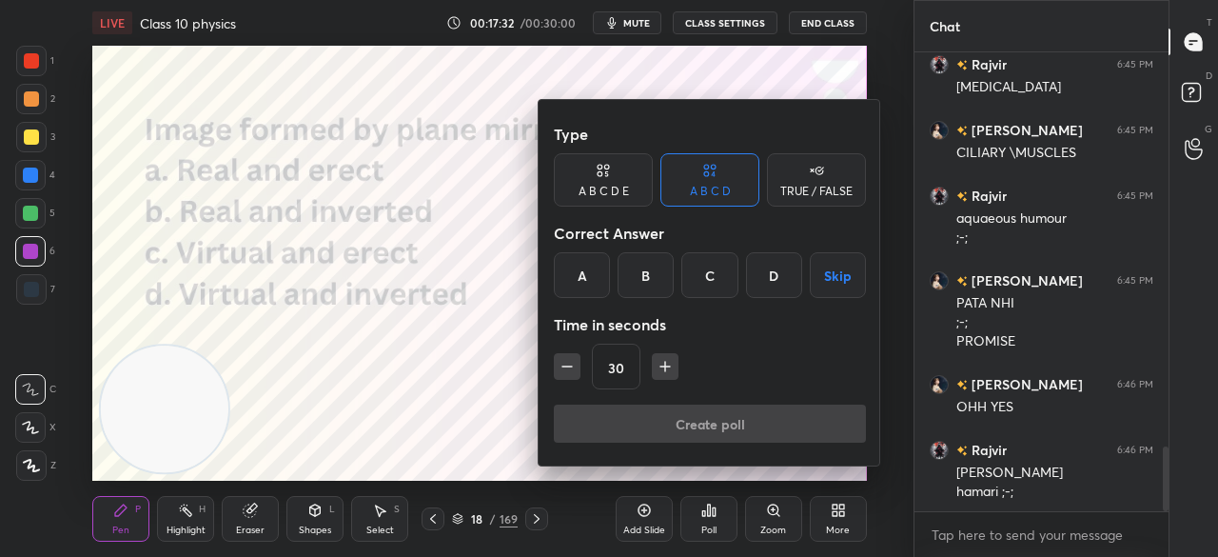
click at [709, 264] on div "C" at bounding box center [710, 275] width 56 height 46
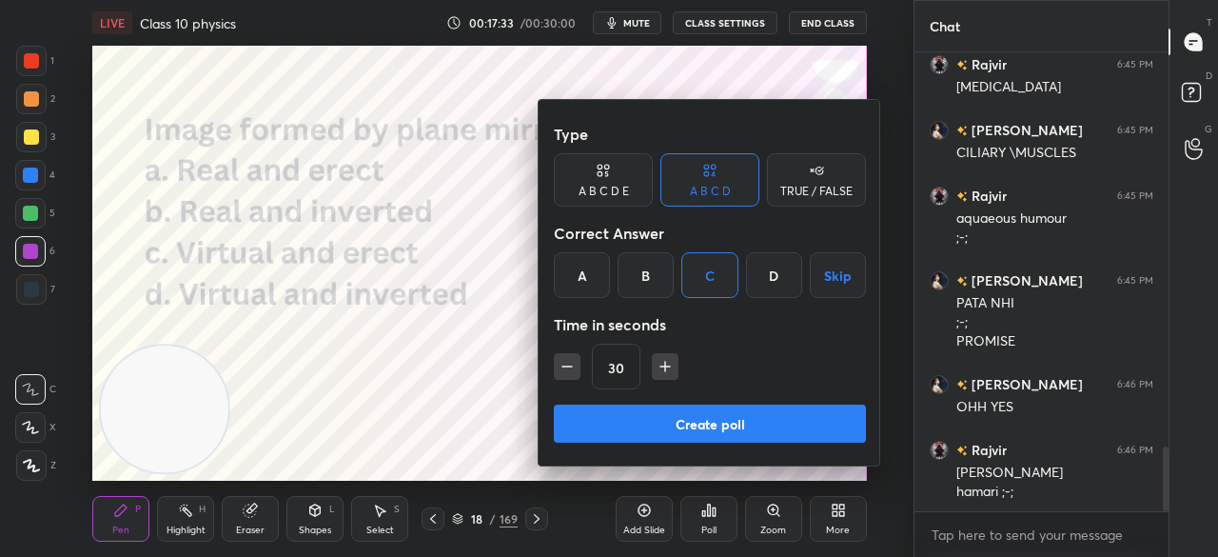
click at [706, 419] on button "Create poll" at bounding box center [710, 424] width 312 height 38
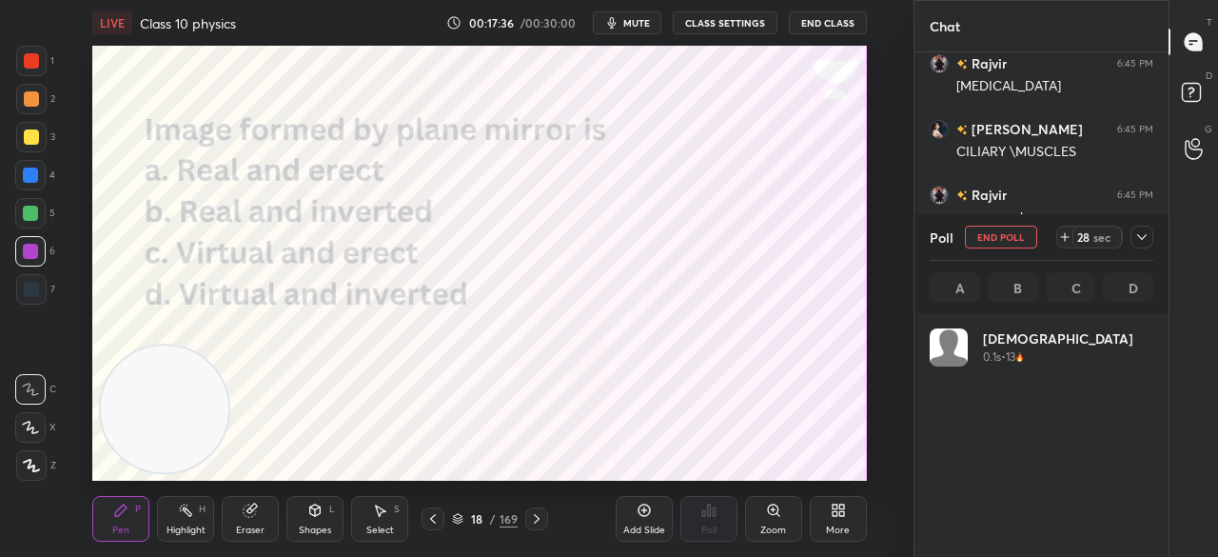
scroll to position [7, 6]
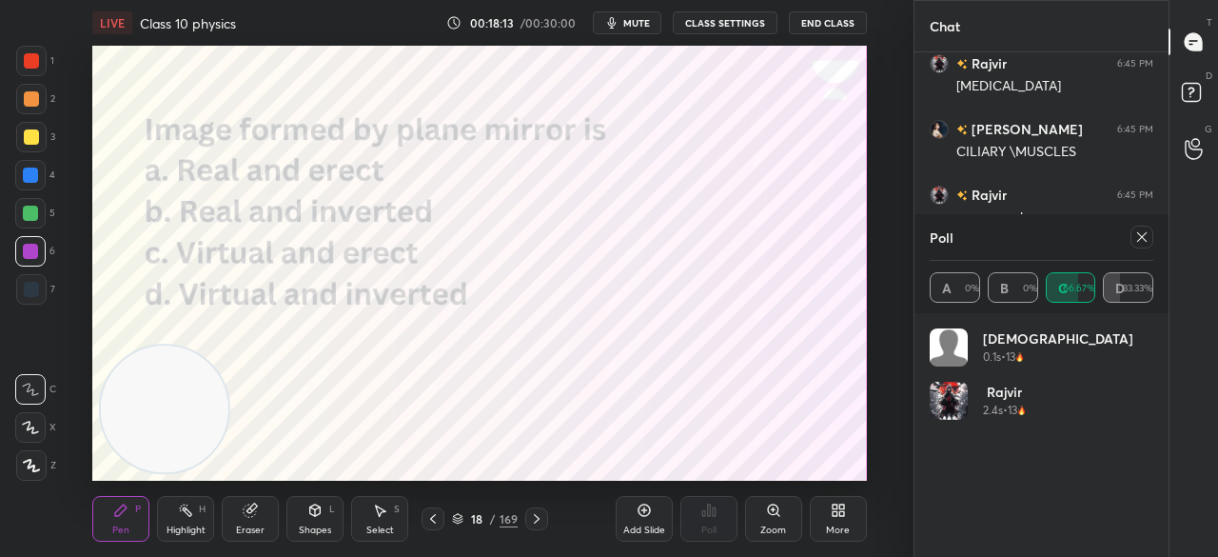
click at [1145, 236] on icon at bounding box center [1142, 236] width 15 height 15
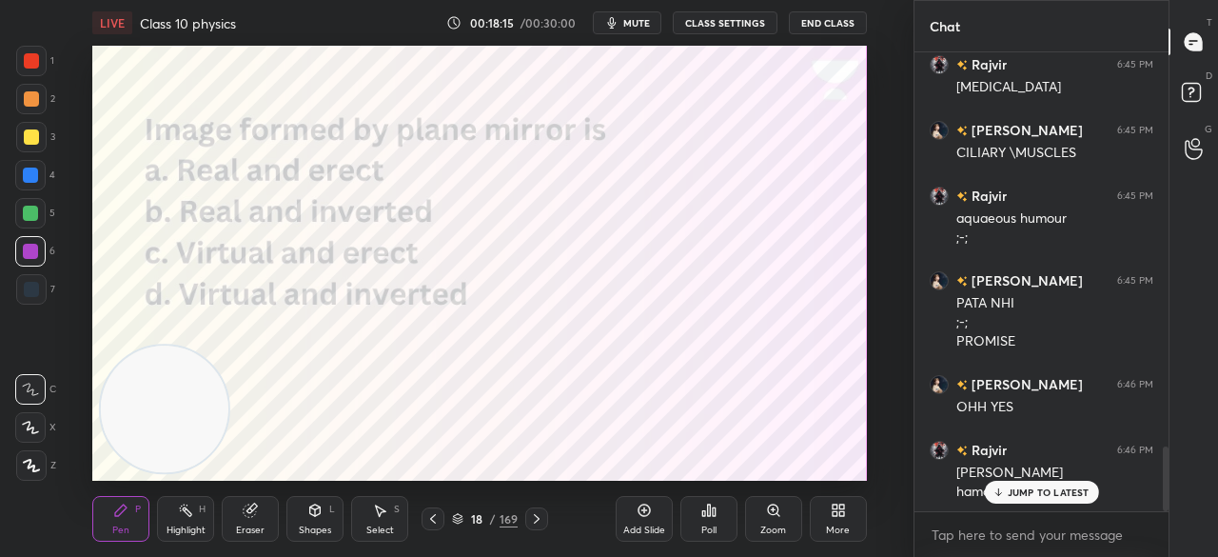
click at [1013, 491] on p "JUMP TO LATEST" at bounding box center [1049, 491] width 82 height 11
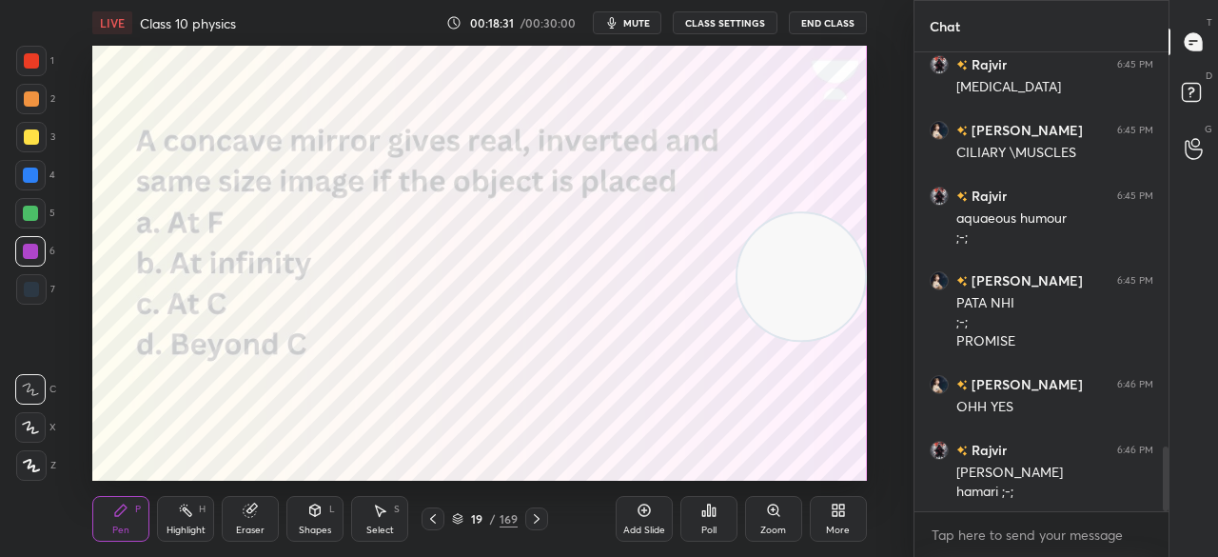
drag, startPoint x: 164, startPoint y: 406, endPoint x: 848, endPoint y: 277, distance: 696.5
click at [848, 277] on video at bounding box center [801, 276] width 127 height 127
click at [689, 505] on div "Poll" at bounding box center [709, 519] width 57 height 46
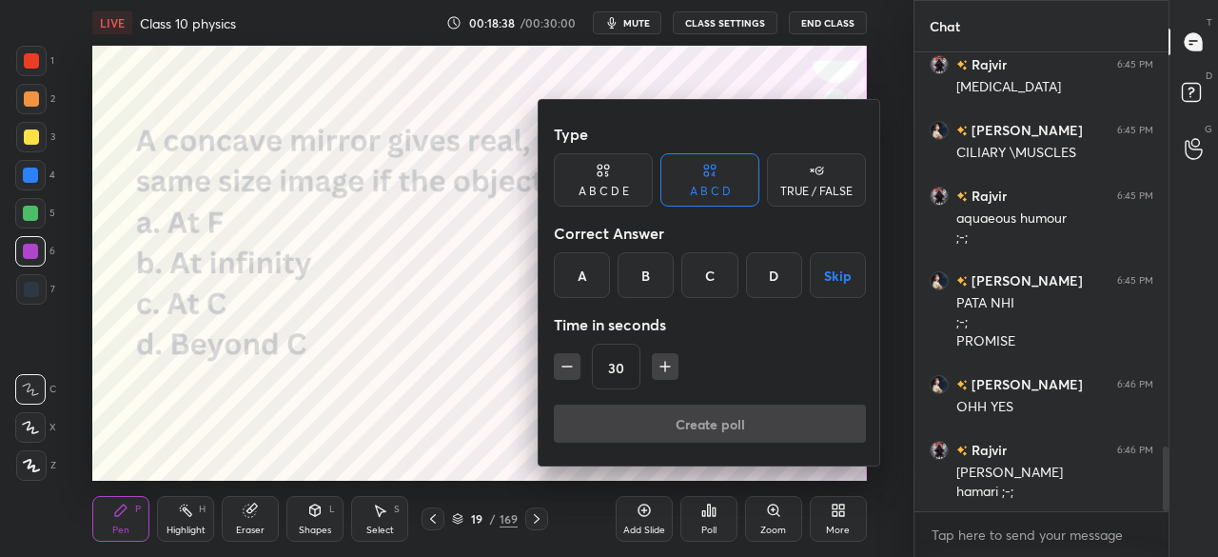
click at [712, 271] on div "C" at bounding box center [710, 275] width 56 height 46
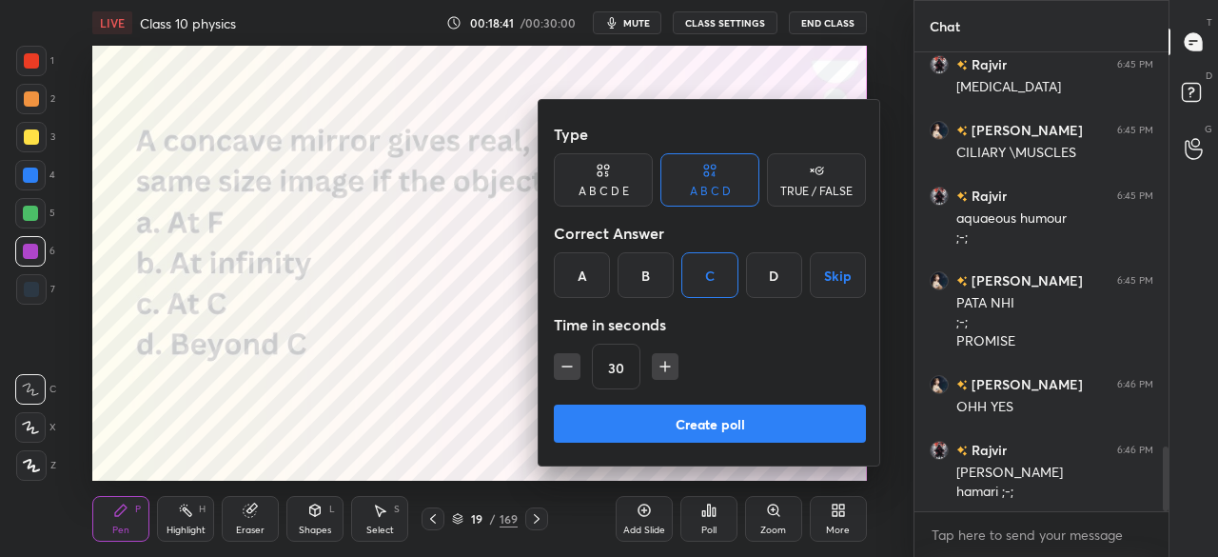
click at [691, 416] on button "Create poll" at bounding box center [710, 424] width 312 height 38
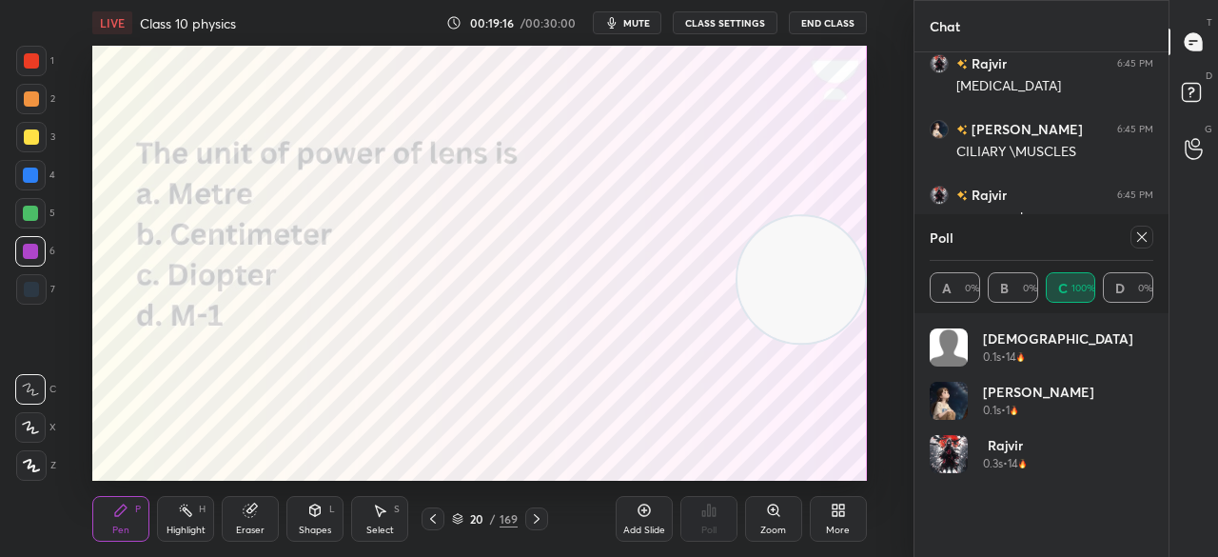
scroll to position [2947, 0]
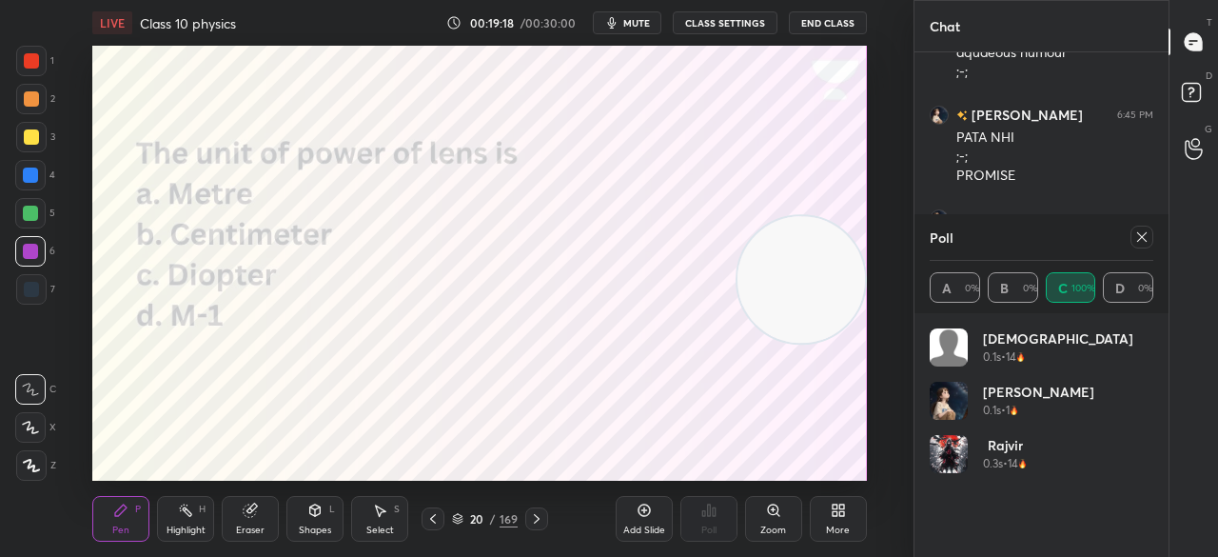
click at [1136, 227] on div at bounding box center [1142, 237] width 23 height 23
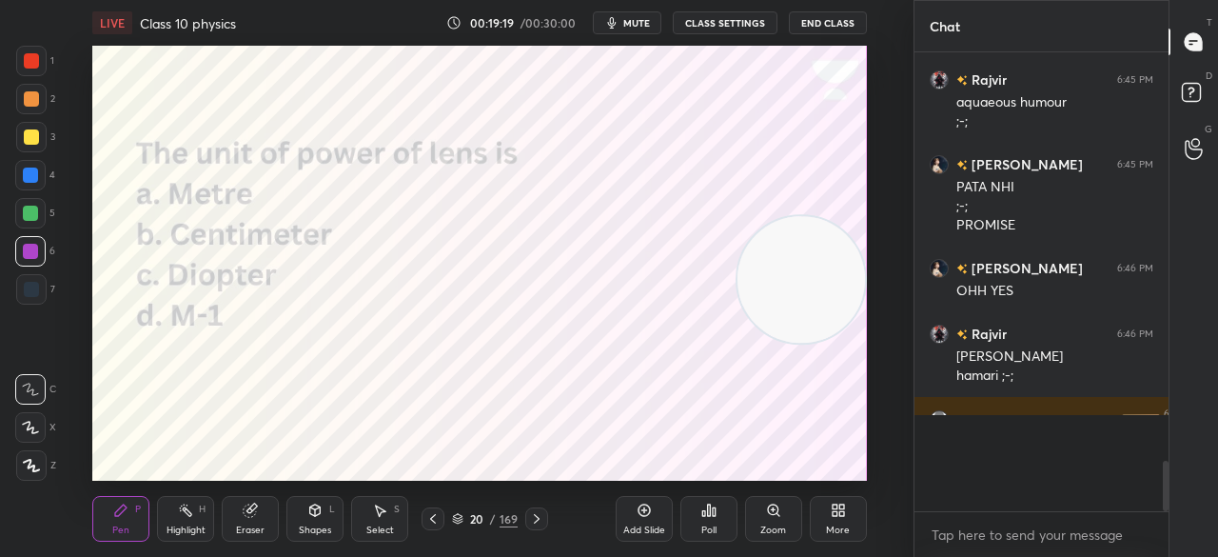
scroll to position [7, 6]
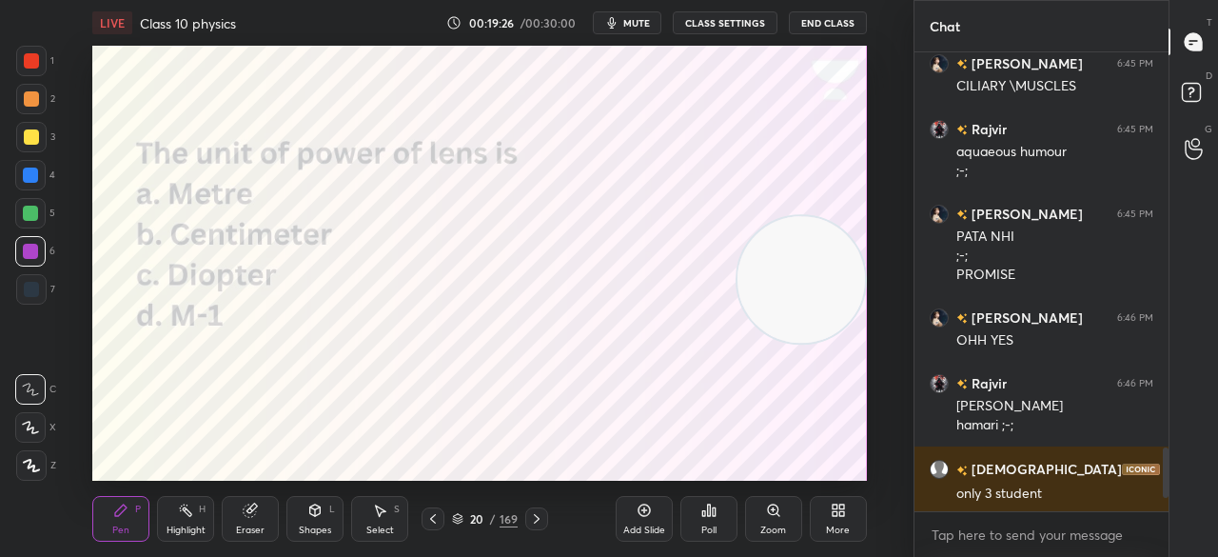
click at [702, 512] on icon at bounding box center [703, 513] width 3 height 5
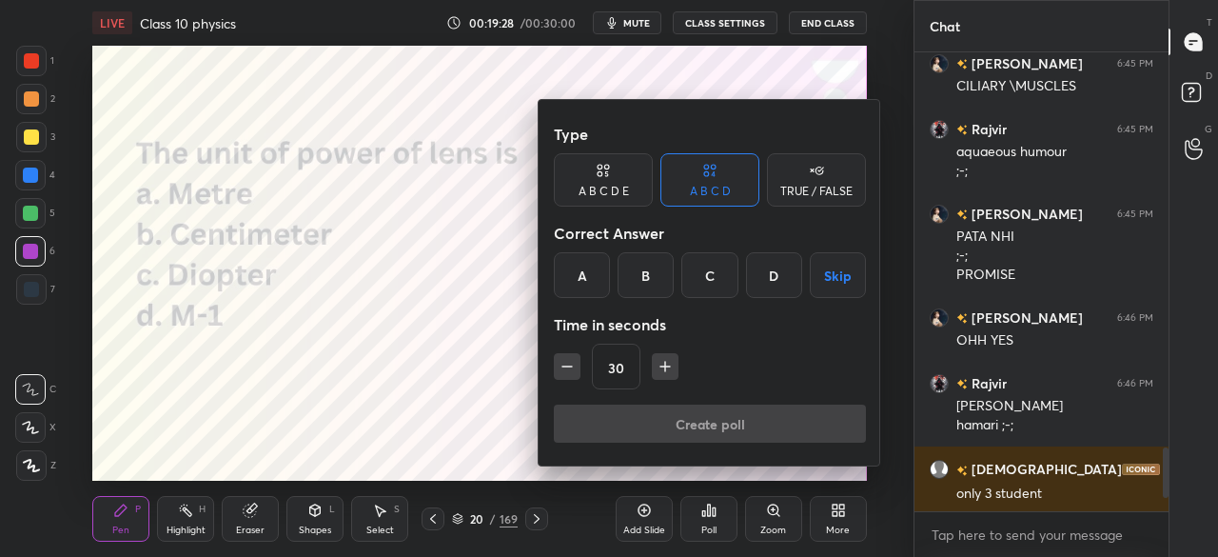
click at [706, 272] on div "C" at bounding box center [710, 275] width 56 height 46
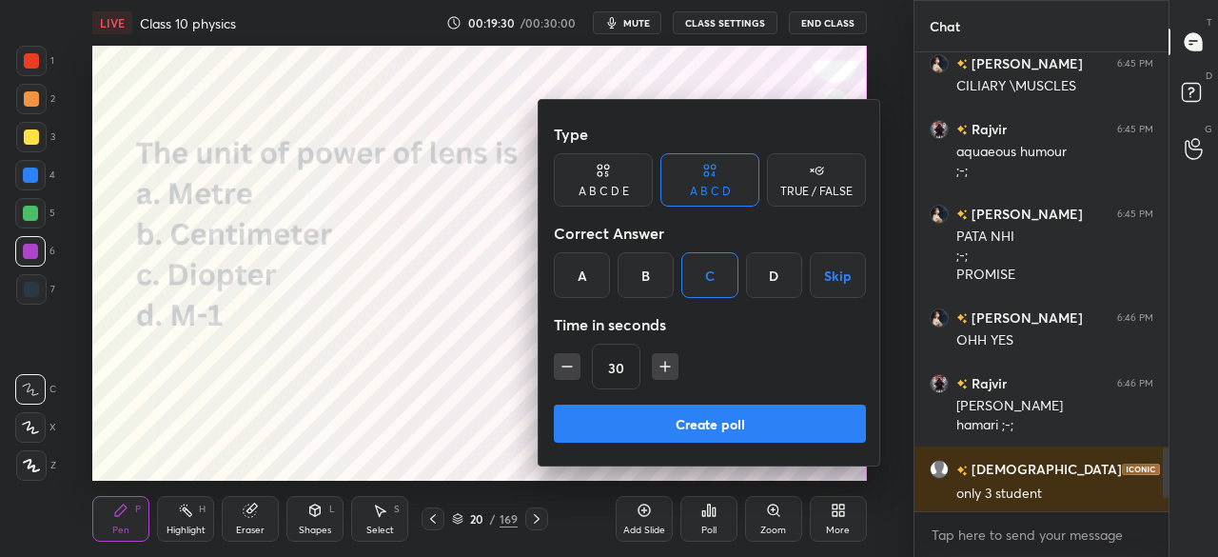
click at [687, 411] on button "Create poll" at bounding box center [710, 424] width 312 height 38
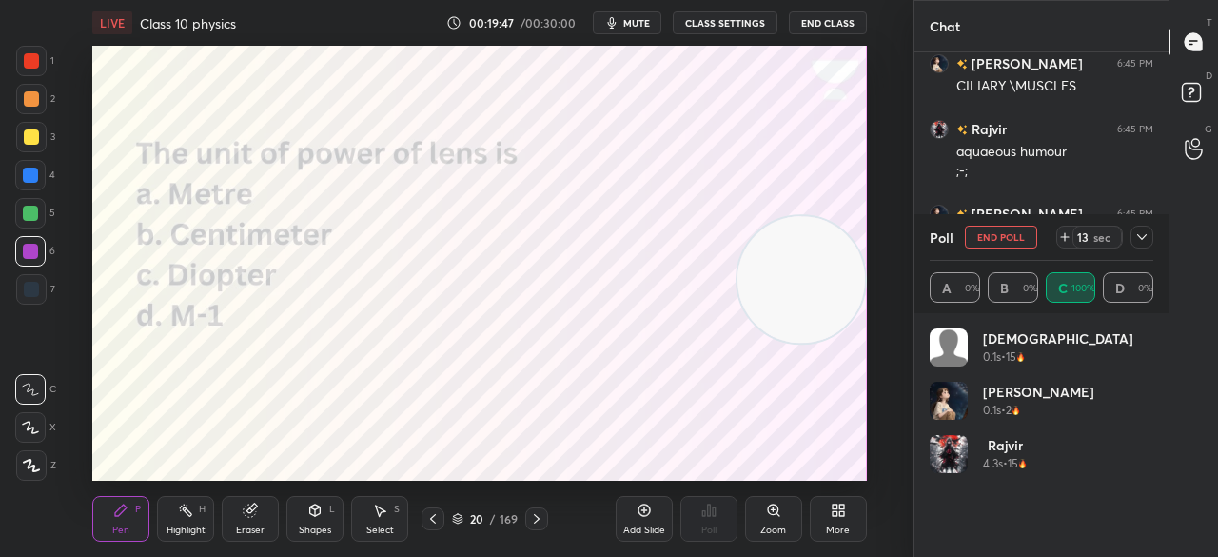
scroll to position [2993, 0]
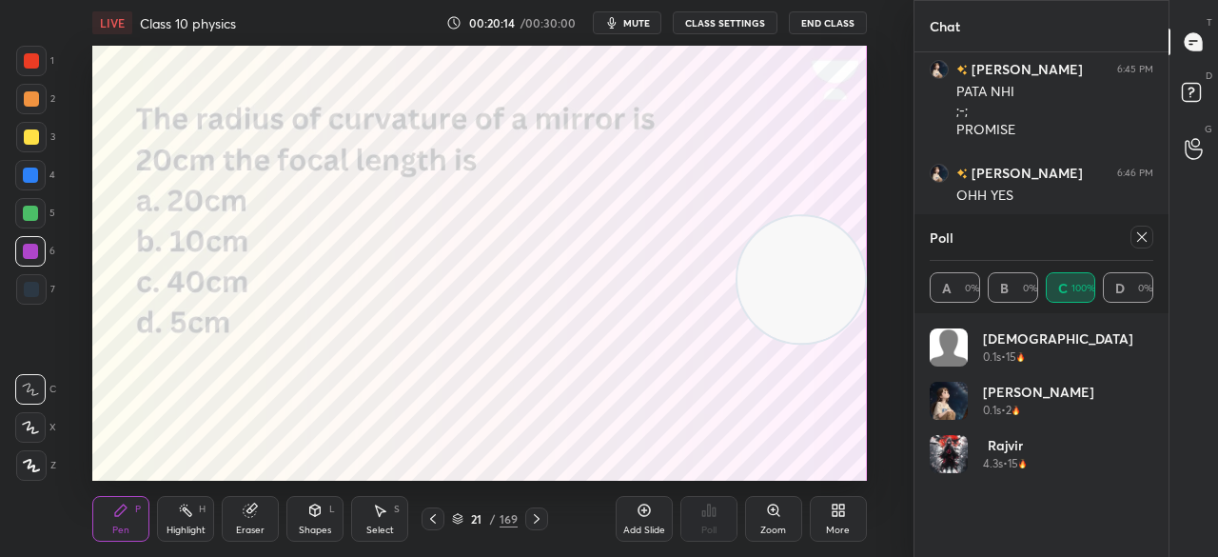
click at [1138, 238] on icon at bounding box center [1142, 236] width 15 height 15
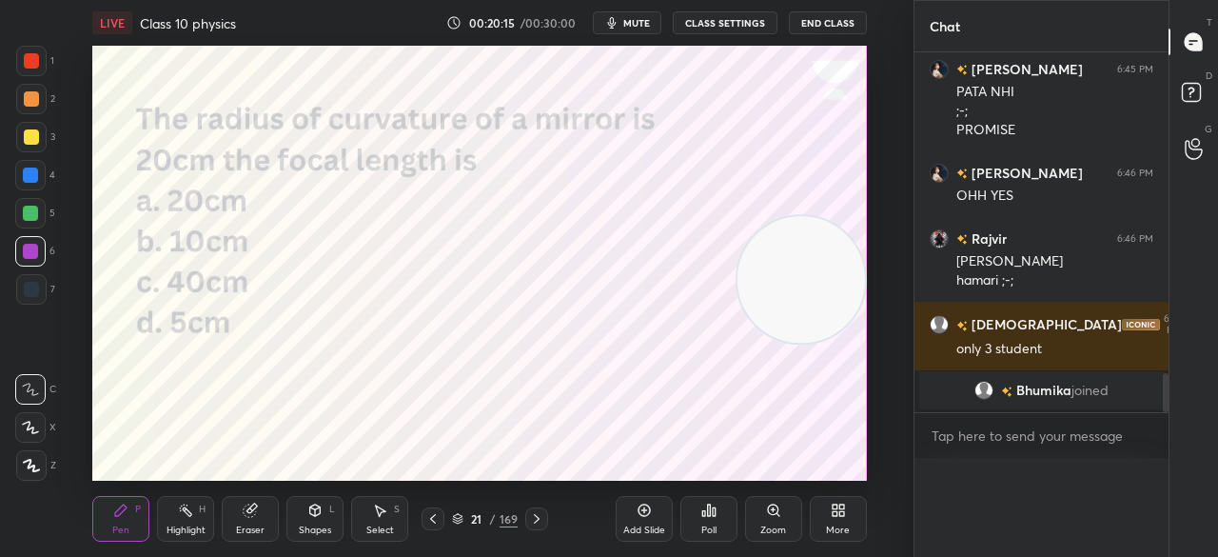
scroll to position [1, 6]
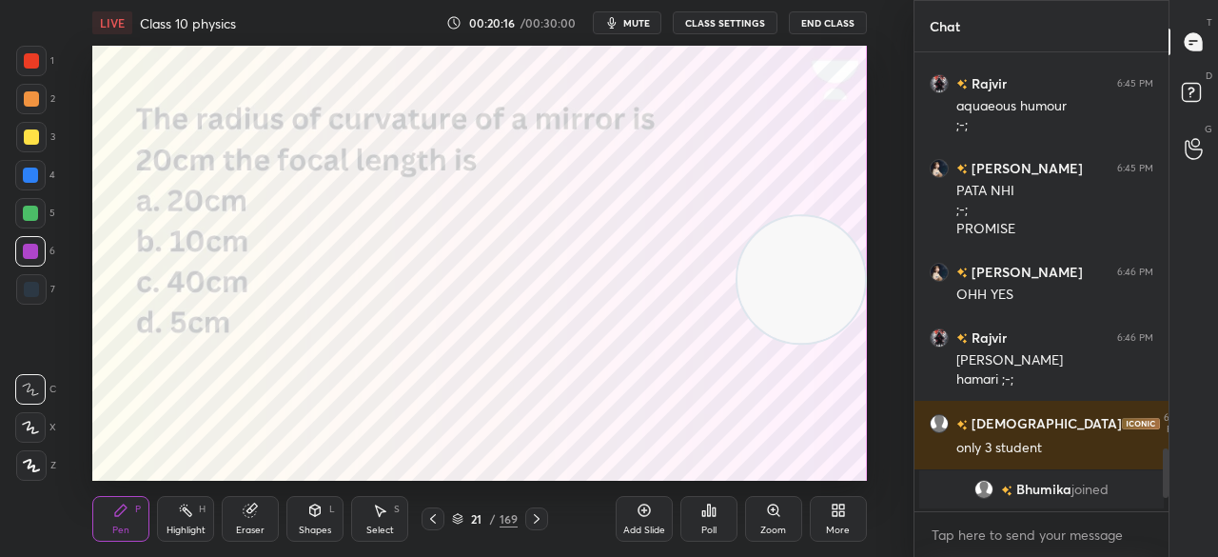
click at [702, 516] on icon at bounding box center [709, 510] width 15 height 15
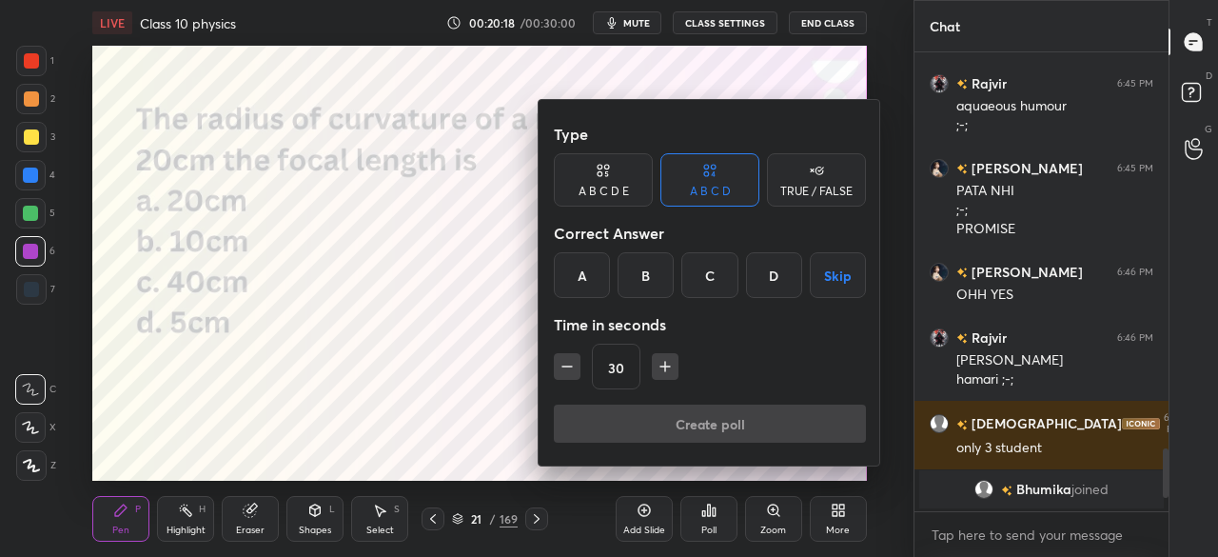
click at [647, 272] on div "B" at bounding box center [646, 275] width 56 height 46
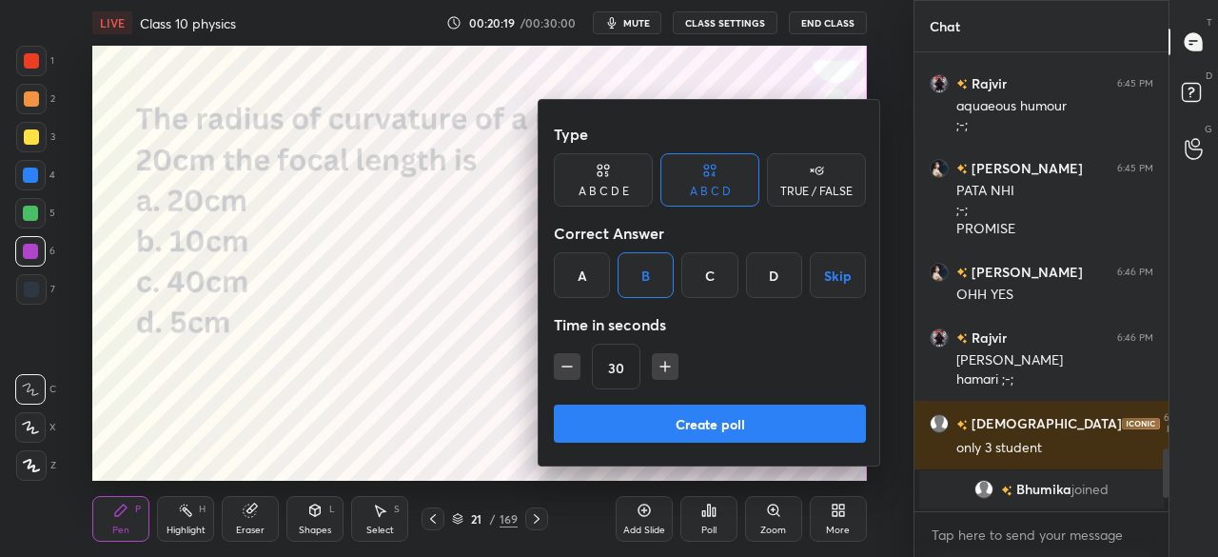
click at [651, 412] on button "Create poll" at bounding box center [710, 424] width 312 height 38
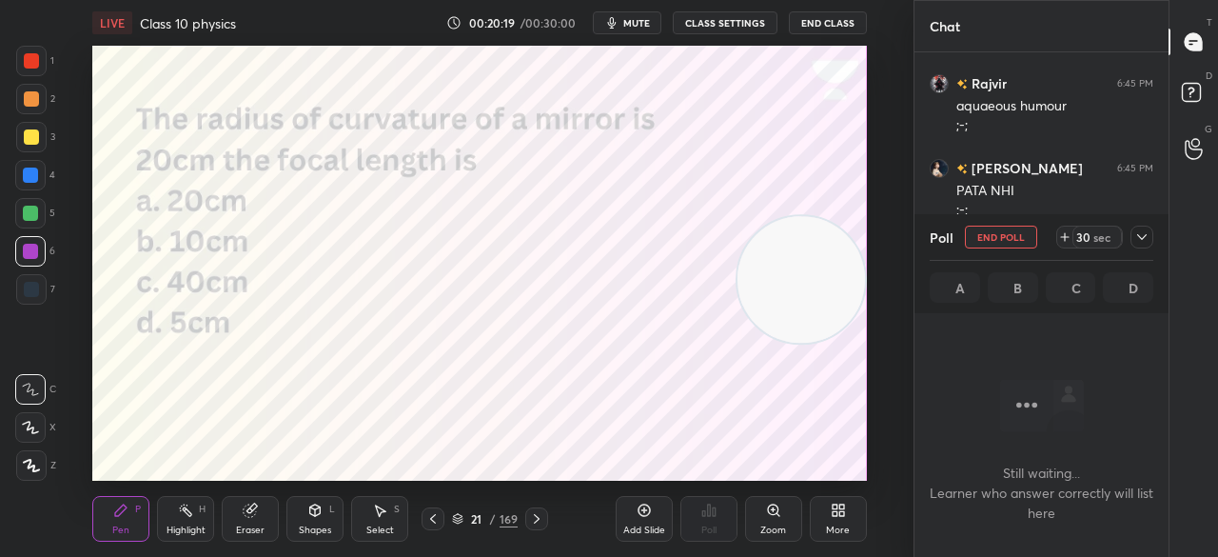
scroll to position [360, 248]
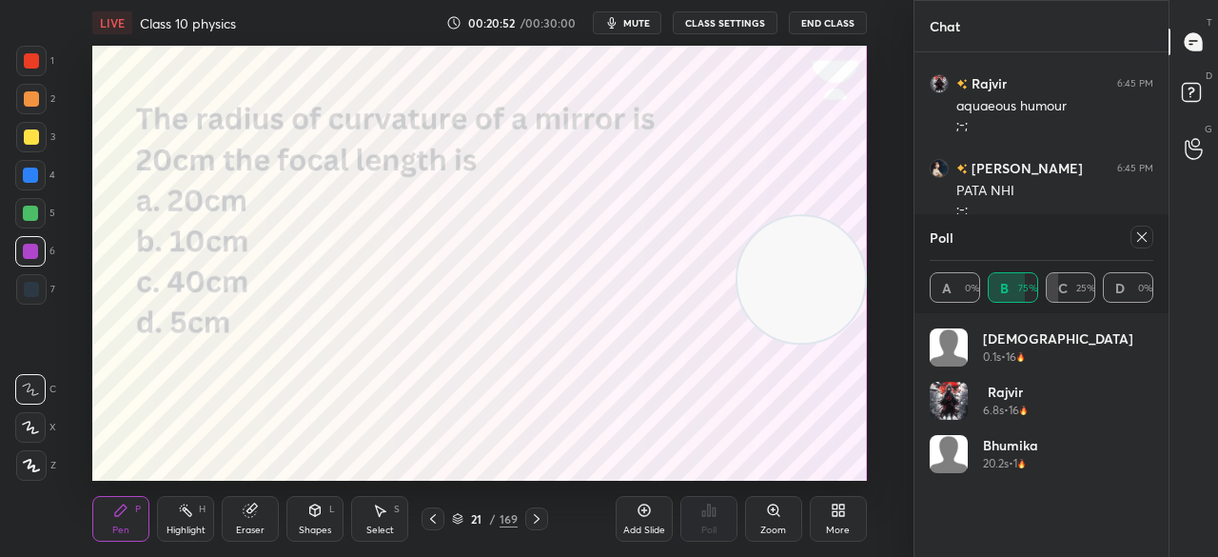
click at [1140, 242] on icon at bounding box center [1142, 236] width 15 height 15
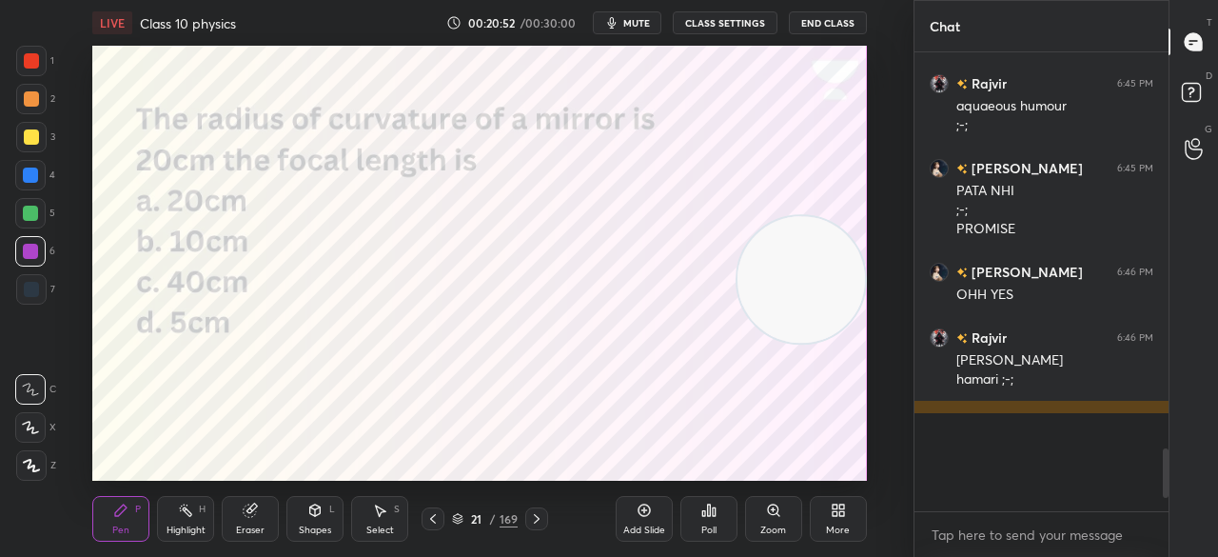
scroll to position [6, 6]
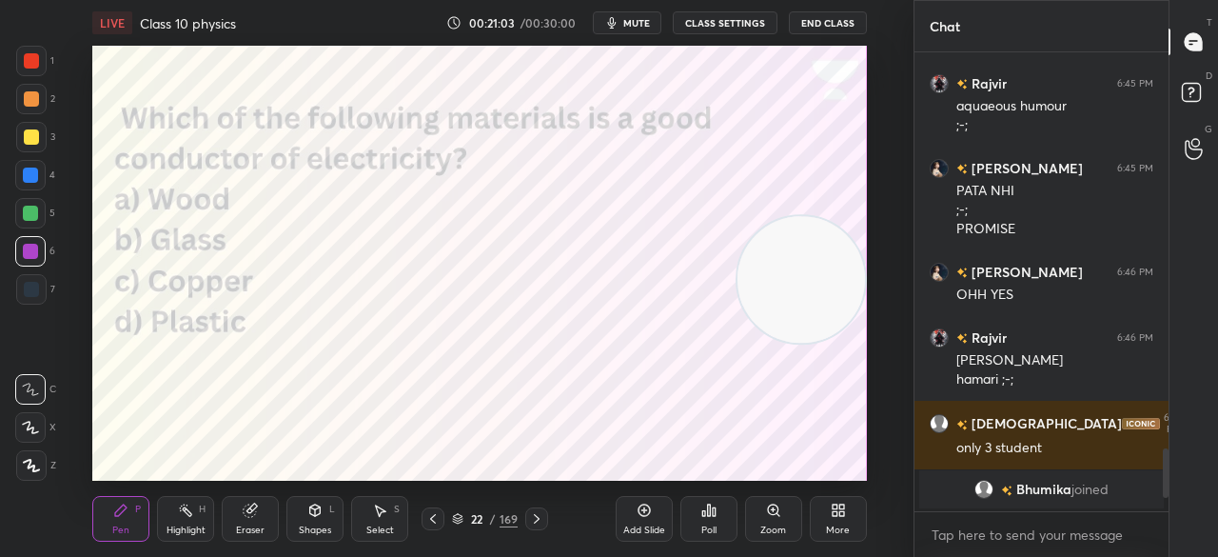
click at [702, 505] on icon at bounding box center [709, 510] width 15 height 15
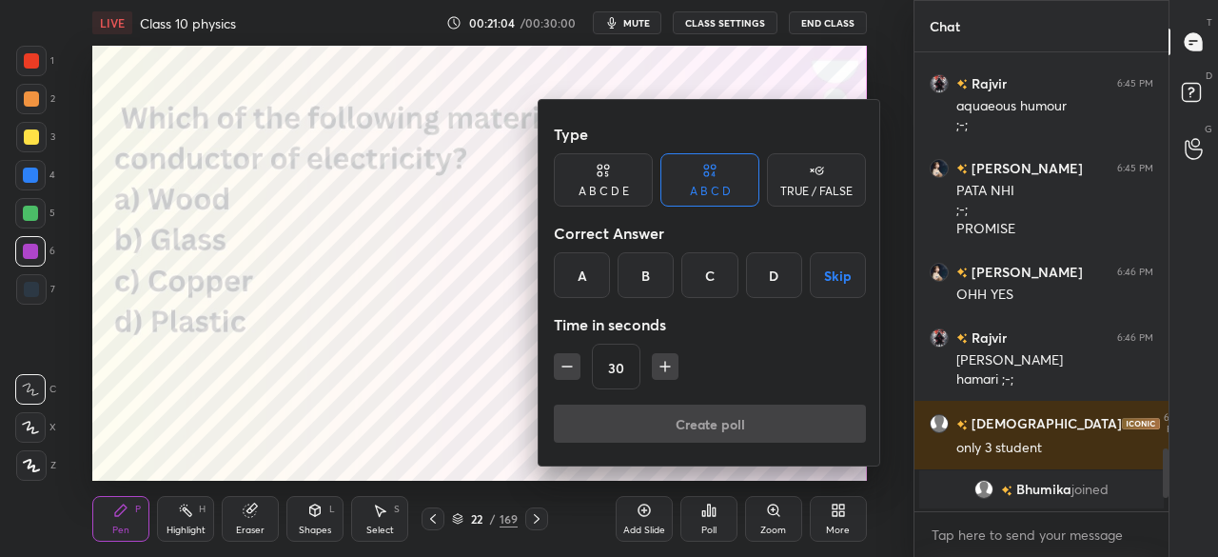
click at [719, 285] on div "C" at bounding box center [710, 275] width 56 height 46
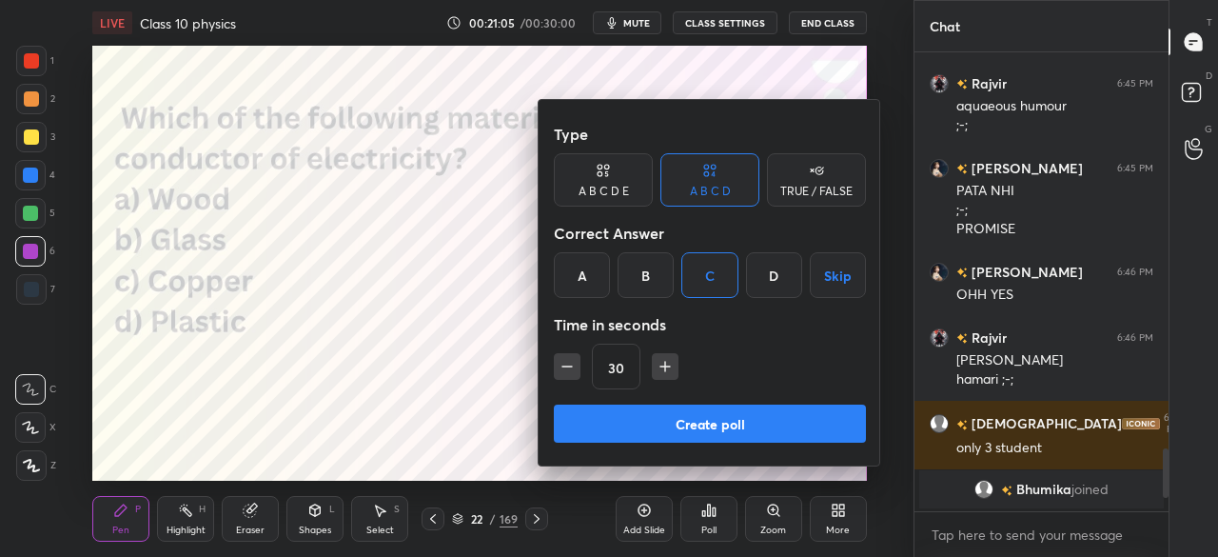
click at [710, 428] on button "Create poll" at bounding box center [710, 424] width 312 height 38
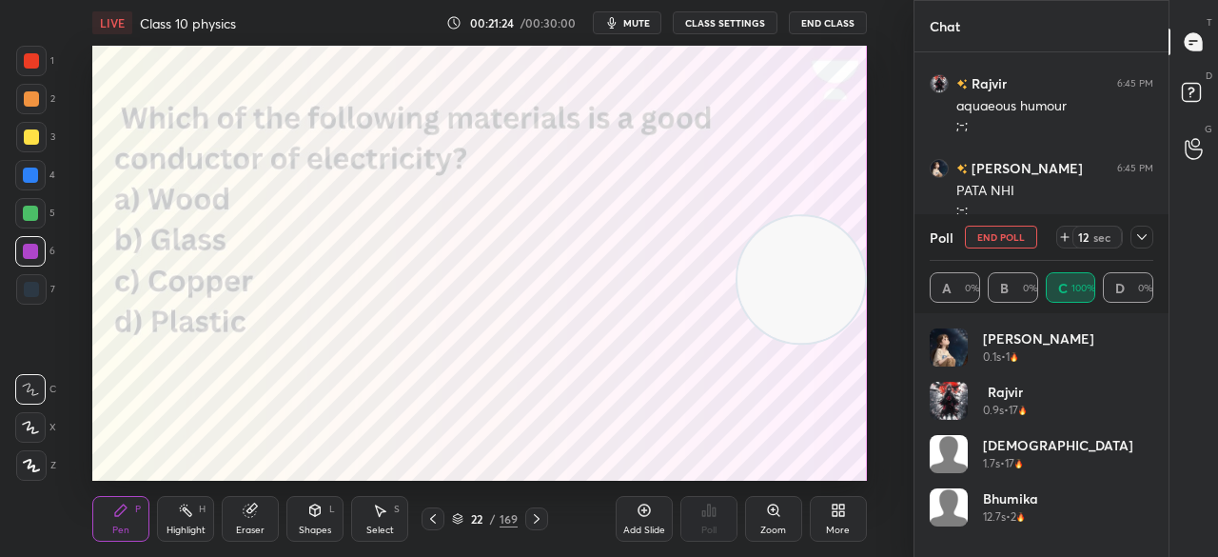
click at [1006, 229] on button "End Poll" at bounding box center [1001, 237] width 72 height 23
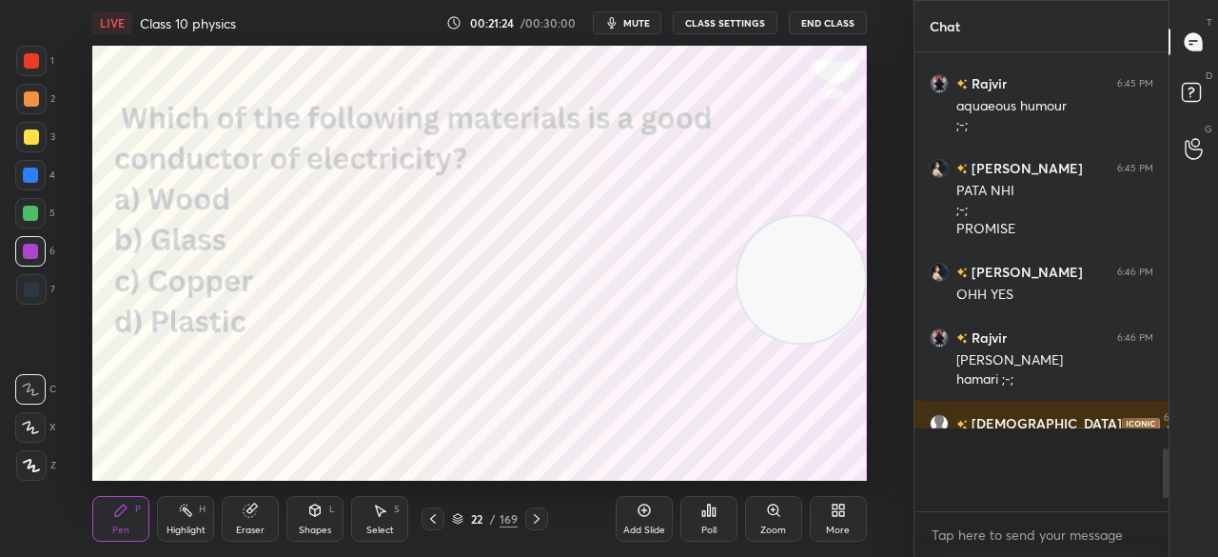
scroll to position [444, 248]
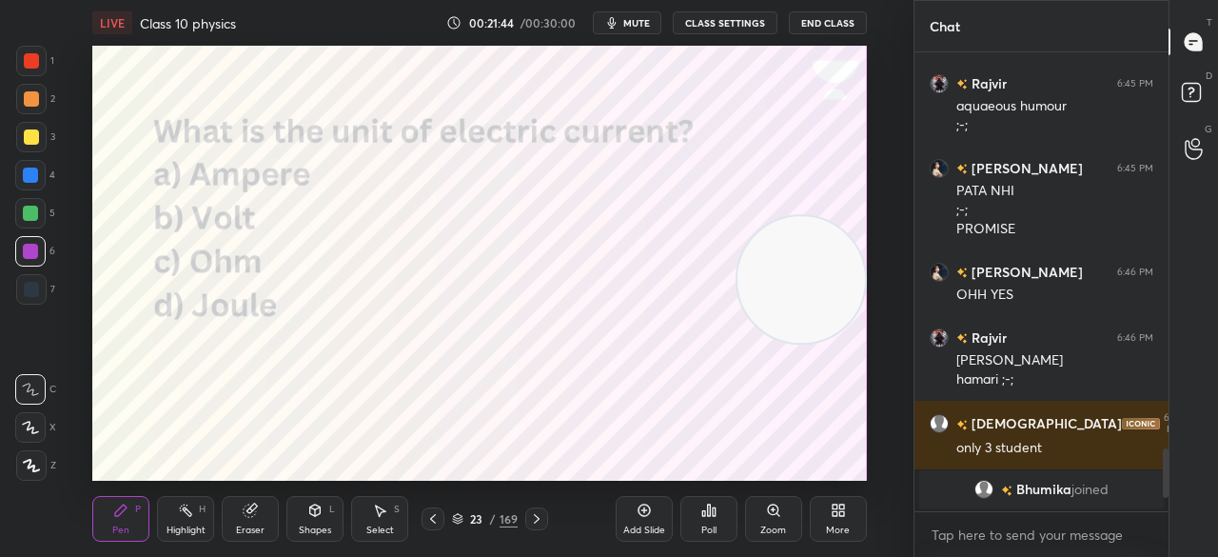
click at [710, 517] on icon at bounding box center [709, 510] width 15 height 15
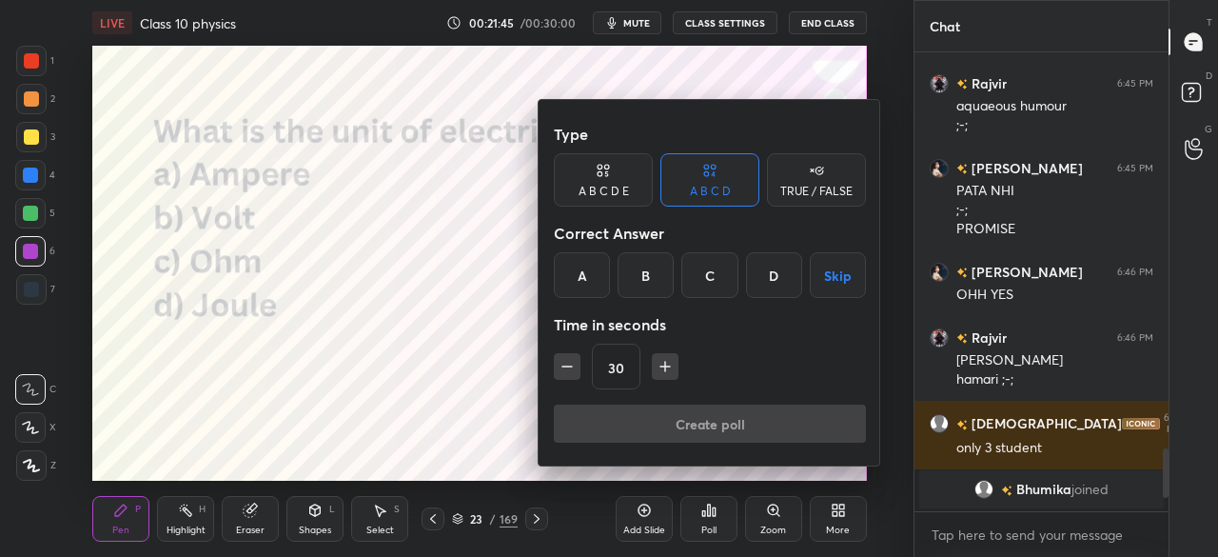
click at [581, 287] on div "A" at bounding box center [582, 275] width 56 height 46
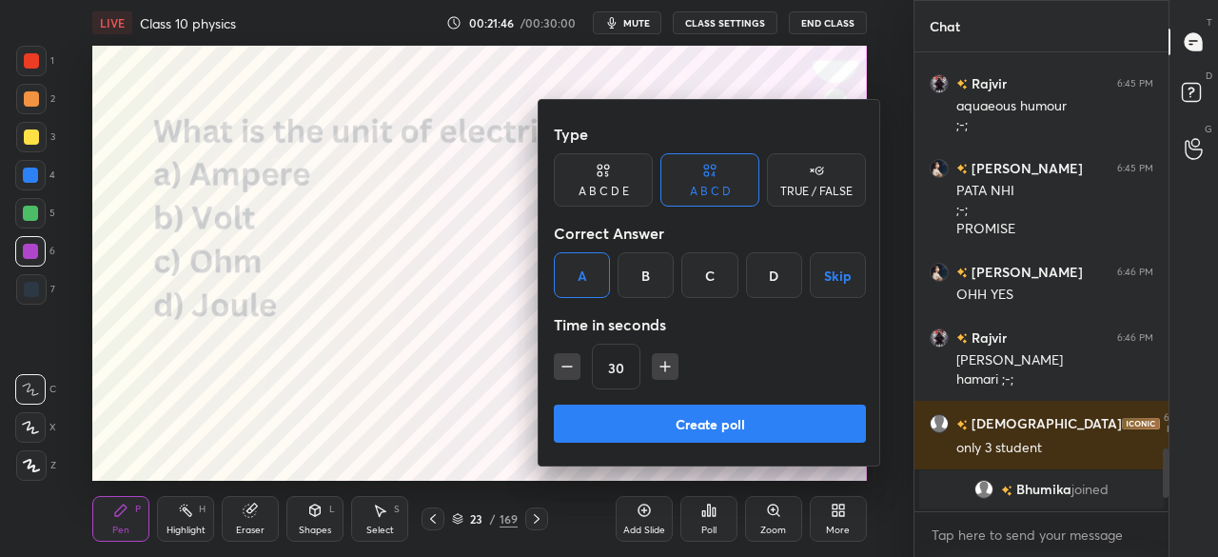
click at [638, 419] on button "Create poll" at bounding box center [710, 424] width 312 height 38
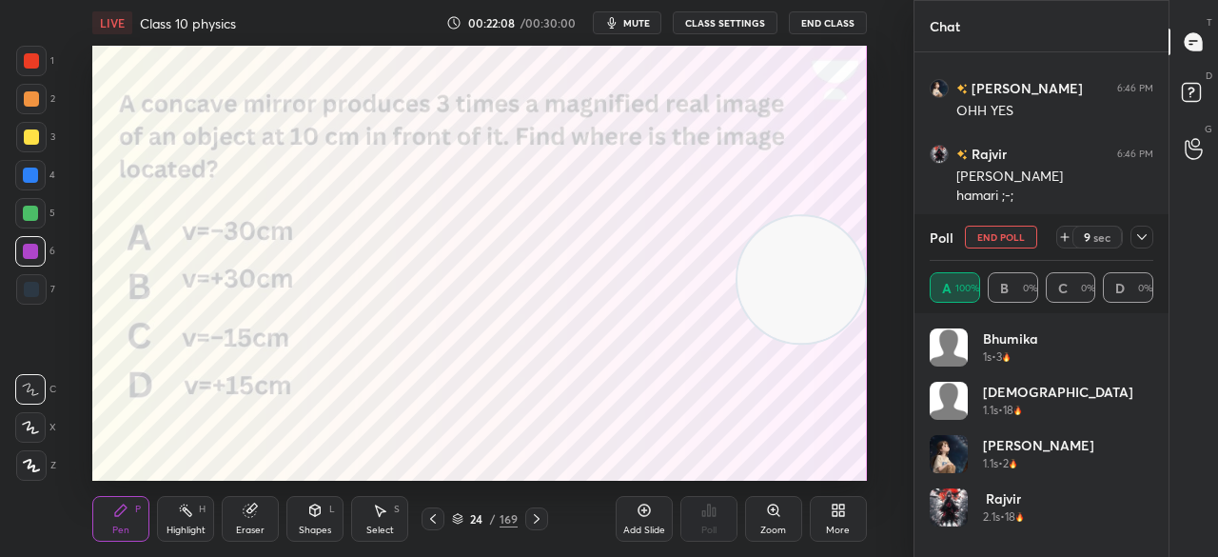
click at [988, 233] on button "End Poll" at bounding box center [1001, 237] width 72 height 23
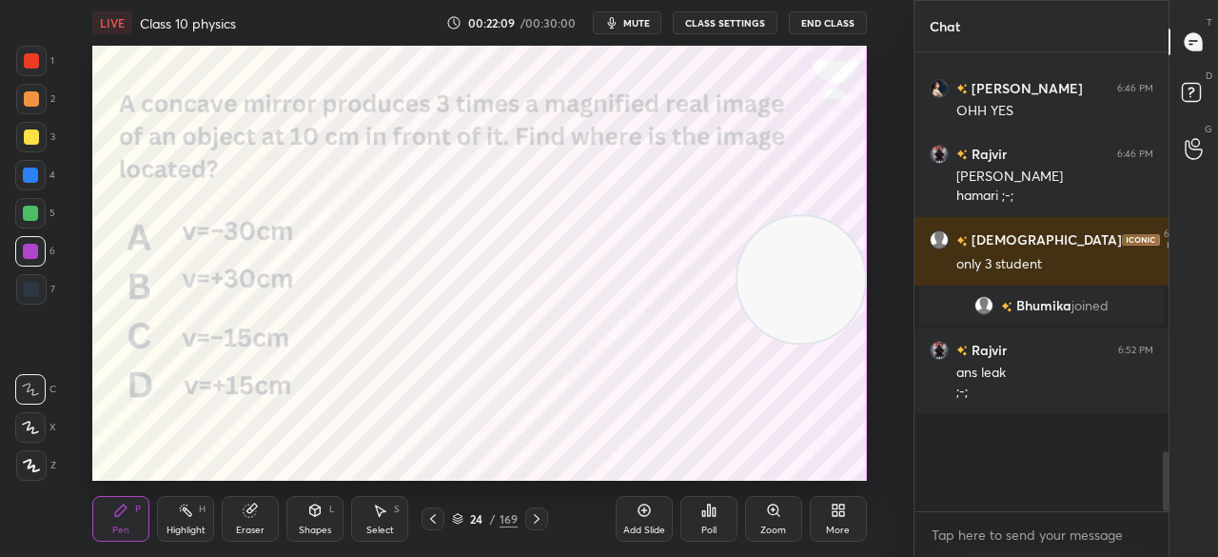
scroll to position [286, 248]
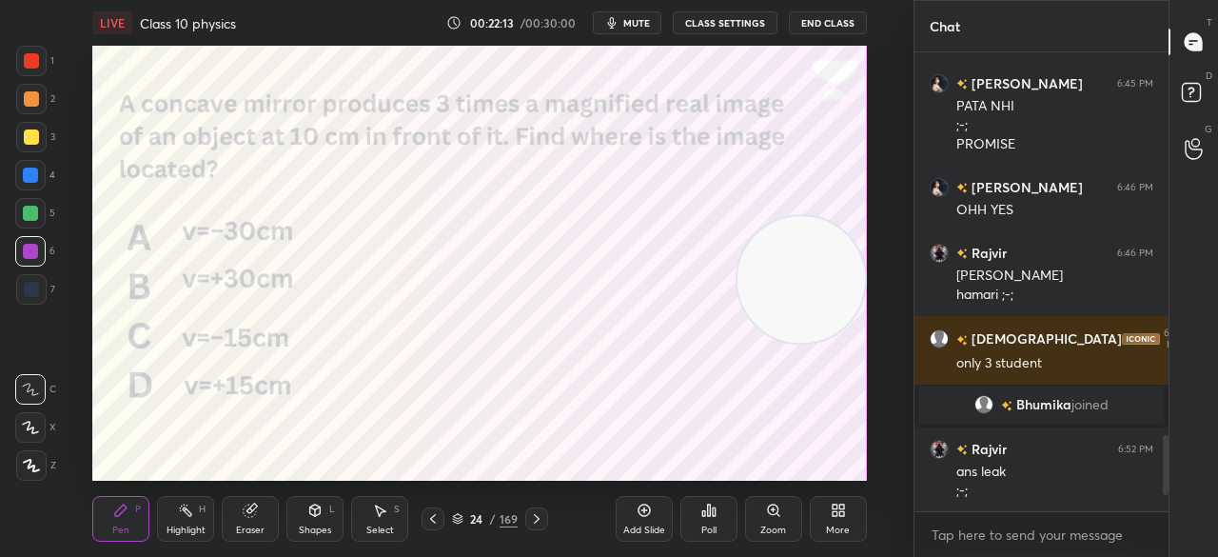
click at [711, 512] on icon at bounding box center [709, 510] width 15 height 15
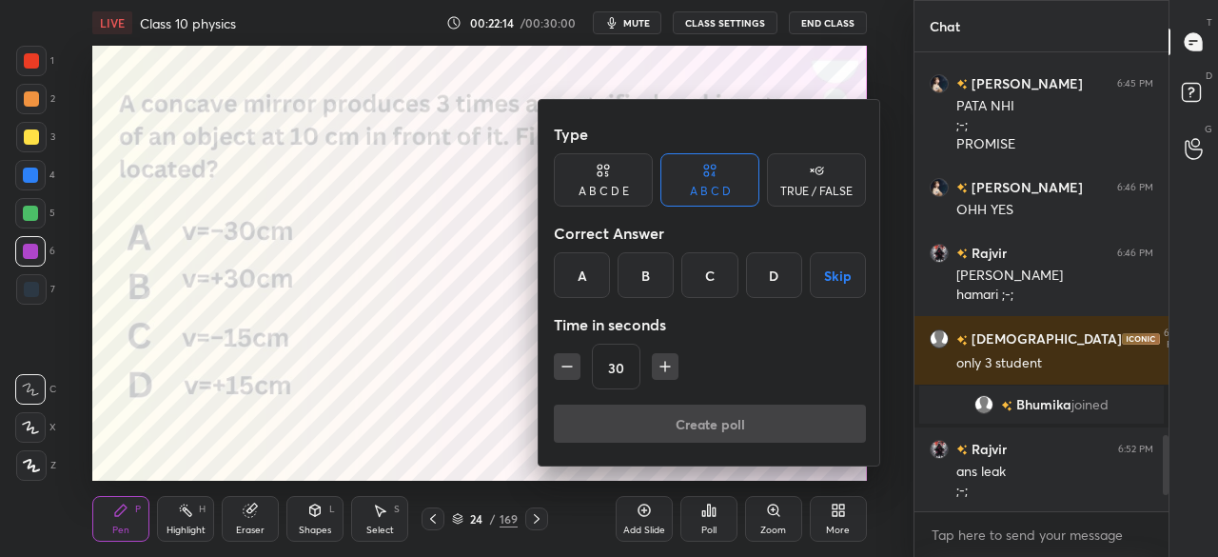
click at [583, 266] on div "A" at bounding box center [582, 275] width 56 height 46
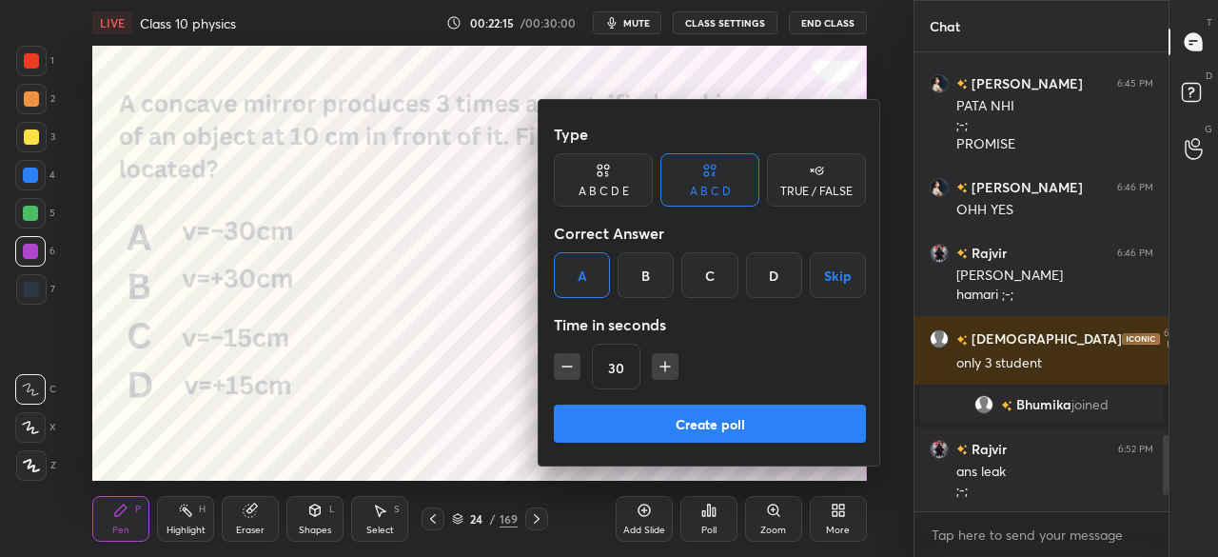
click at [707, 435] on button "Create poll" at bounding box center [710, 424] width 312 height 38
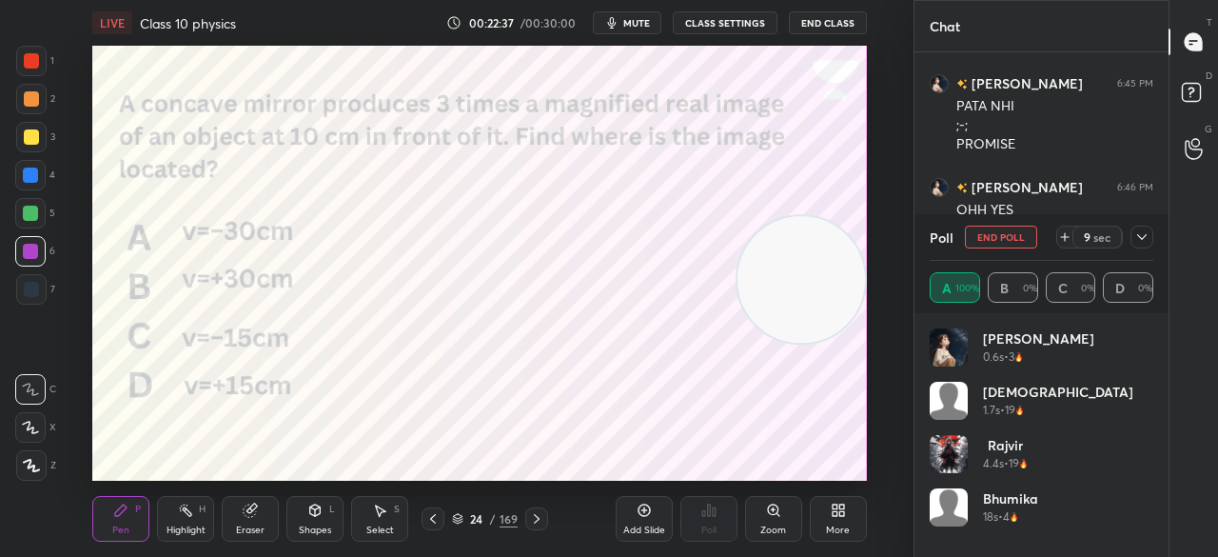
click at [1004, 231] on button "End Poll" at bounding box center [1001, 237] width 72 height 23
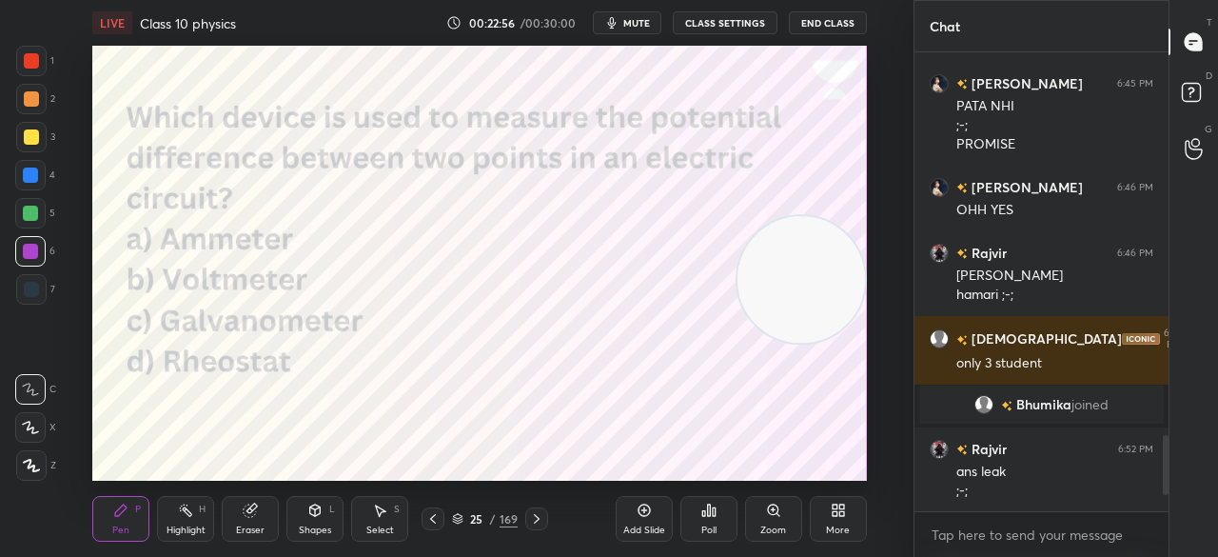
click at [704, 512] on icon at bounding box center [703, 513] width 3 height 5
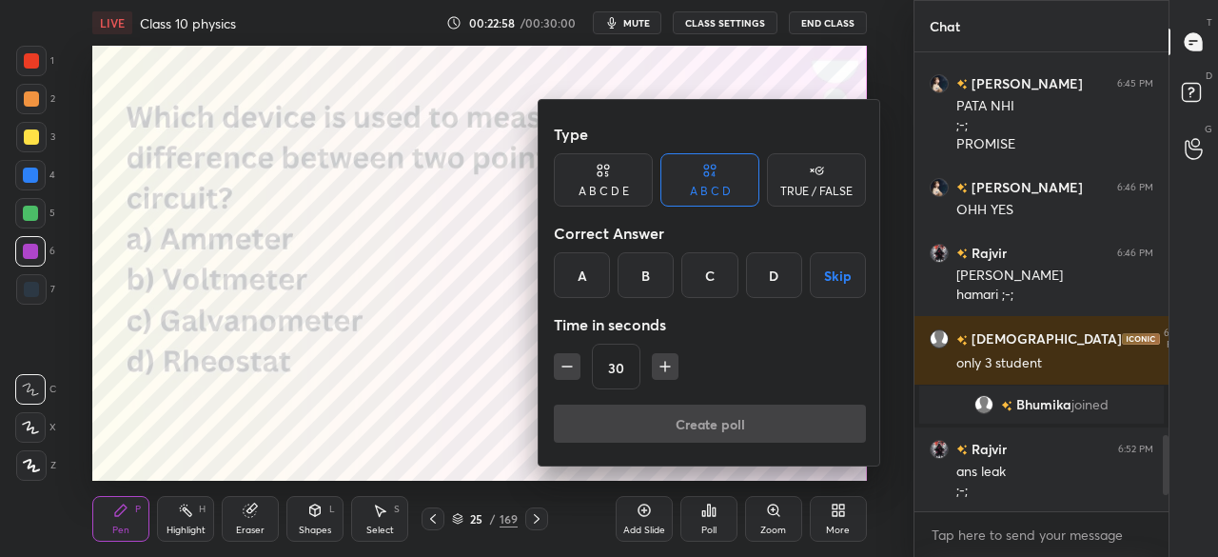
click at [657, 277] on div "B" at bounding box center [646, 275] width 56 height 46
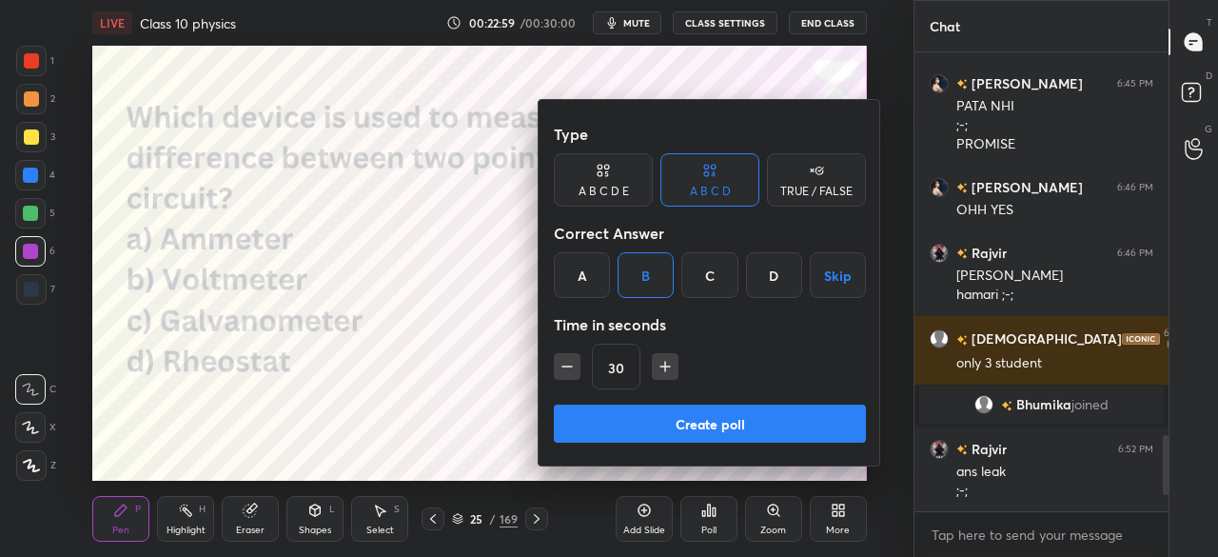
click at [723, 432] on button "Create poll" at bounding box center [710, 424] width 312 height 38
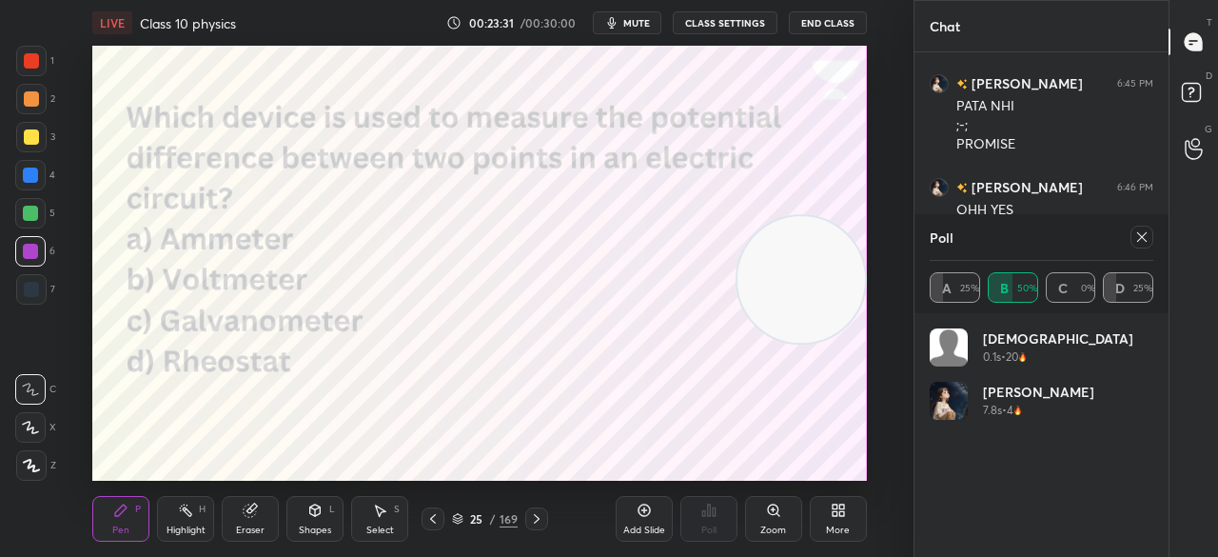
click at [1139, 235] on icon at bounding box center [1142, 237] width 10 height 10
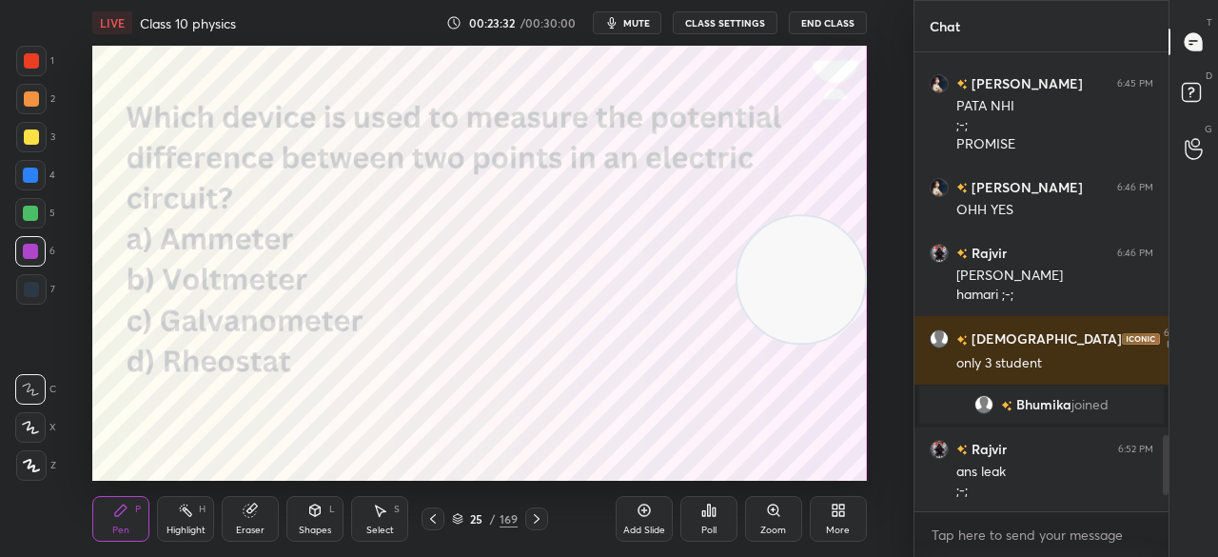
scroll to position [295, 248]
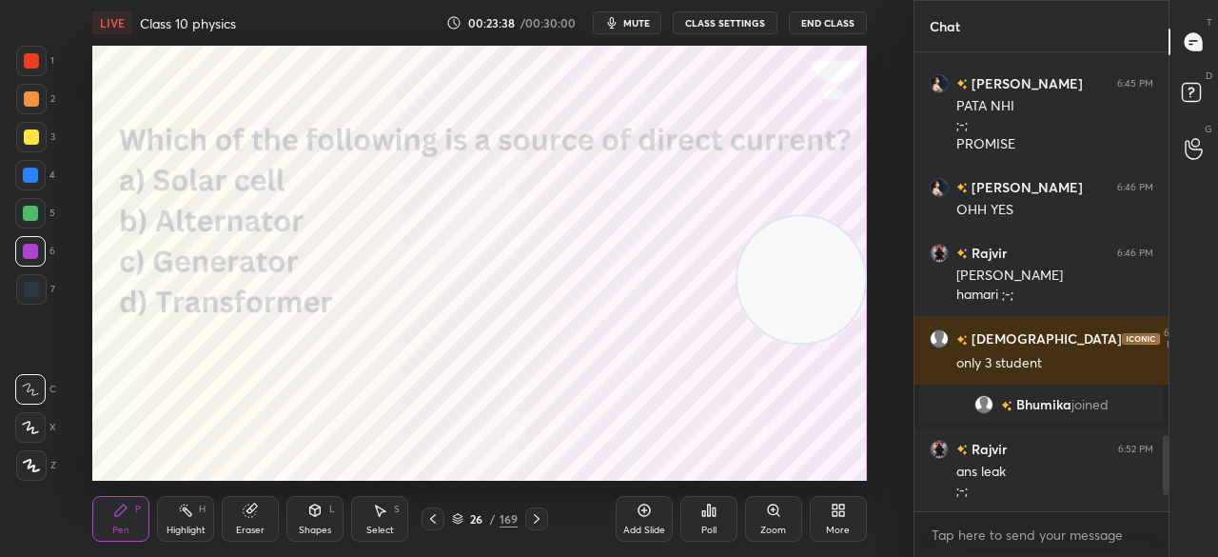
click at [691, 517] on div "Poll" at bounding box center [709, 519] width 57 height 46
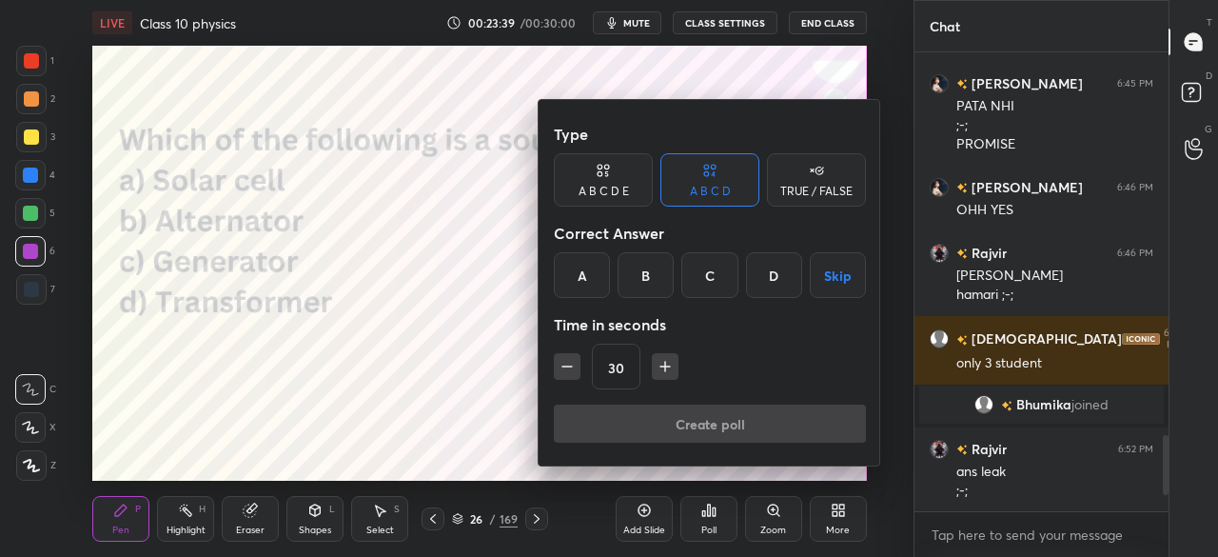
click at [585, 277] on div "A" at bounding box center [582, 275] width 56 height 46
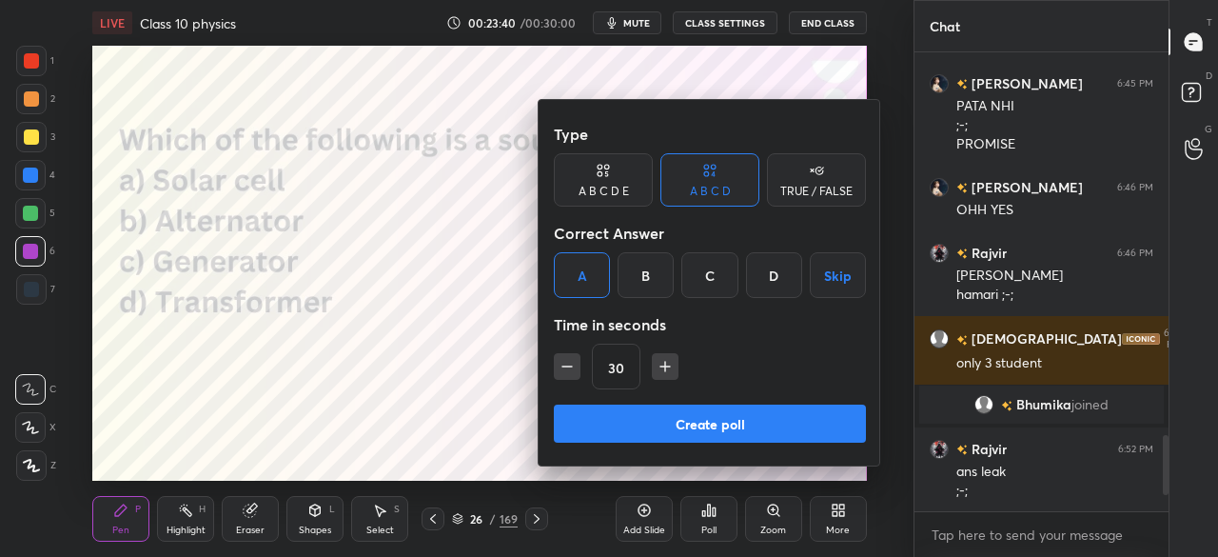
click at [662, 427] on button "Create poll" at bounding box center [710, 424] width 312 height 38
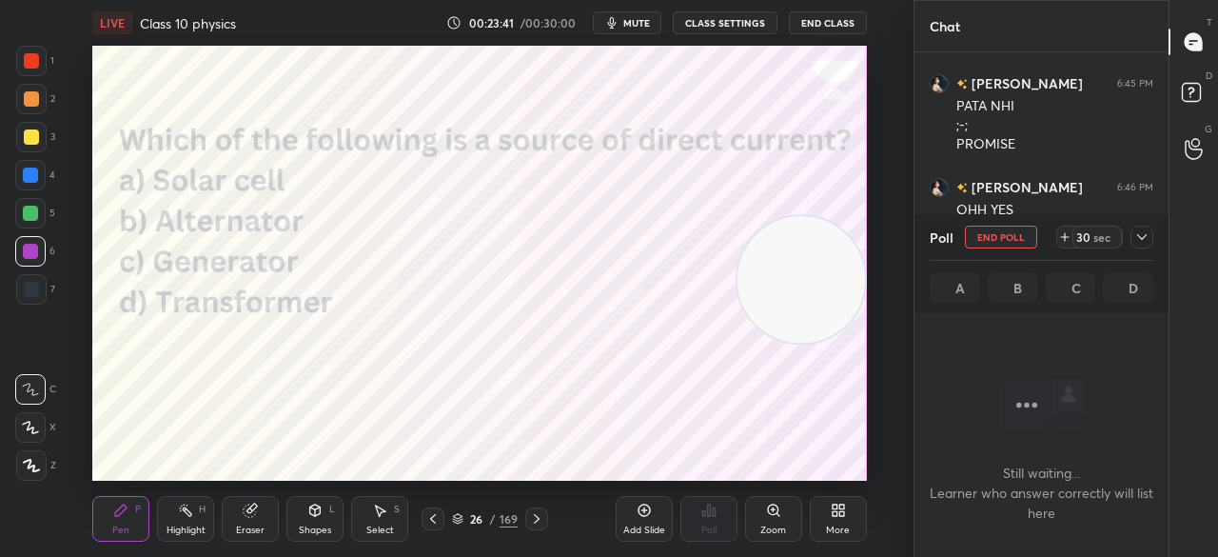
scroll to position [196, 248]
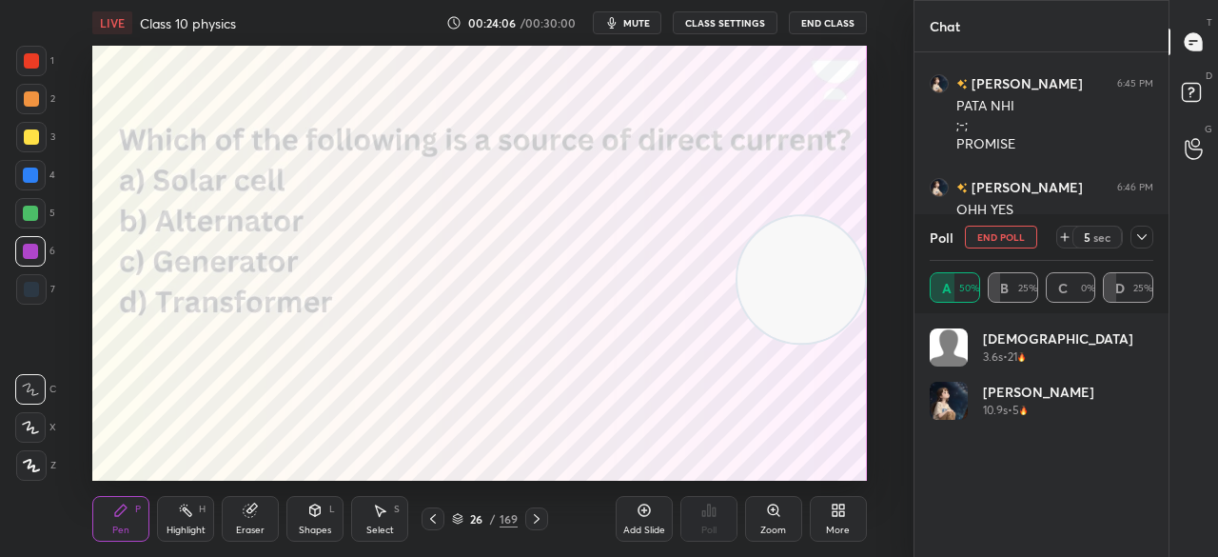
click at [1010, 235] on button "End Poll" at bounding box center [1001, 237] width 72 height 23
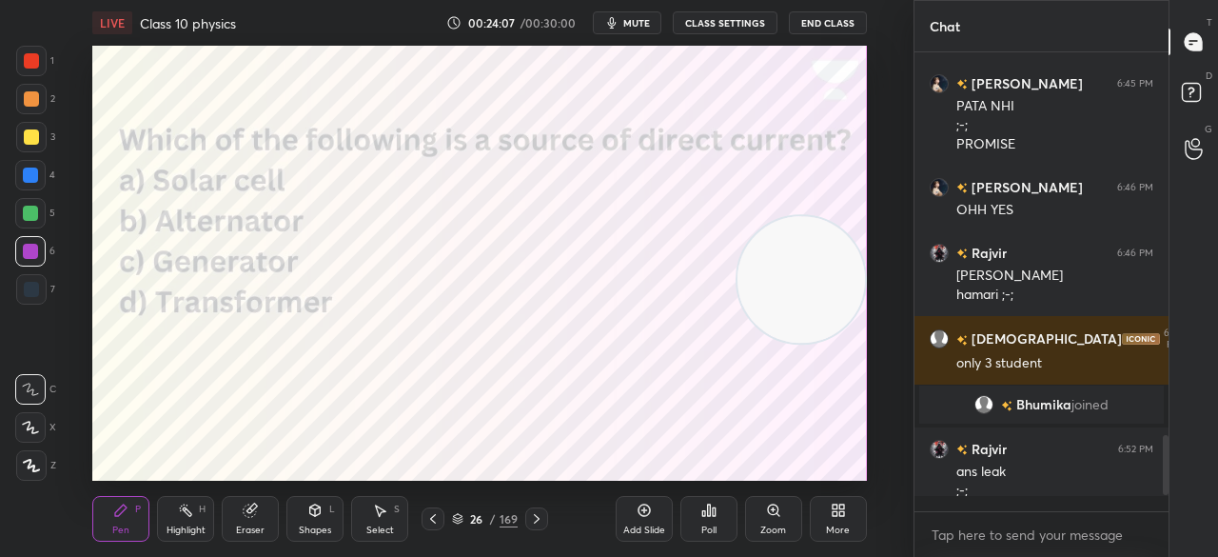
scroll to position [6, 6]
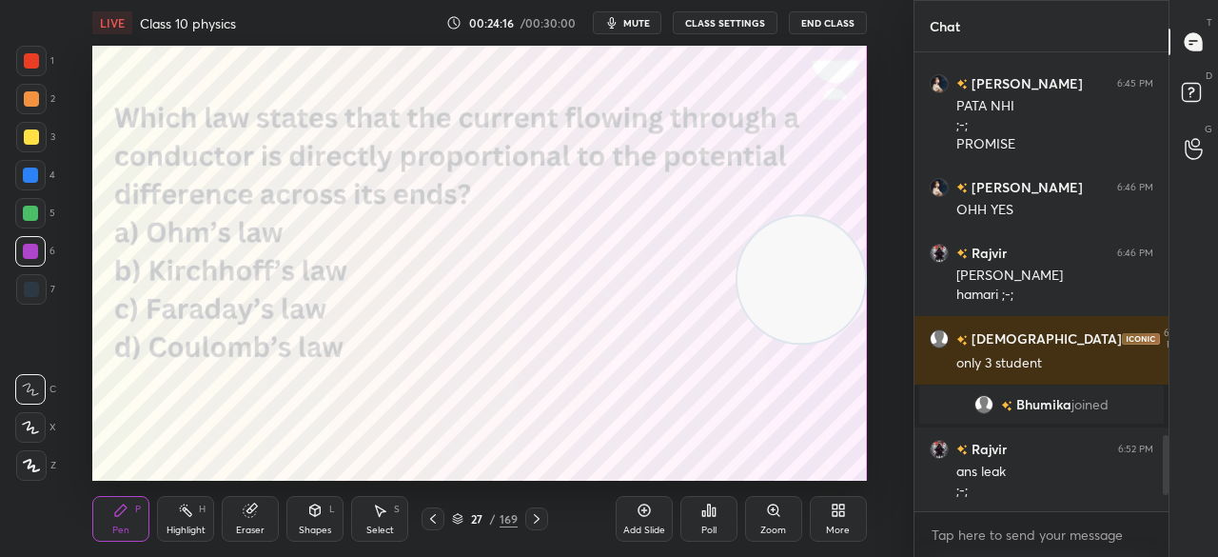
click at [716, 515] on icon at bounding box center [709, 510] width 15 height 15
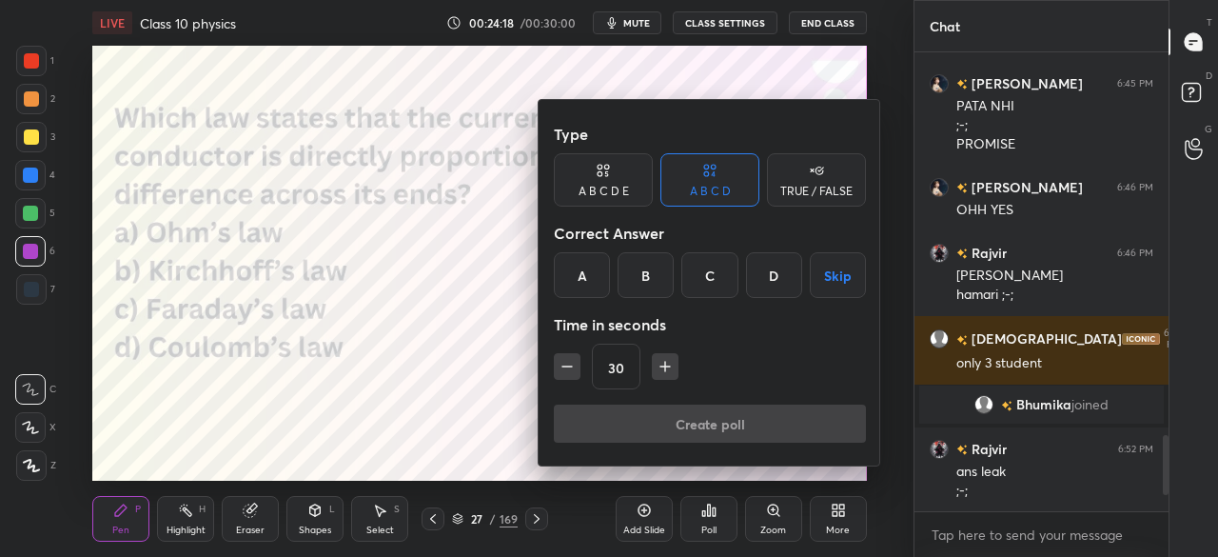
click at [581, 275] on div "A" at bounding box center [582, 275] width 56 height 46
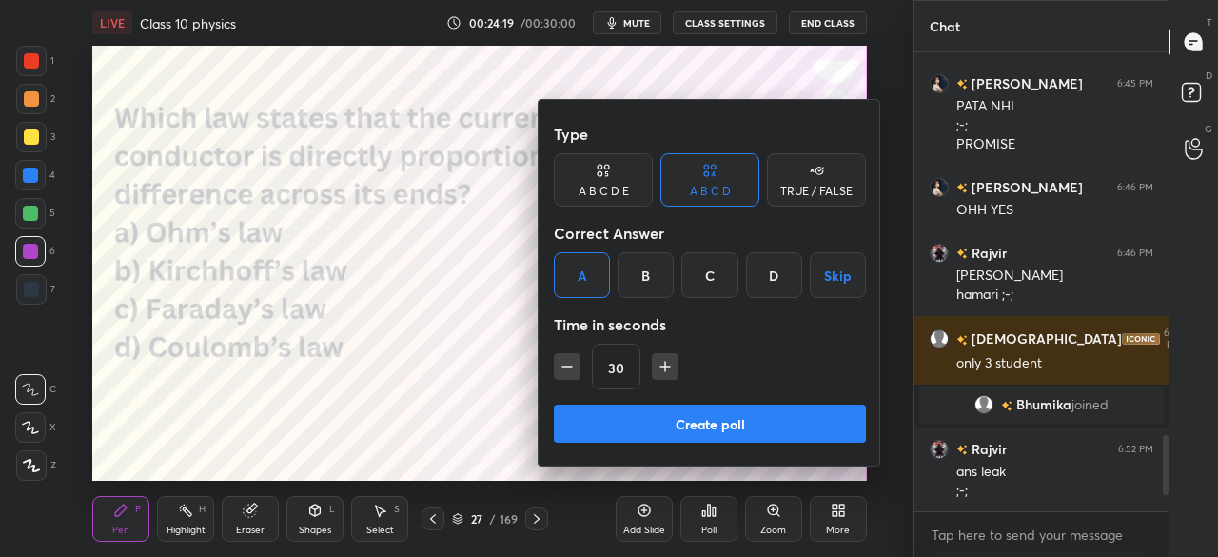
click at [618, 418] on button "Create poll" at bounding box center [710, 424] width 312 height 38
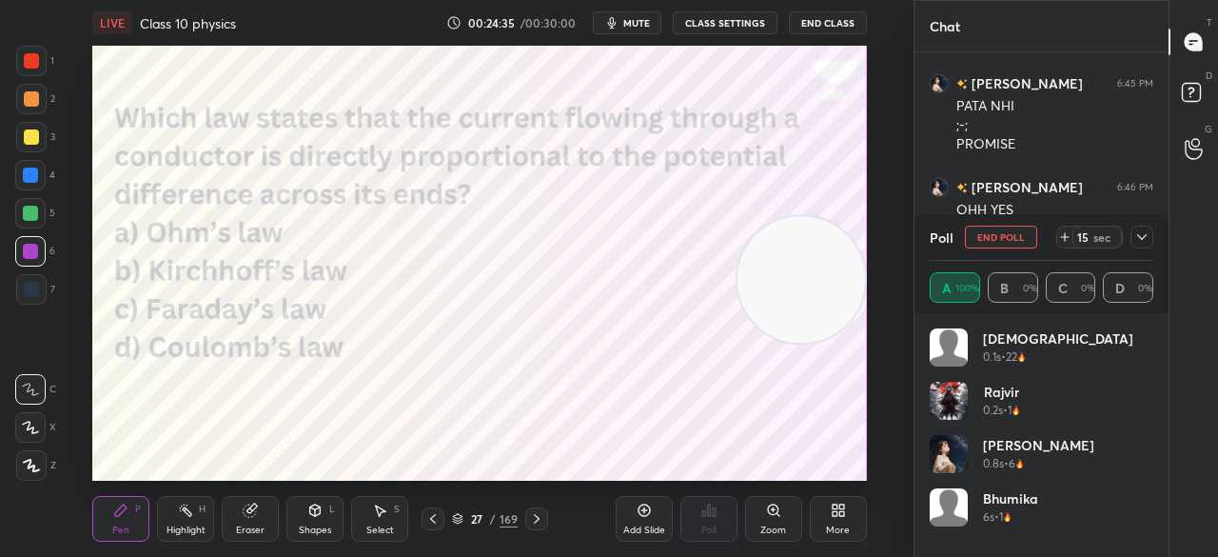
click at [983, 235] on button "End Poll" at bounding box center [1001, 237] width 72 height 23
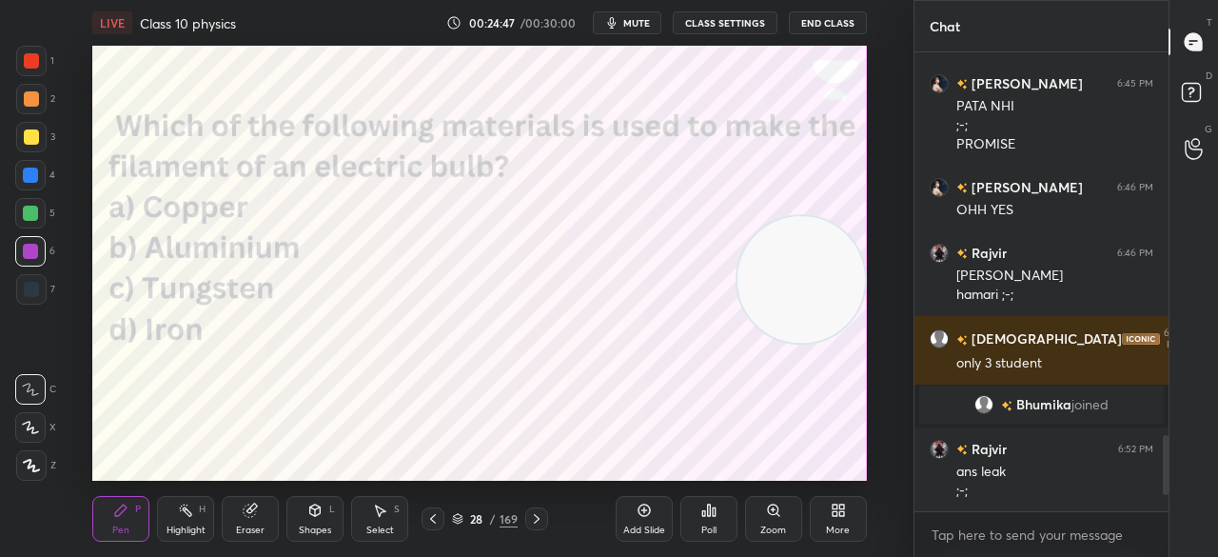
click at [708, 506] on icon at bounding box center [708, 509] width 3 height 11
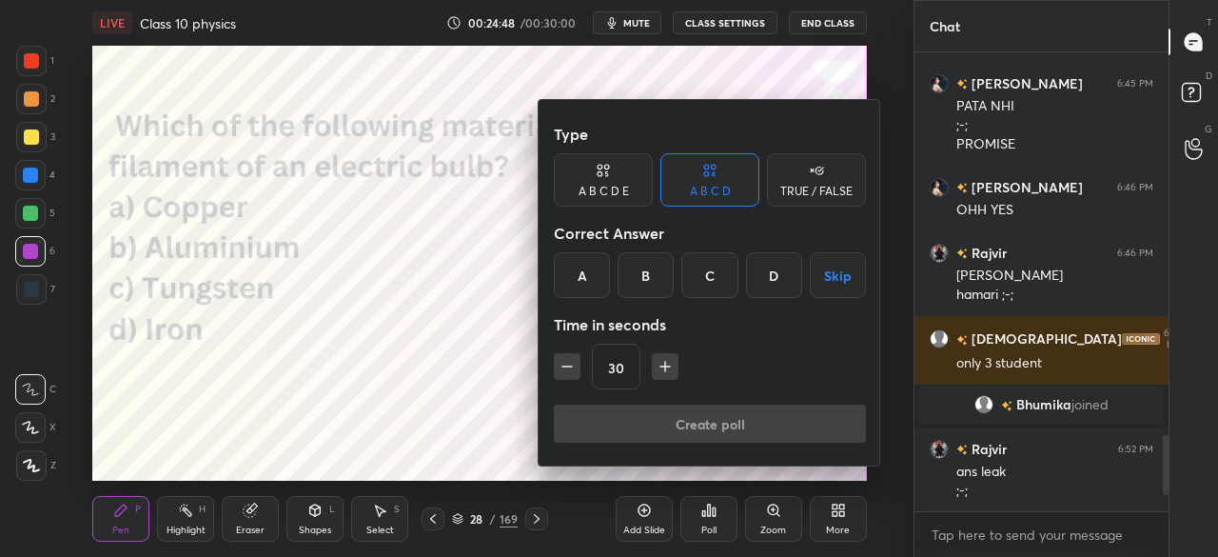
click at [708, 288] on div "C" at bounding box center [710, 275] width 56 height 46
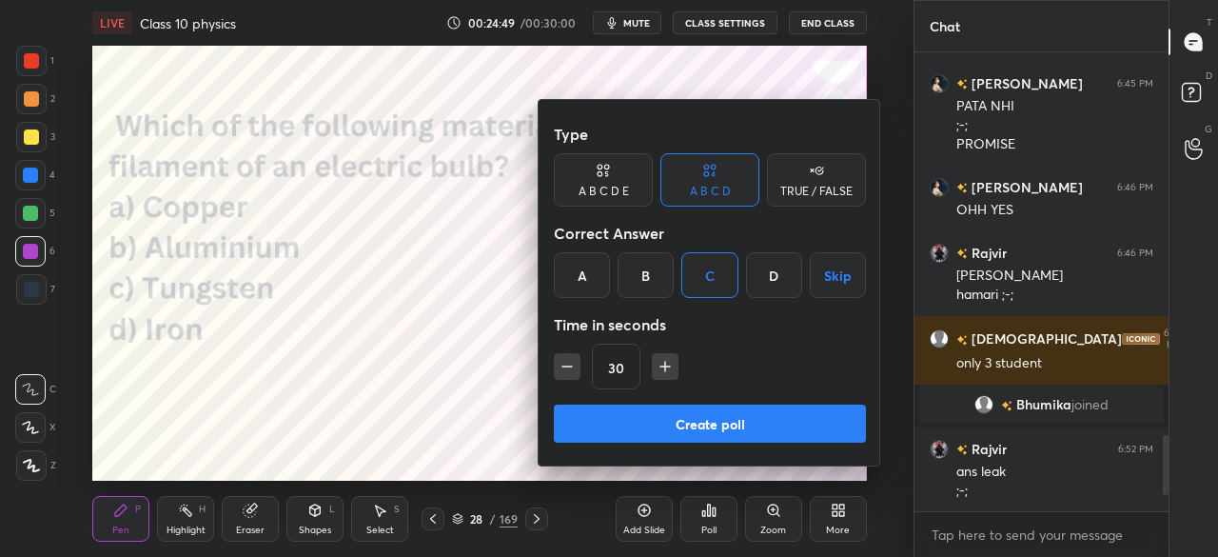
click at [719, 429] on button "Create poll" at bounding box center [710, 424] width 312 height 38
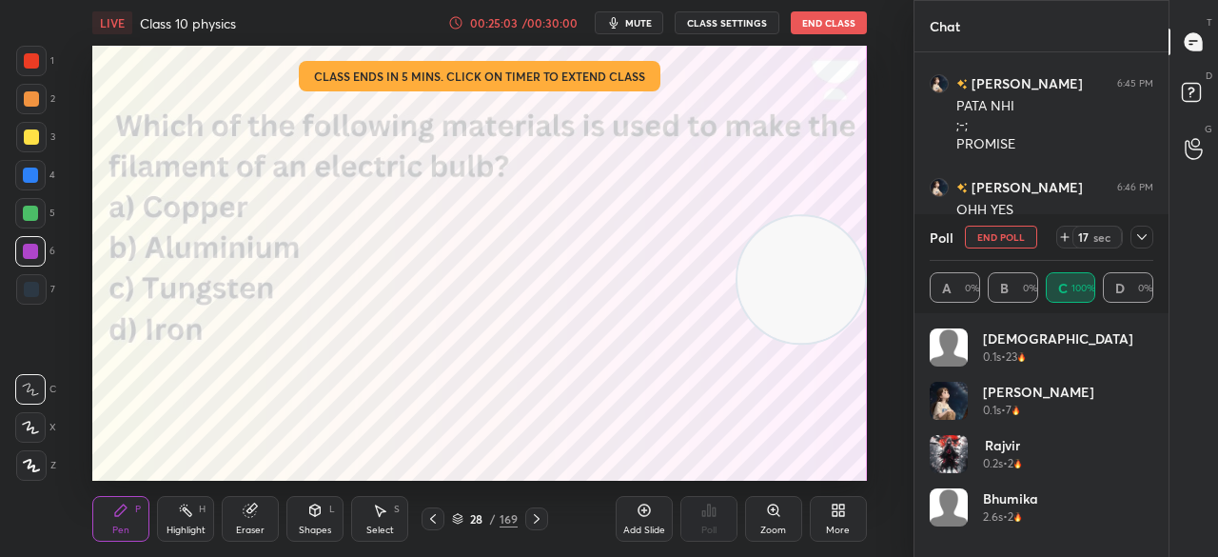
drag, startPoint x: 991, startPoint y: 222, endPoint x: 991, endPoint y: 232, distance: 10.5
click at [991, 232] on div "Poll End Poll 17 sec" at bounding box center [1042, 237] width 224 height 46
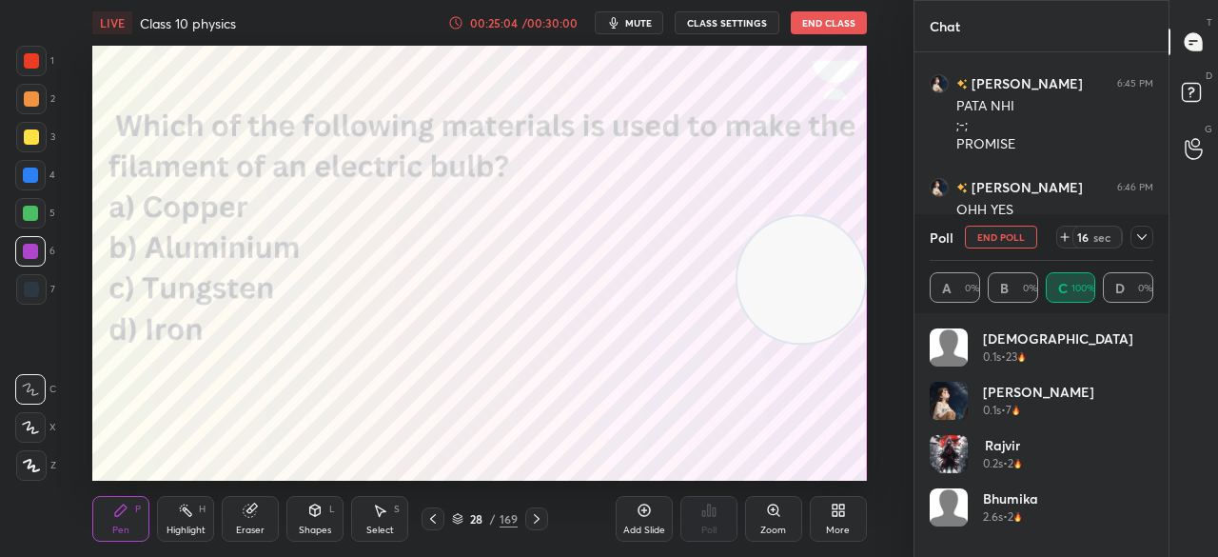
click at [991, 232] on button "End Poll" at bounding box center [1001, 237] width 72 height 23
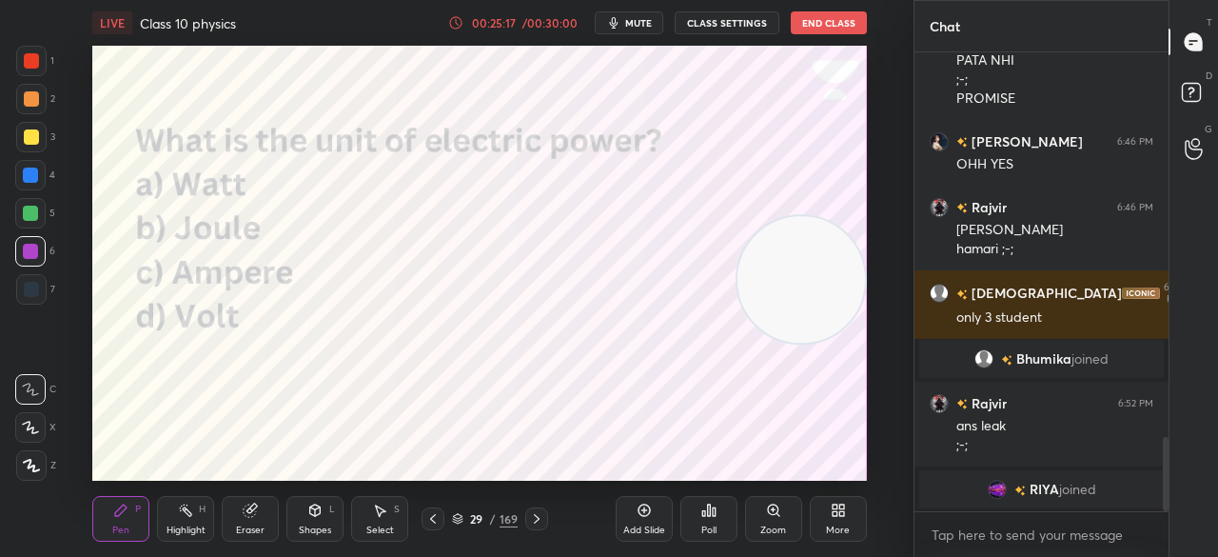
click at [704, 520] on div "Poll" at bounding box center [709, 519] width 57 height 46
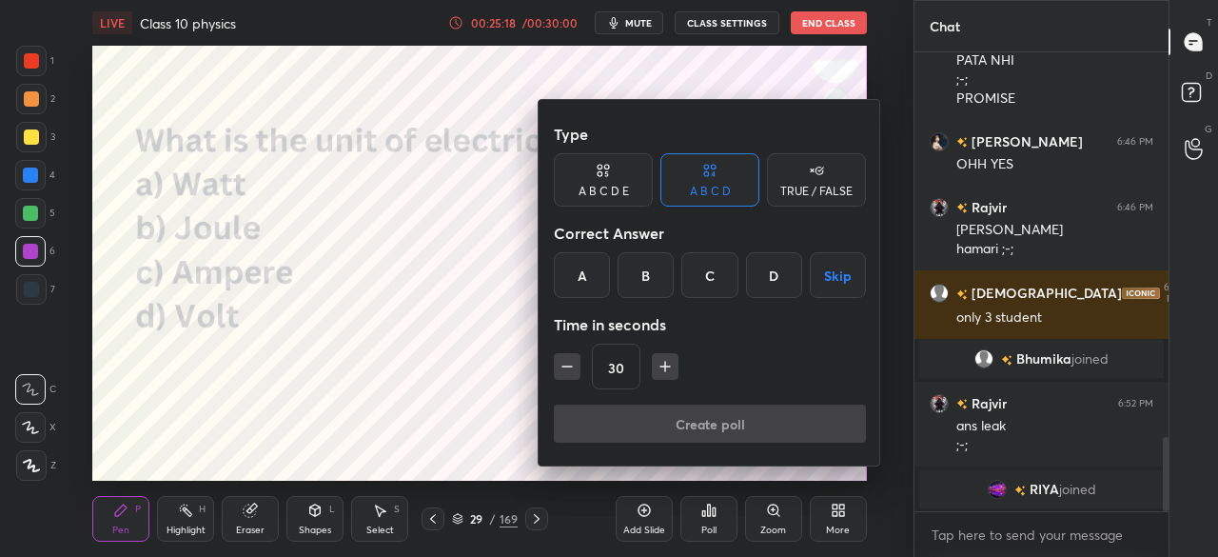
click at [585, 259] on div "A" at bounding box center [582, 275] width 56 height 46
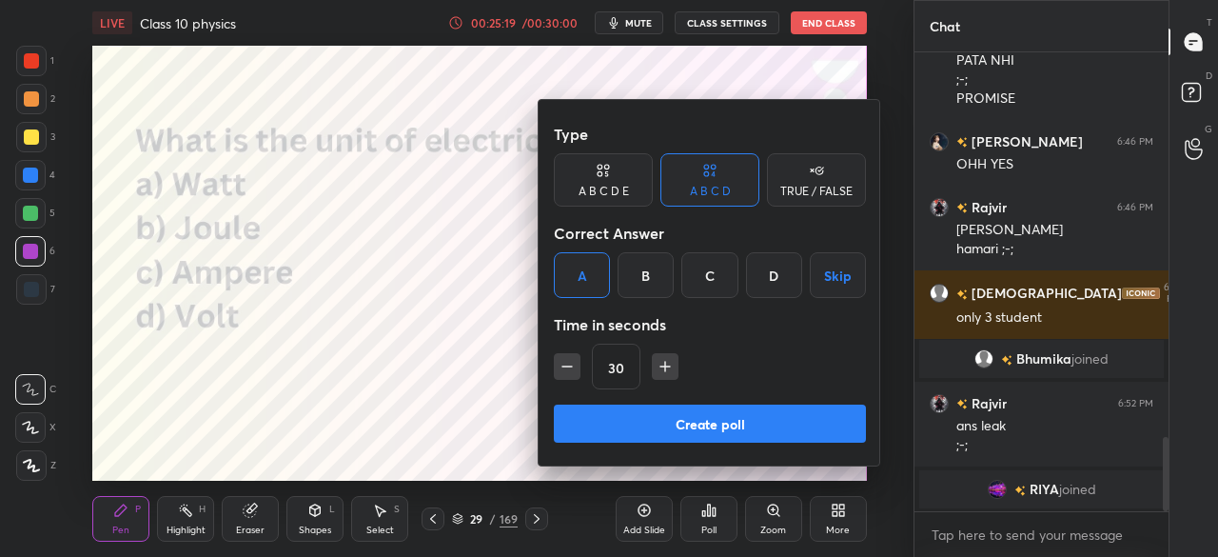
click at [615, 410] on button "Create poll" at bounding box center [710, 424] width 312 height 38
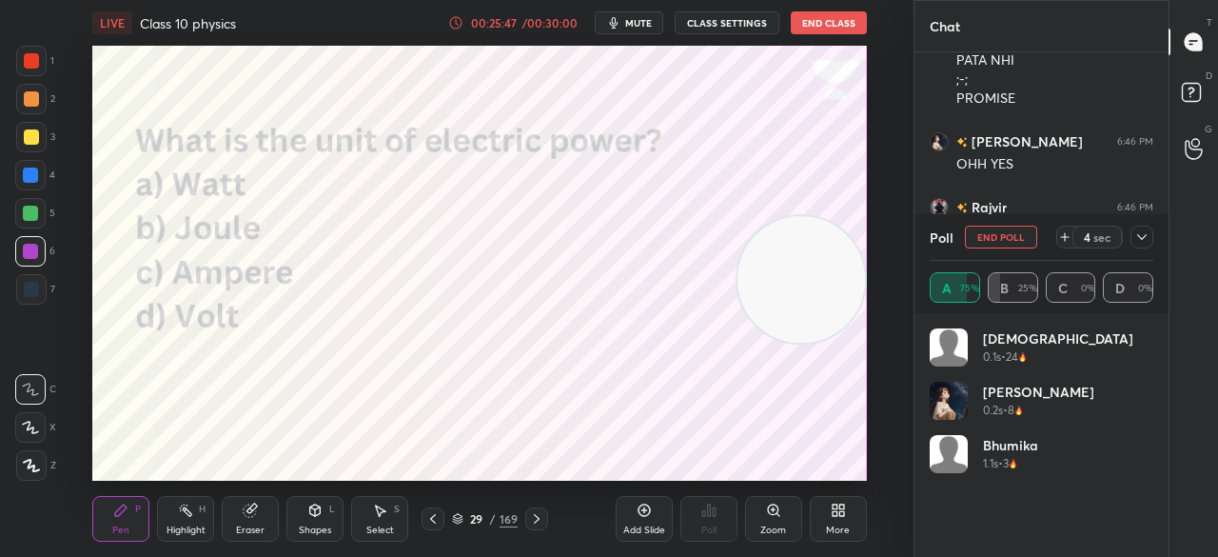
click at [992, 227] on button "End Poll" at bounding box center [1001, 237] width 72 height 23
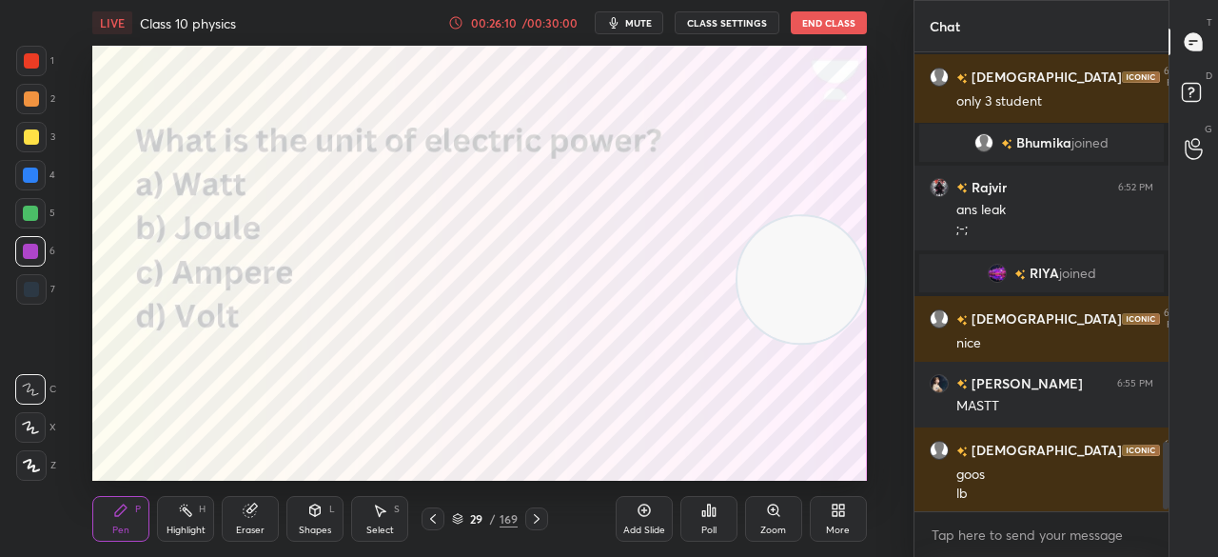
scroll to position [2644, 0]
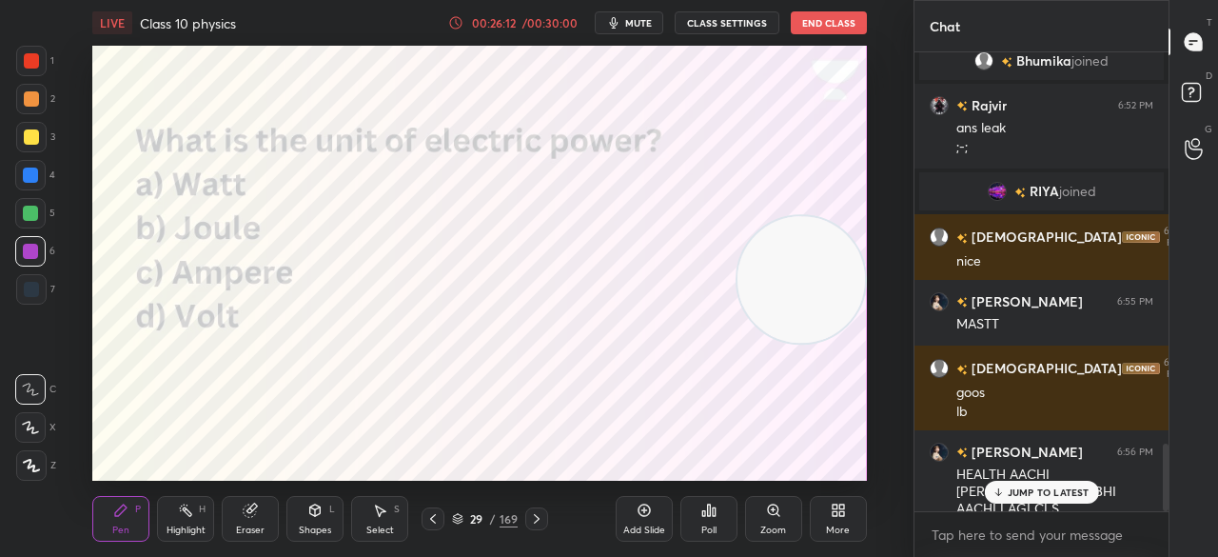
click at [1086, 484] on div "JUMP TO LATEST" at bounding box center [1041, 492] width 114 height 23
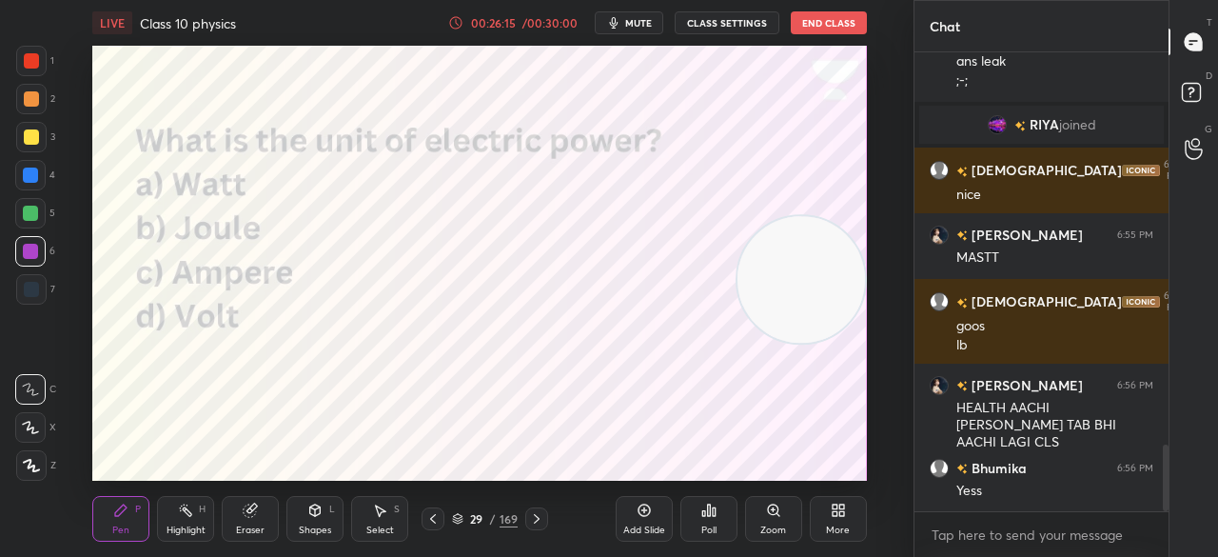
click at [839, 509] on icon at bounding box center [838, 510] width 15 height 15
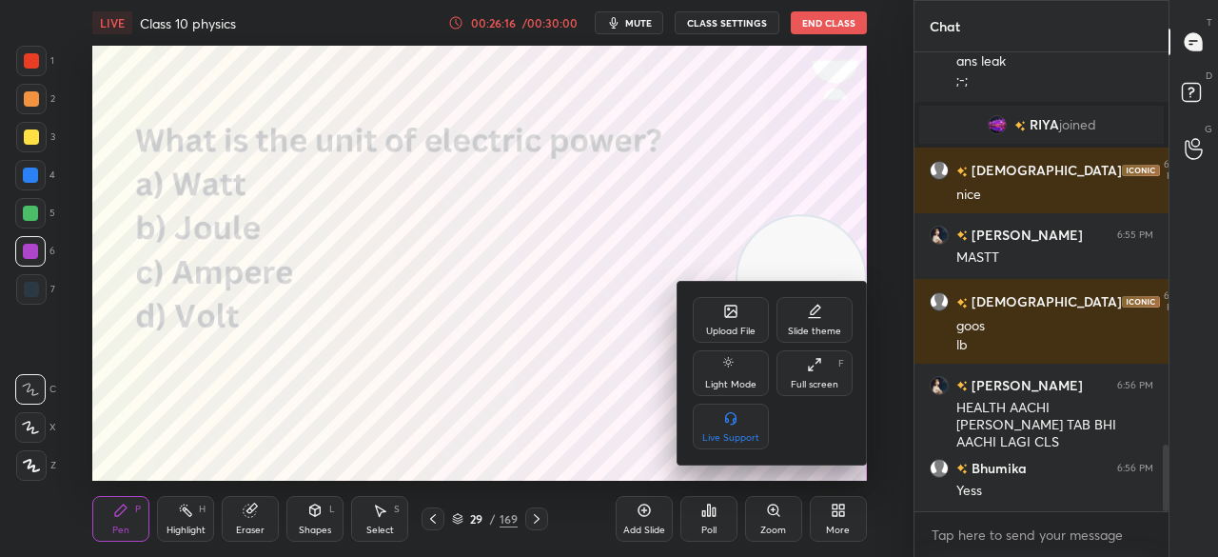
click at [597, 243] on div at bounding box center [609, 278] width 1218 height 557
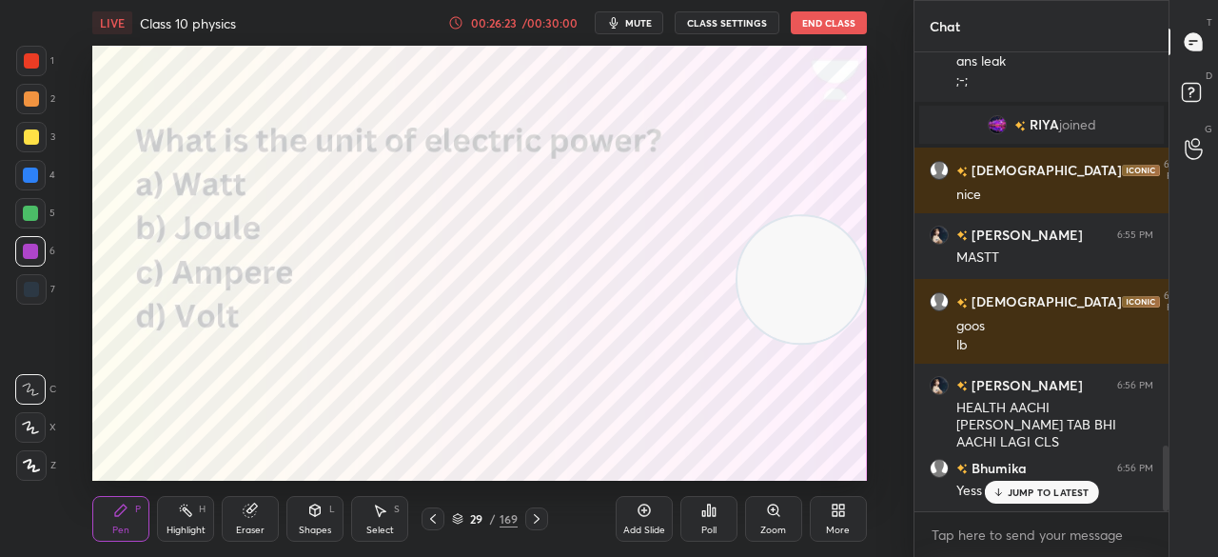
scroll to position [2776, 0]
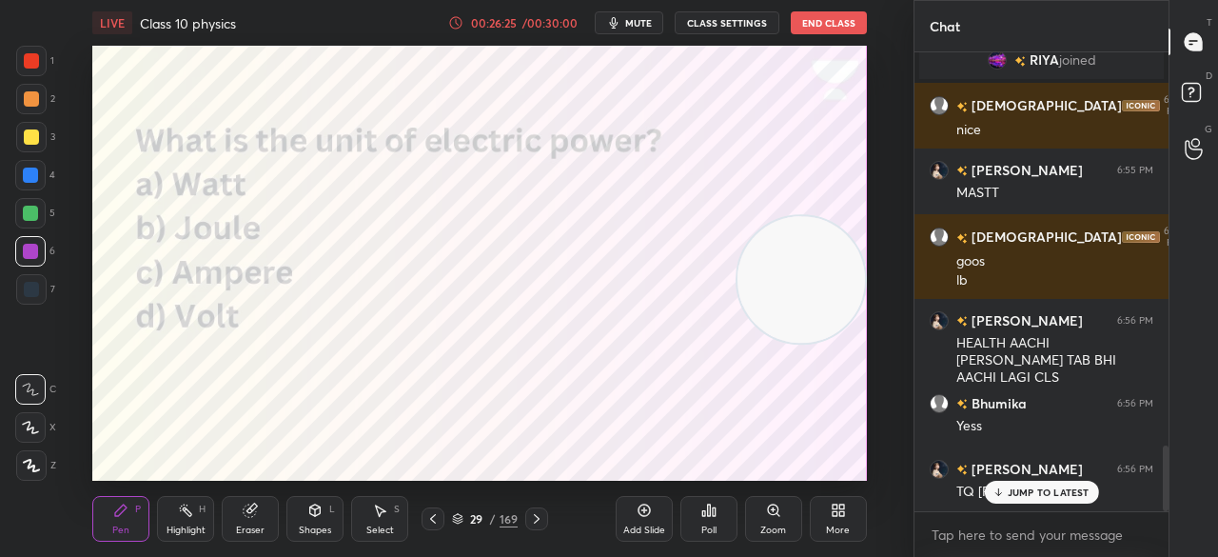
click at [1024, 481] on div "JUMP TO LATEST" at bounding box center [1041, 492] width 114 height 23
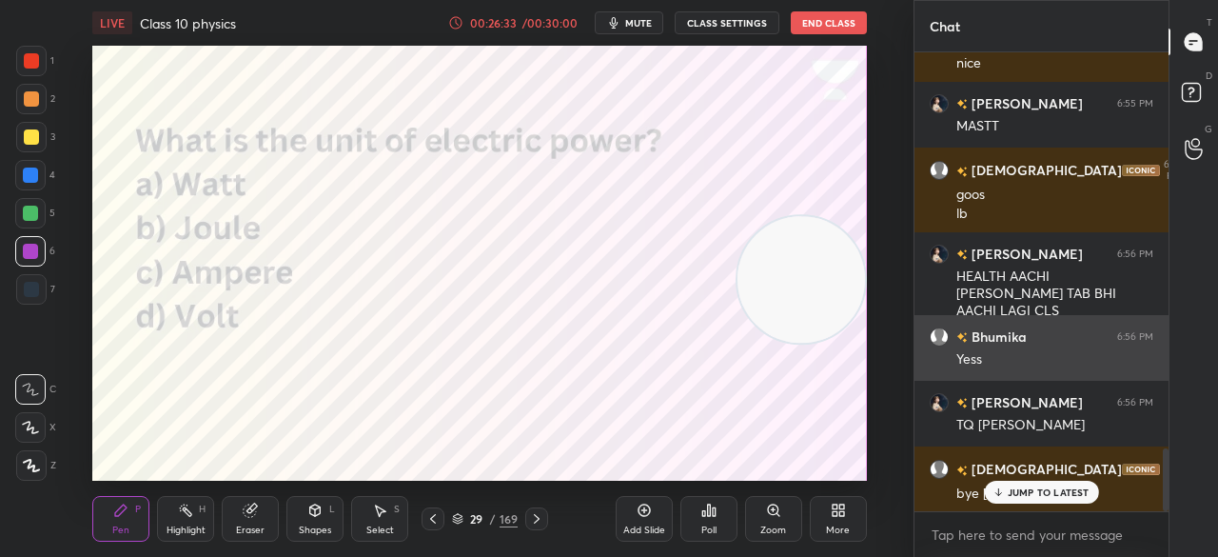
scroll to position [2907, 0]
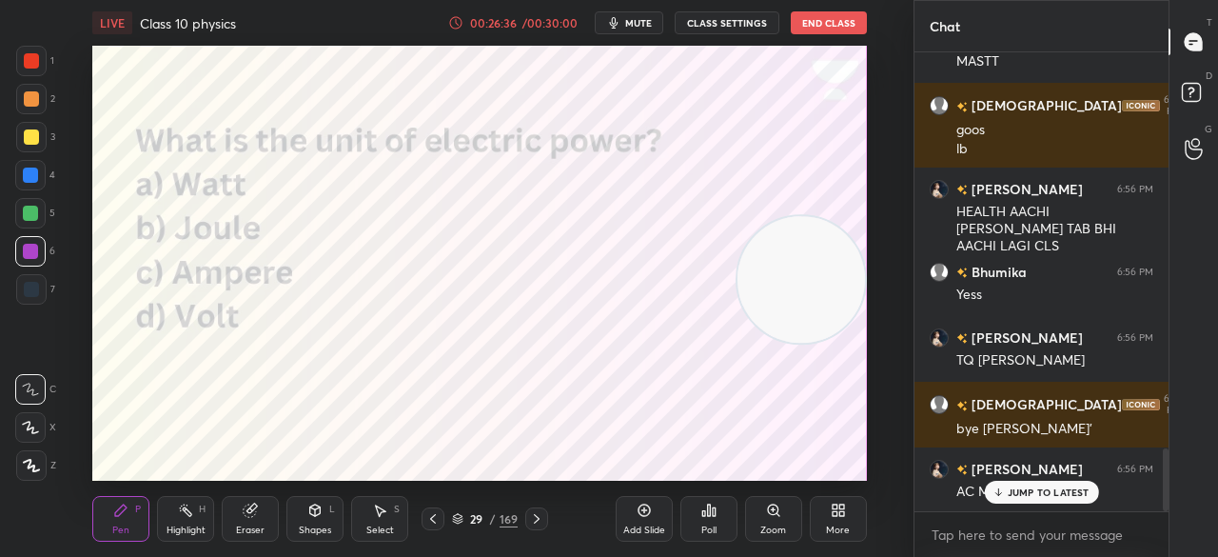
click at [1019, 483] on div "JUMP TO LATEST" at bounding box center [1041, 492] width 114 height 23
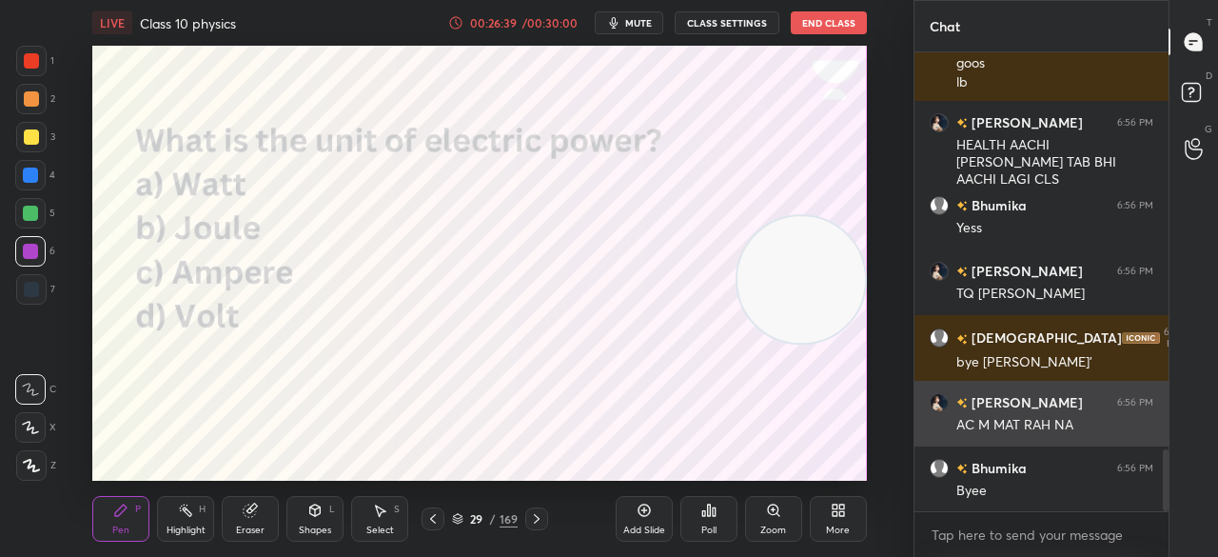
scroll to position [3038, 0]
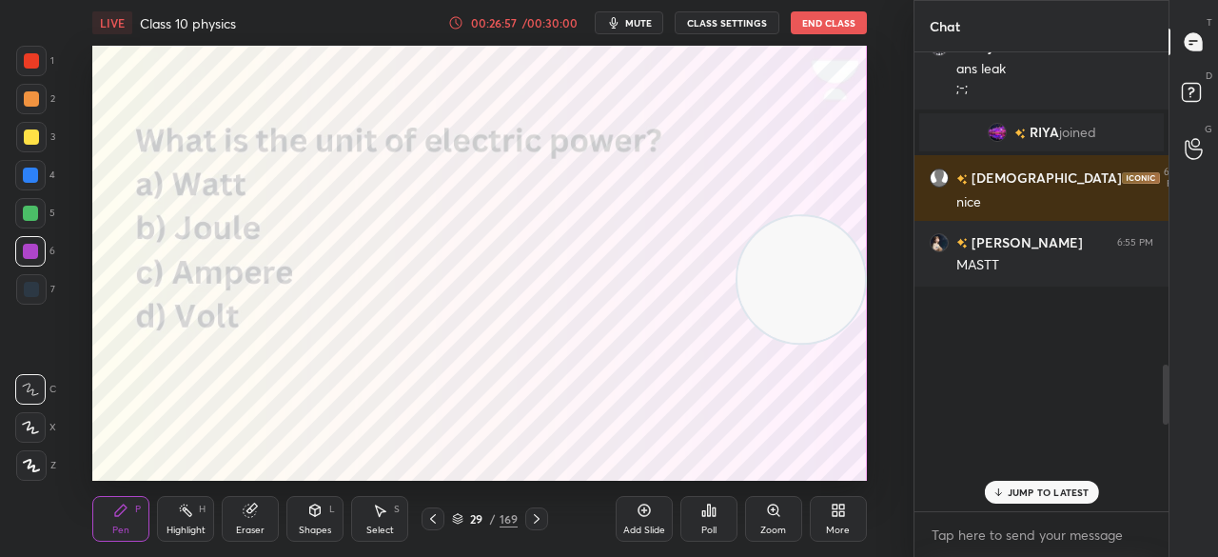
drag, startPoint x: 948, startPoint y: 256, endPoint x: 1034, endPoint y: -45, distance: 312.7
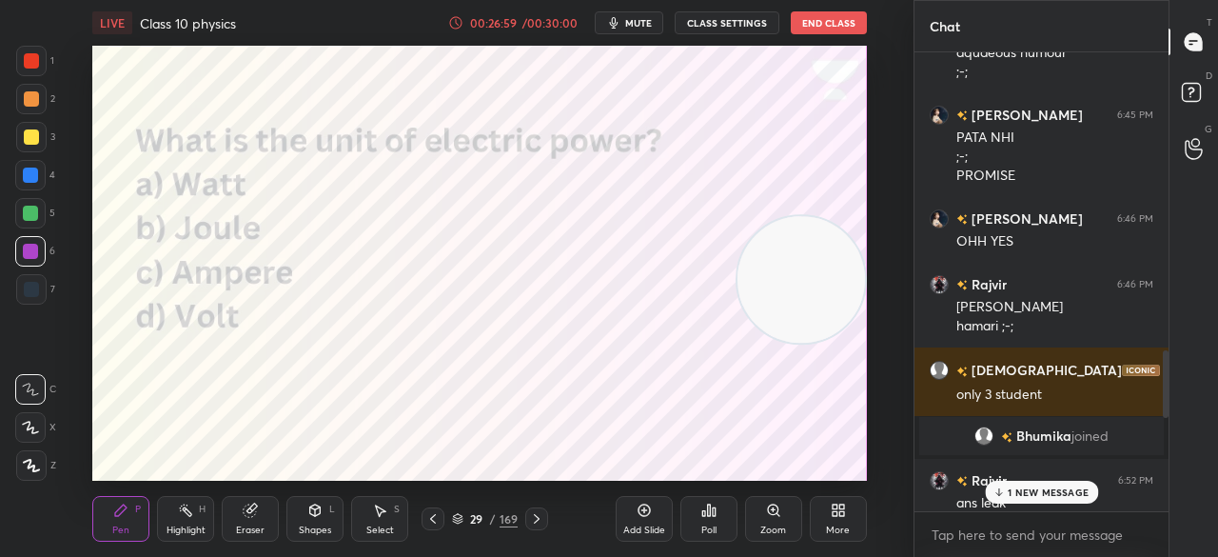
click at [823, 12] on button "End Class" at bounding box center [829, 22] width 76 height 23
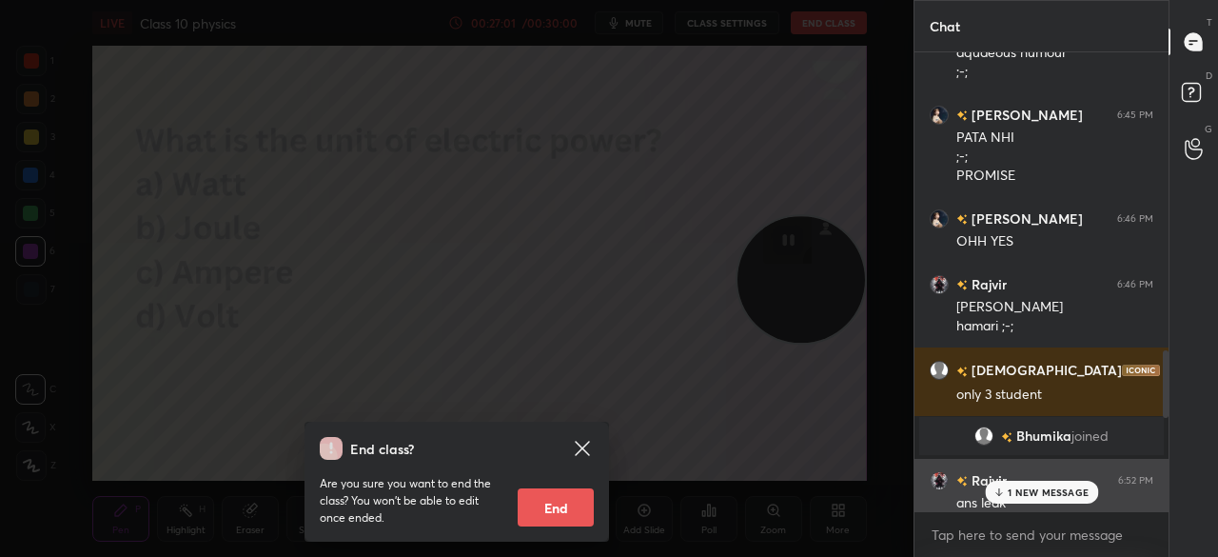
click at [1005, 479] on h6 "Rajvir" at bounding box center [987, 480] width 39 height 20
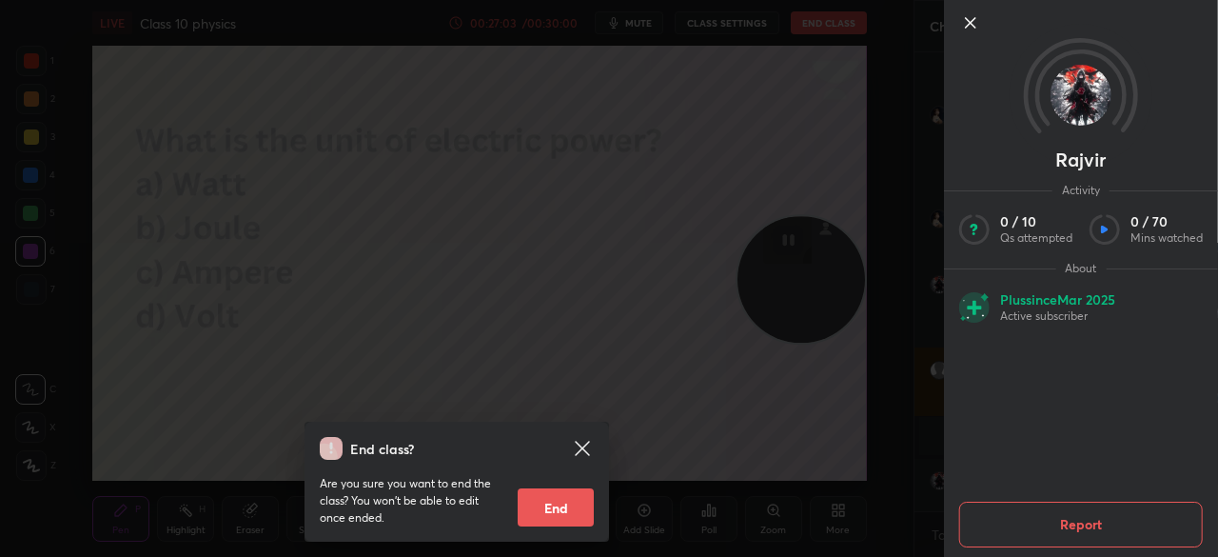
click at [964, 16] on icon at bounding box center [970, 22] width 23 height 23
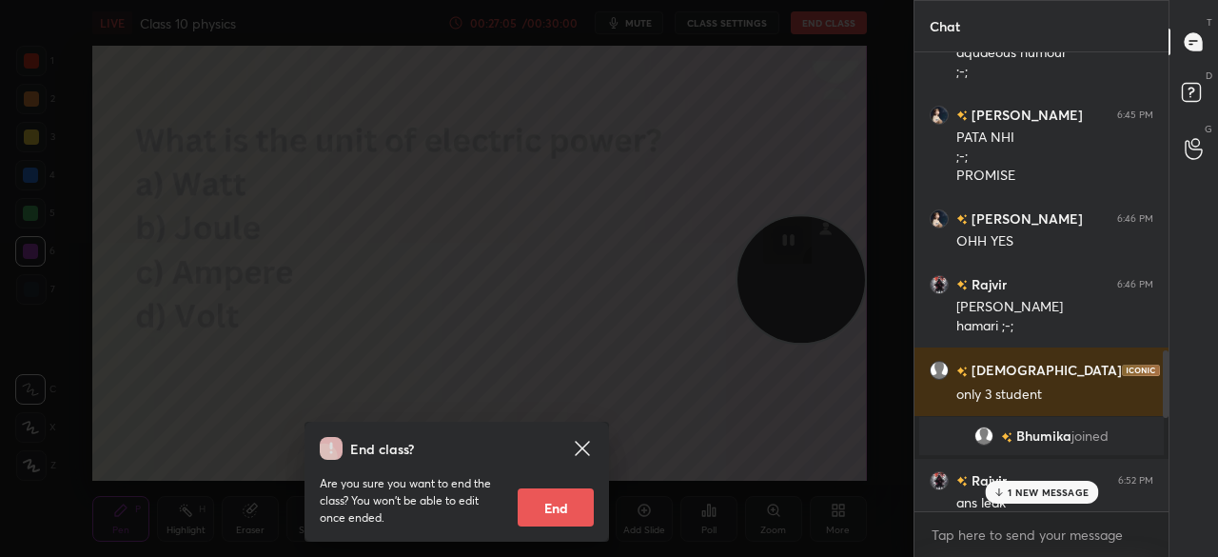
click at [587, 441] on icon at bounding box center [582, 448] width 23 height 23
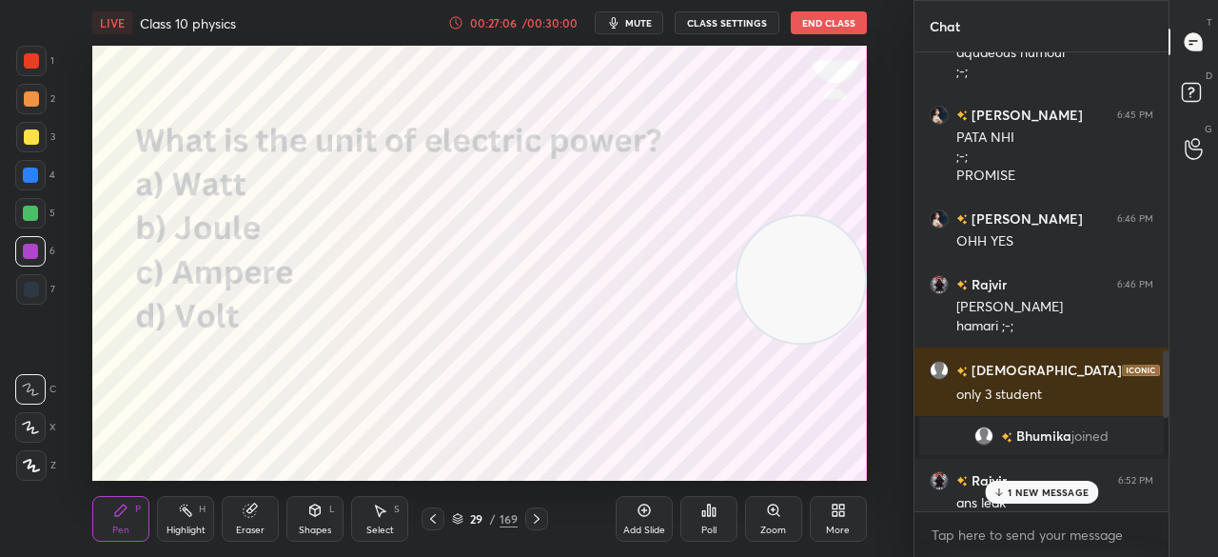
click at [1018, 490] on p "1 NEW MESSAGE" at bounding box center [1048, 491] width 81 height 11
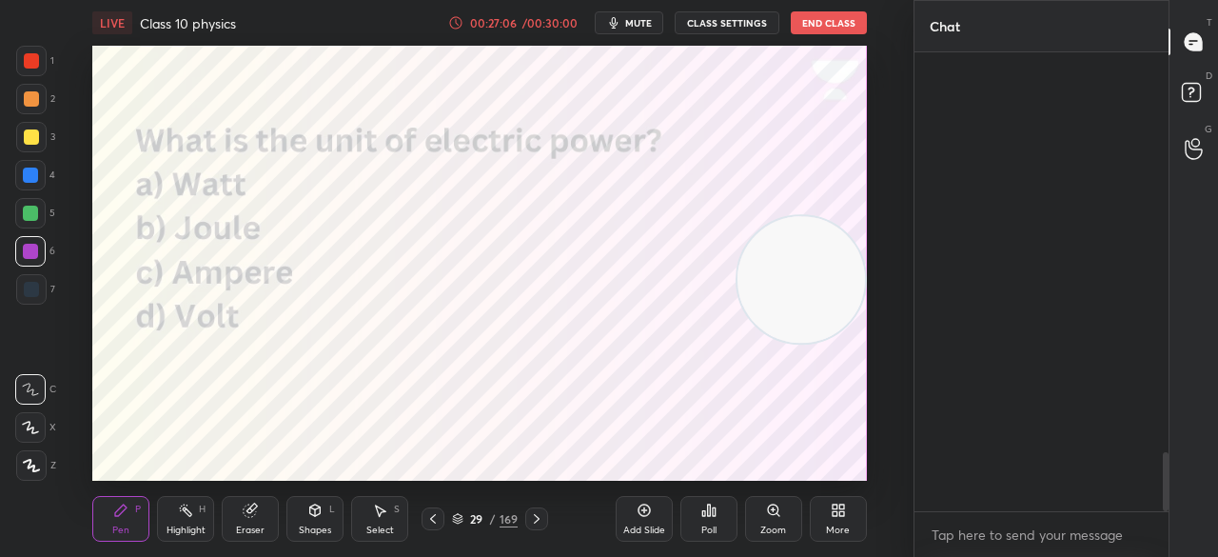
scroll to position [3105, 0]
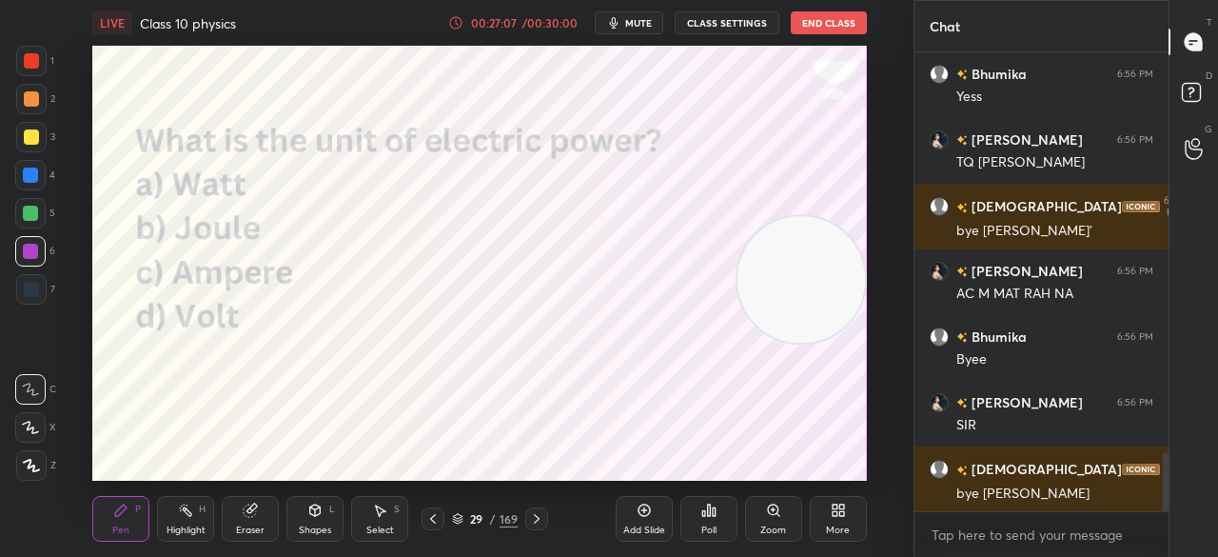
click at [817, 13] on button "End Class" at bounding box center [829, 22] width 76 height 23
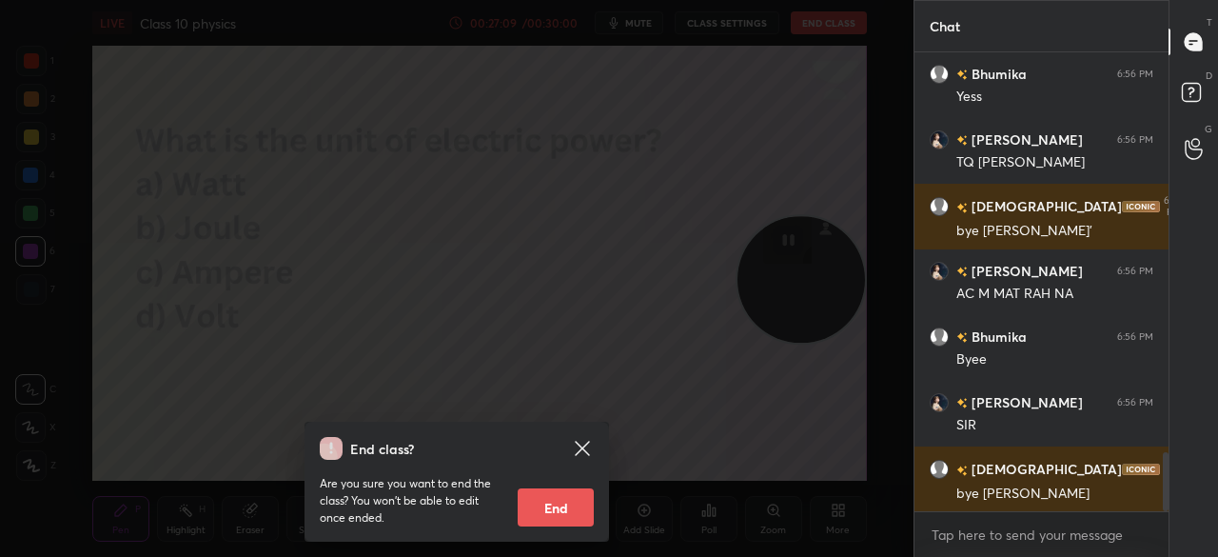
click at [549, 507] on button "End" at bounding box center [556, 507] width 76 height 38
type textarea "x"
